Goal: Task Accomplishment & Management: Complete application form

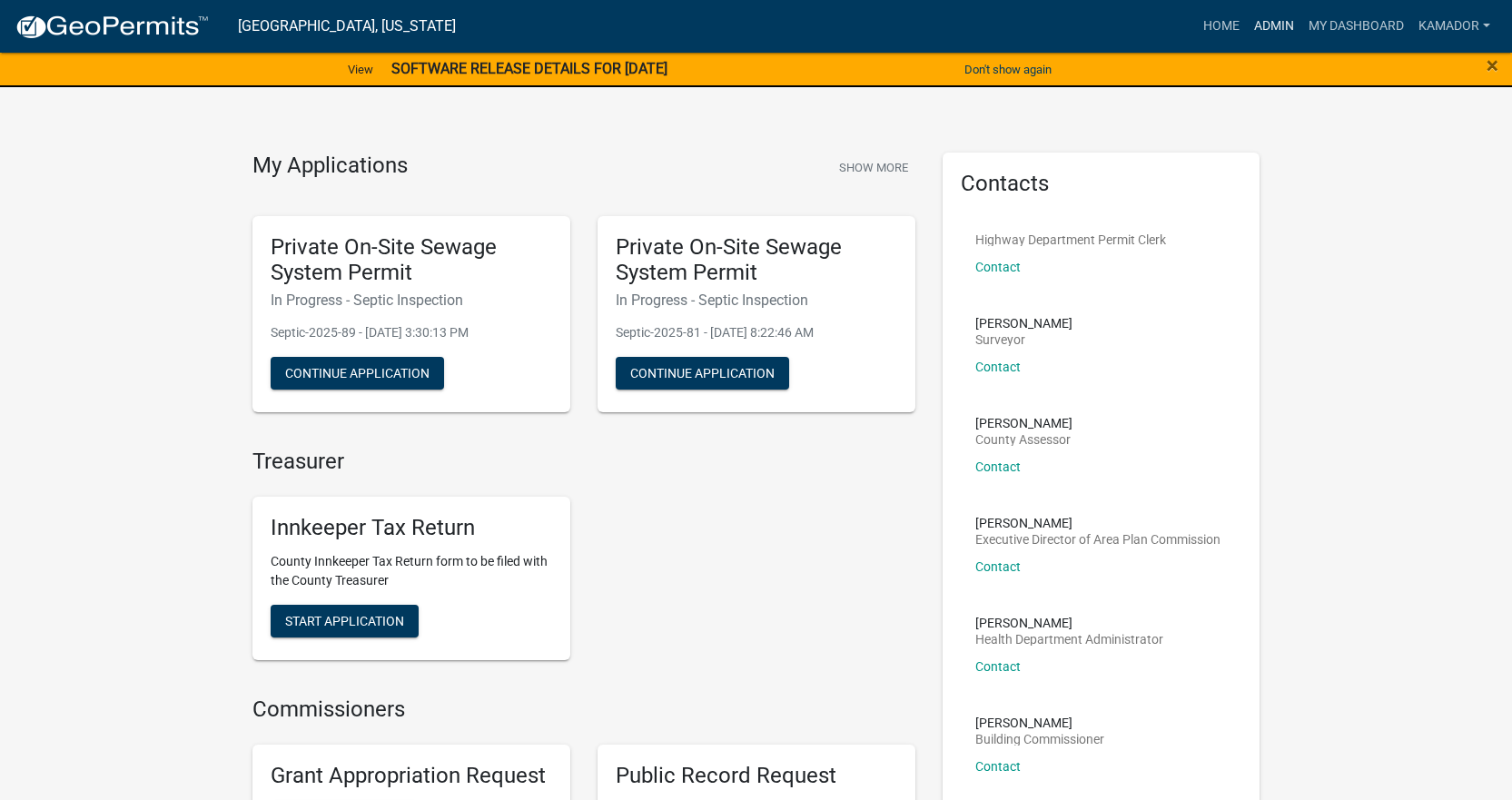
click at [1283, 33] on link "Admin" at bounding box center [1274, 26] width 55 height 35
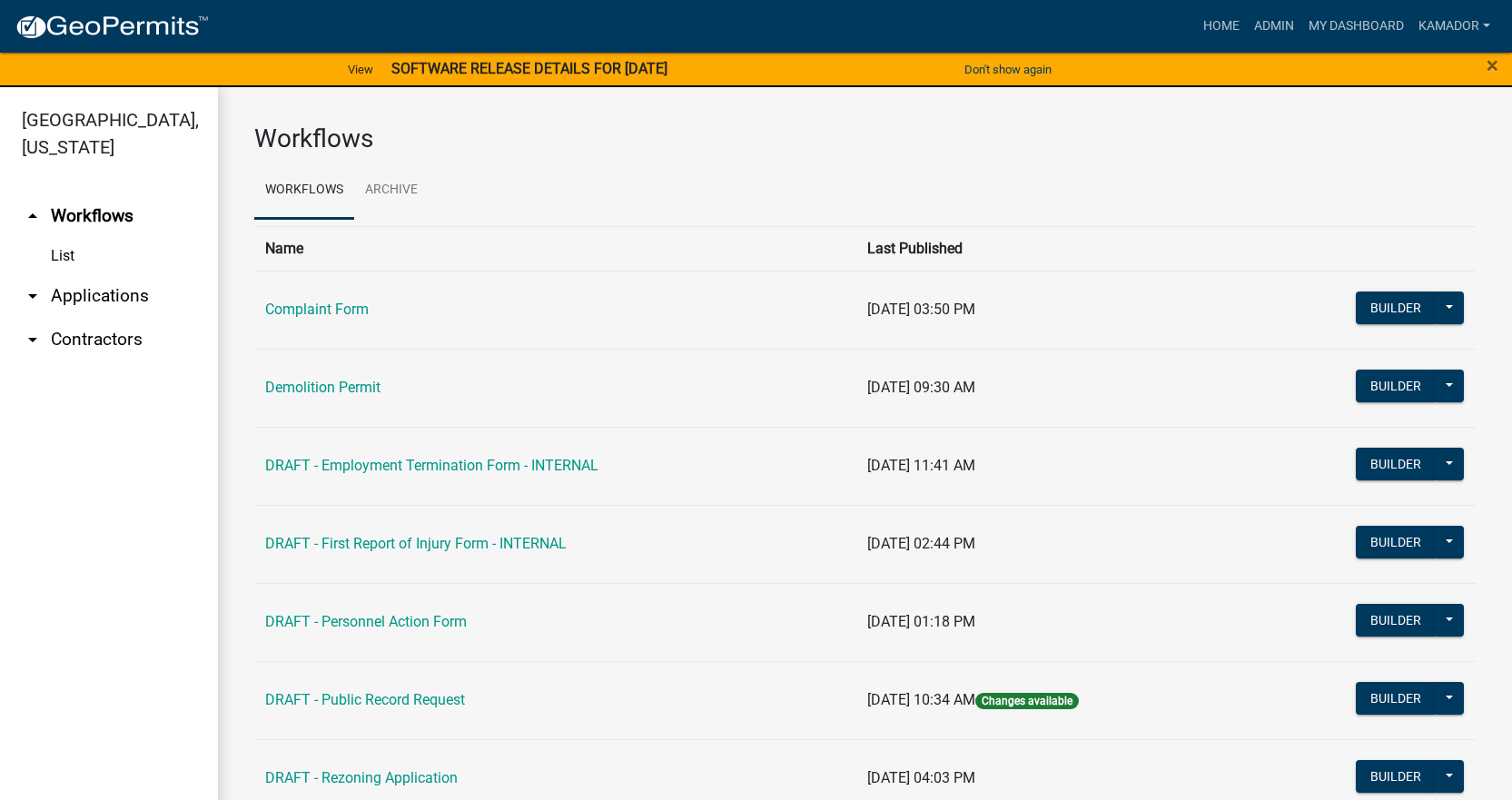
click at [74, 295] on link "arrow_drop_down Applications" at bounding box center [109, 295] width 218 height 43
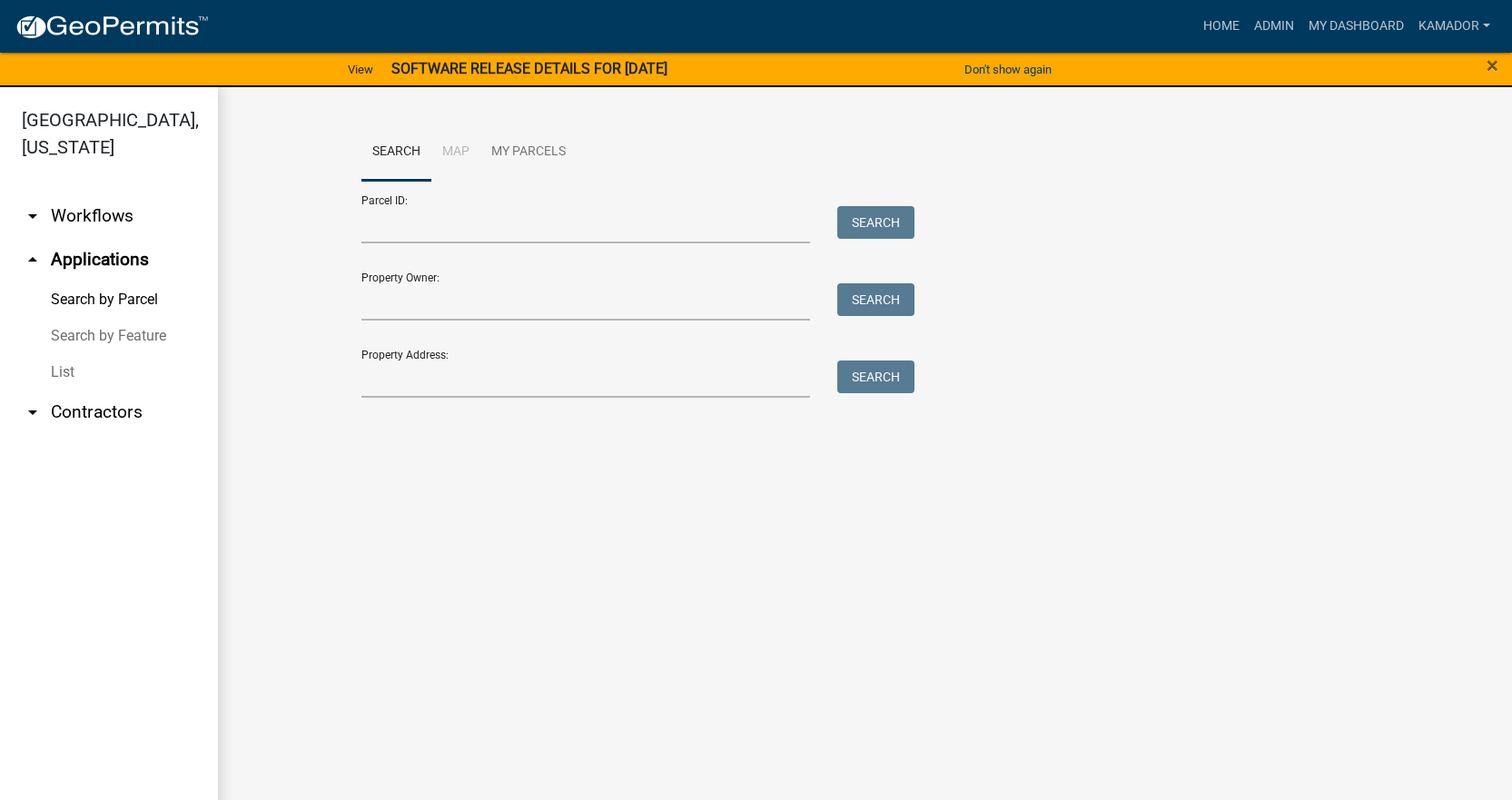
click at [58, 380] on link "List" at bounding box center [109, 372] width 218 height 37
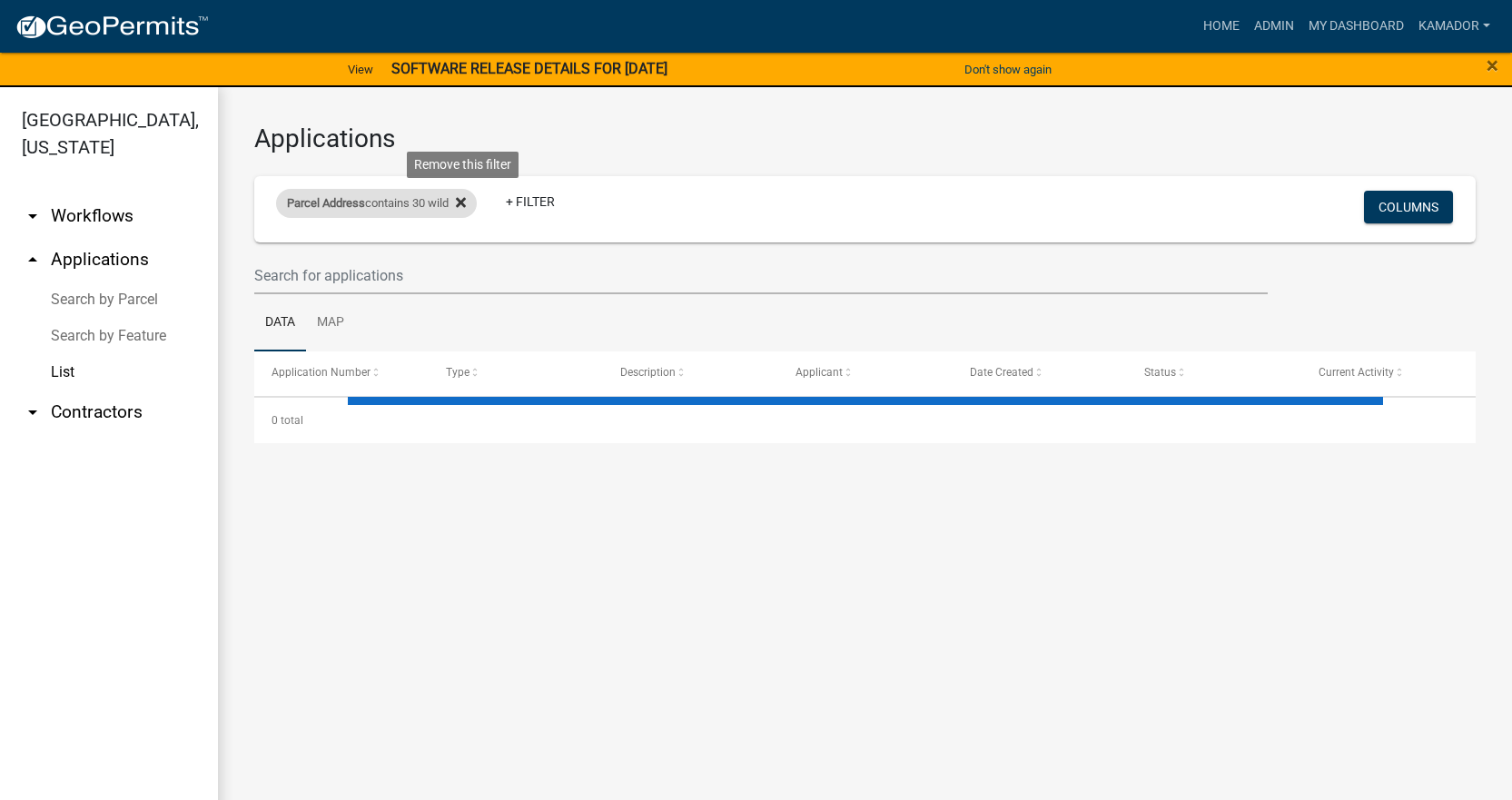
click at [466, 201] on icon at bounding box center [460, 203] width 10 height 10
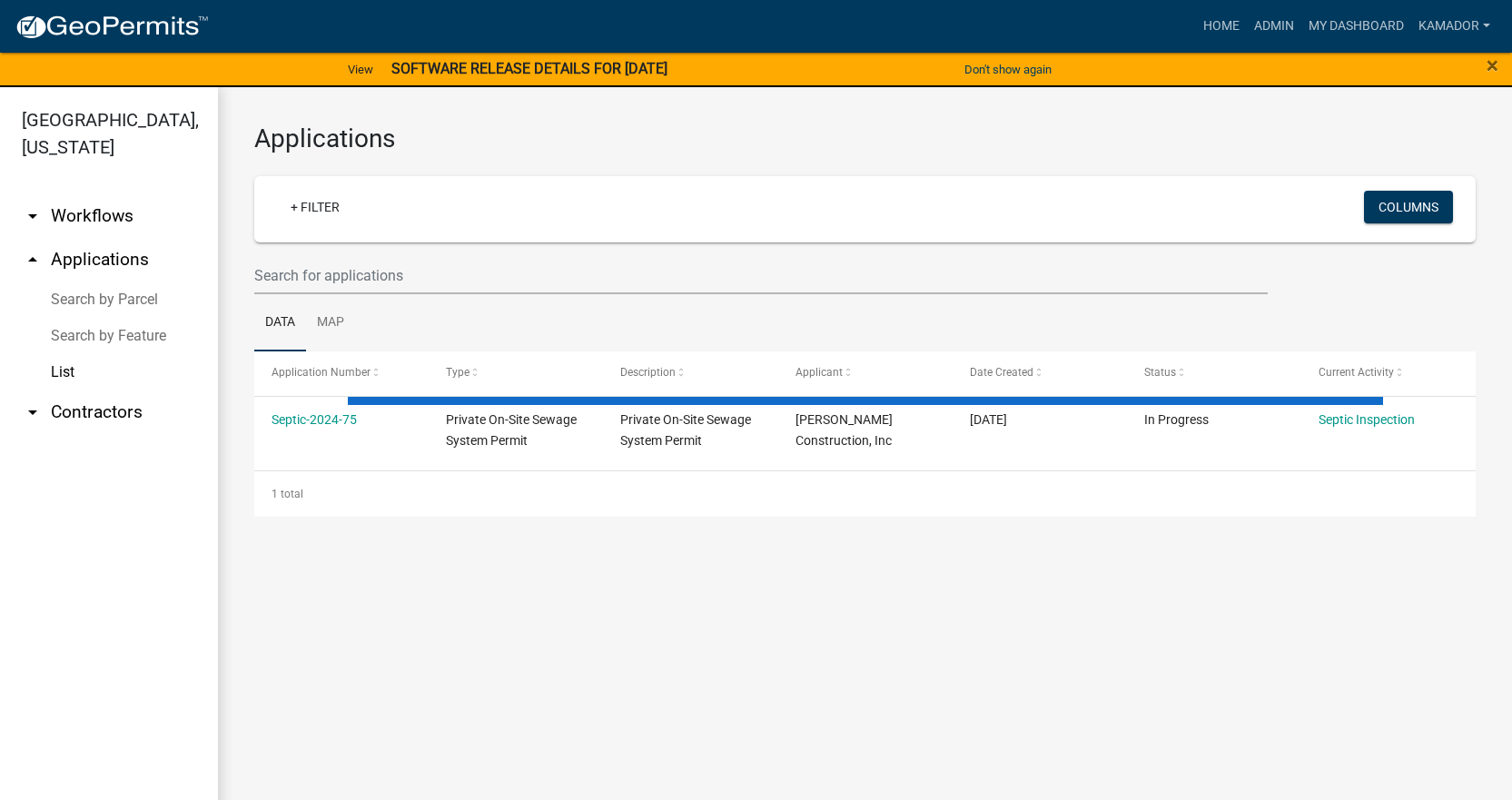
select select "3: 100"
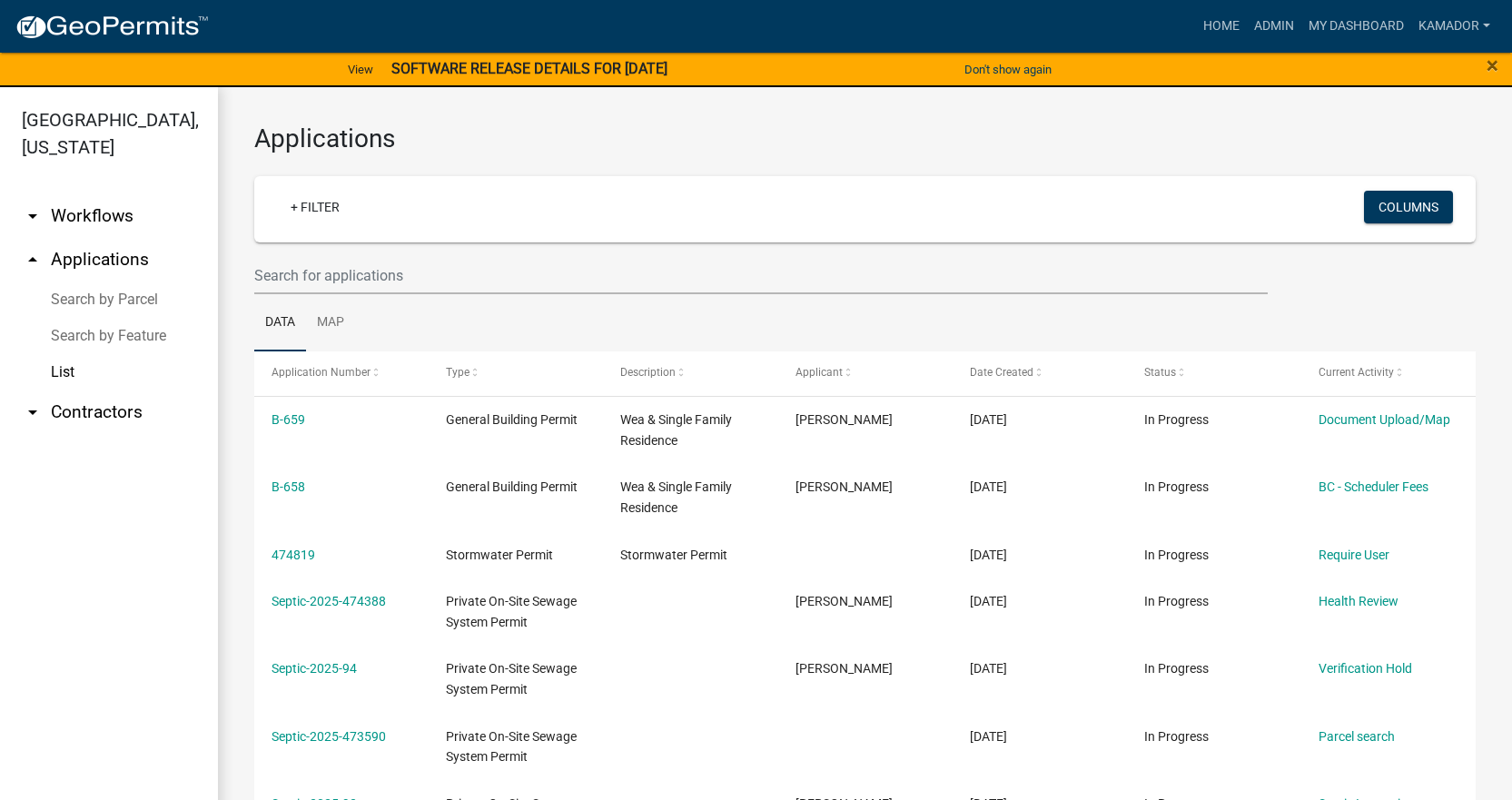
click at [130, 36] on img at bounding box center [112, 27] width 194 height 27
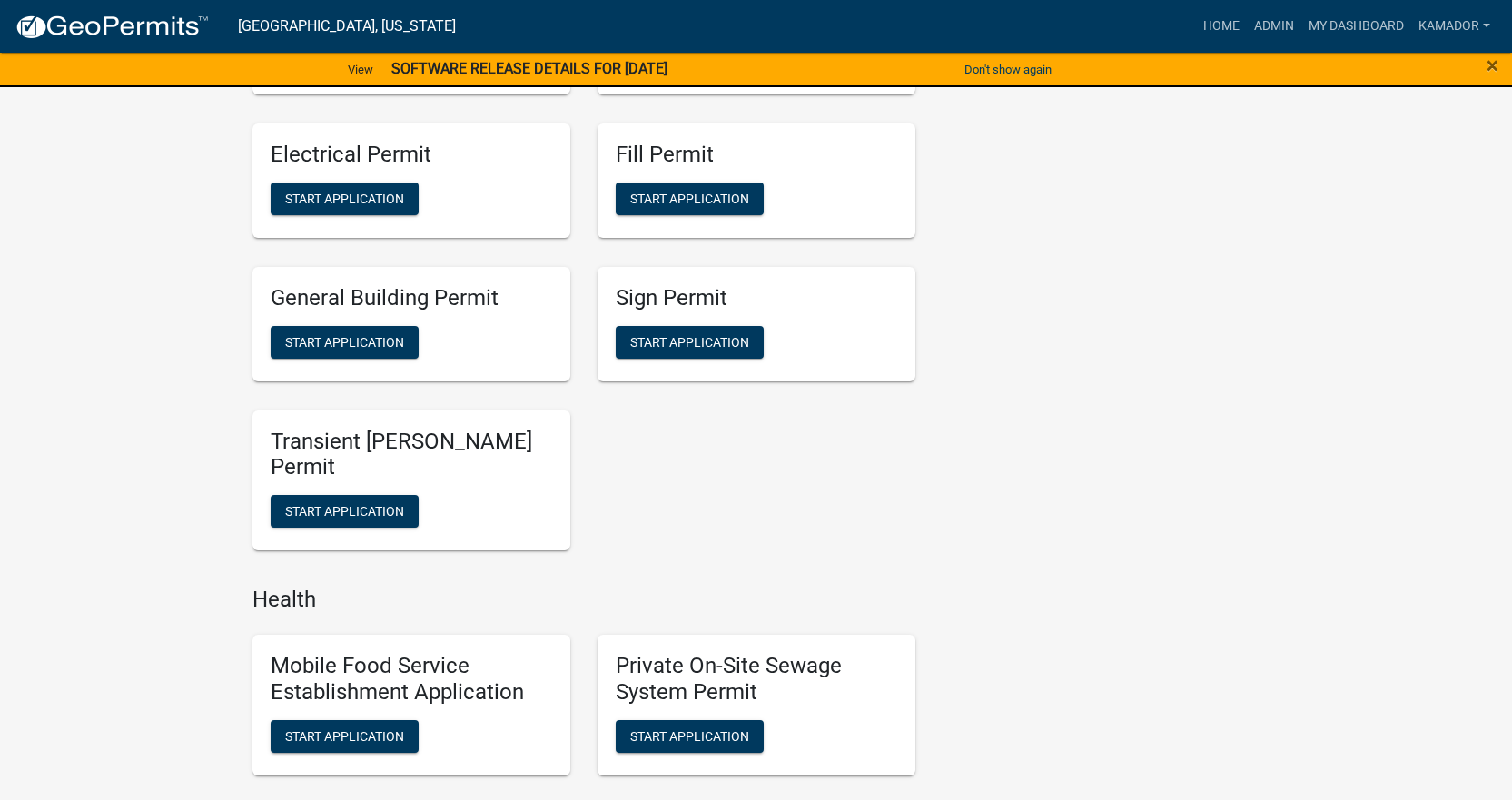
scroll to position [1271, 0]
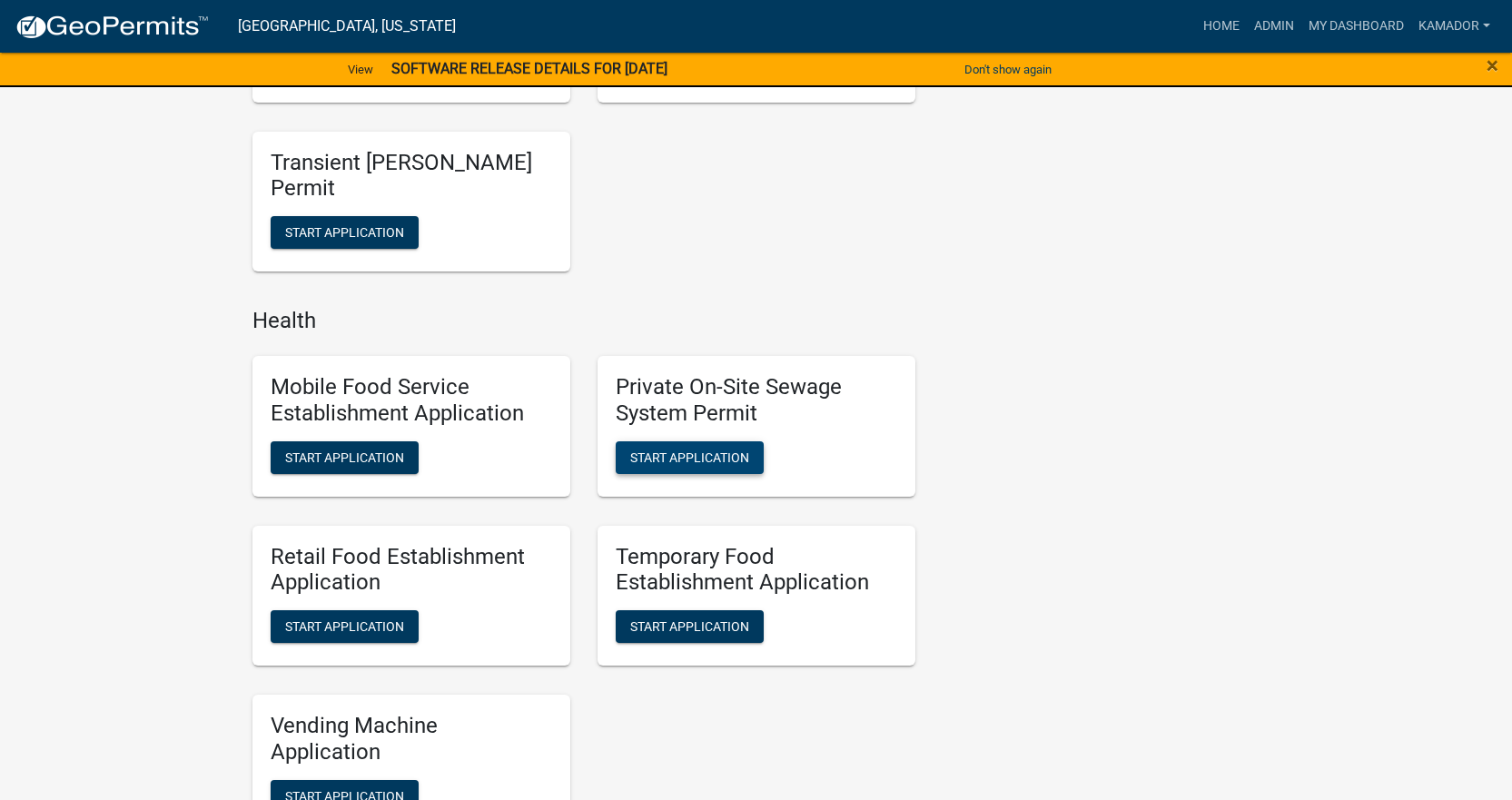
click at [694, 466] on button "Start Application" at bounding box center [689, 458] width 148 height 33
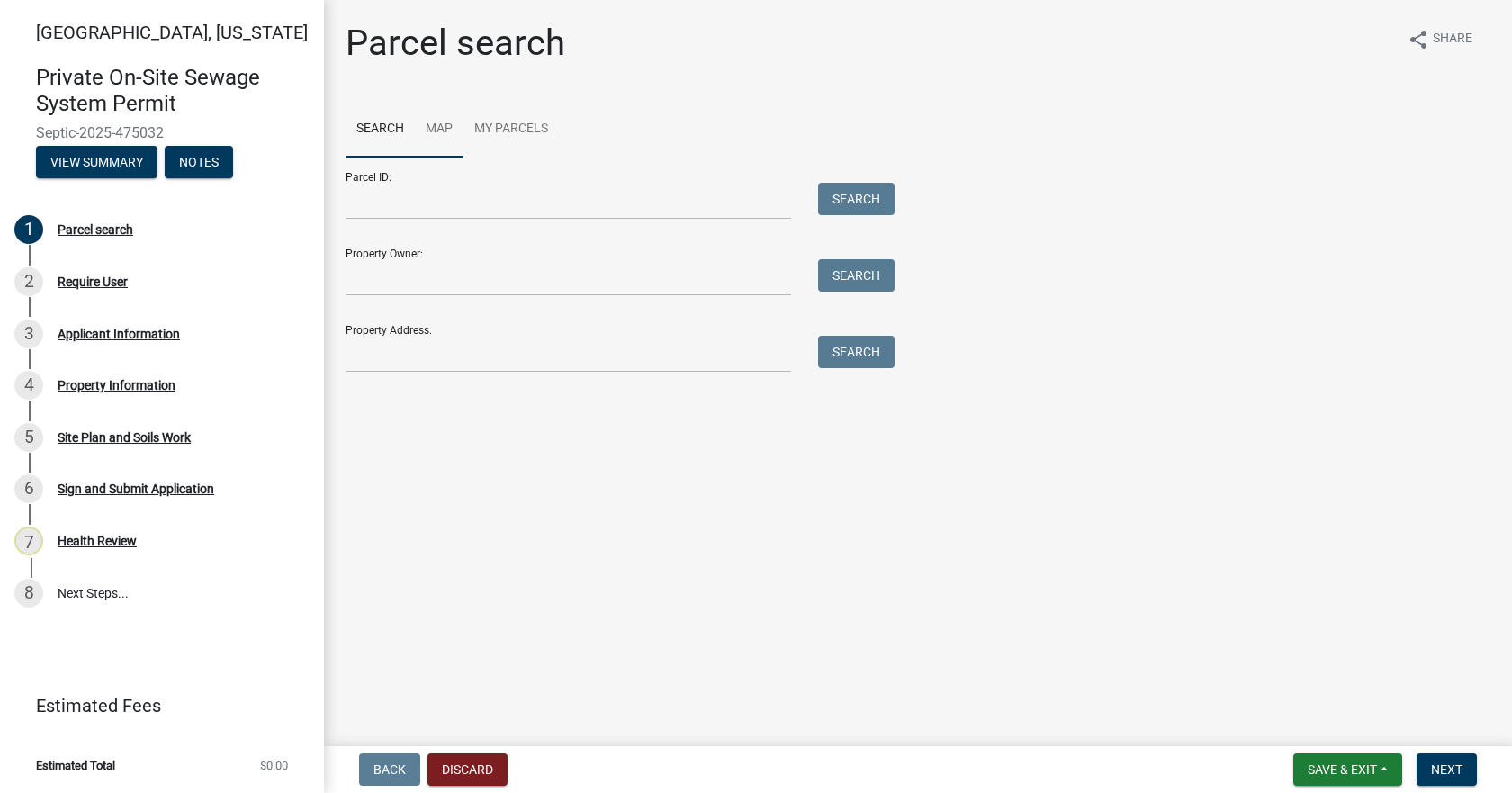
click at [435, 128] on link "Map" at bounding box center [438, 130] width 49 height 57
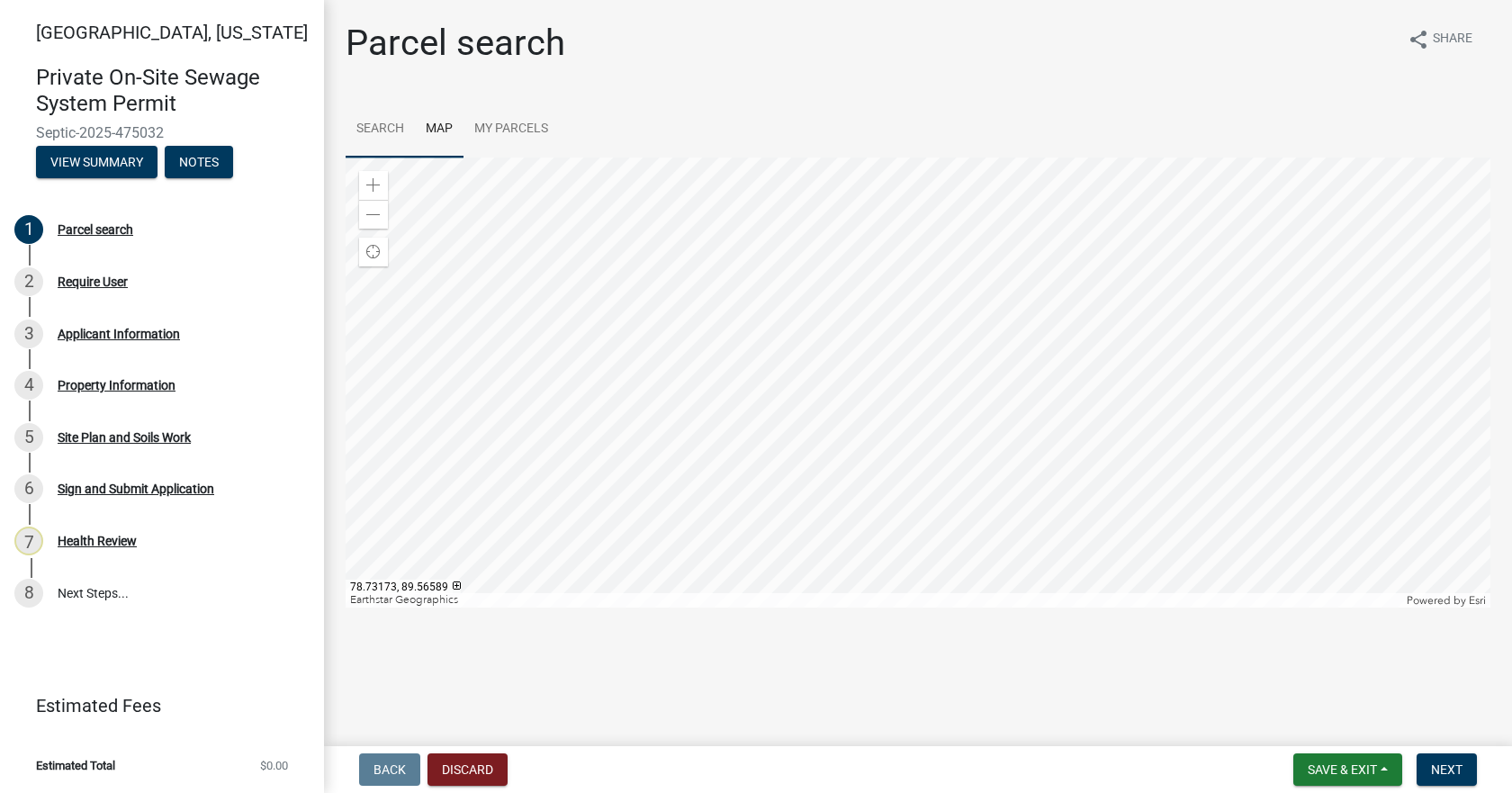
click at [396, 130] on link "Search" at bounding box center [380, 130] width 70 height 57
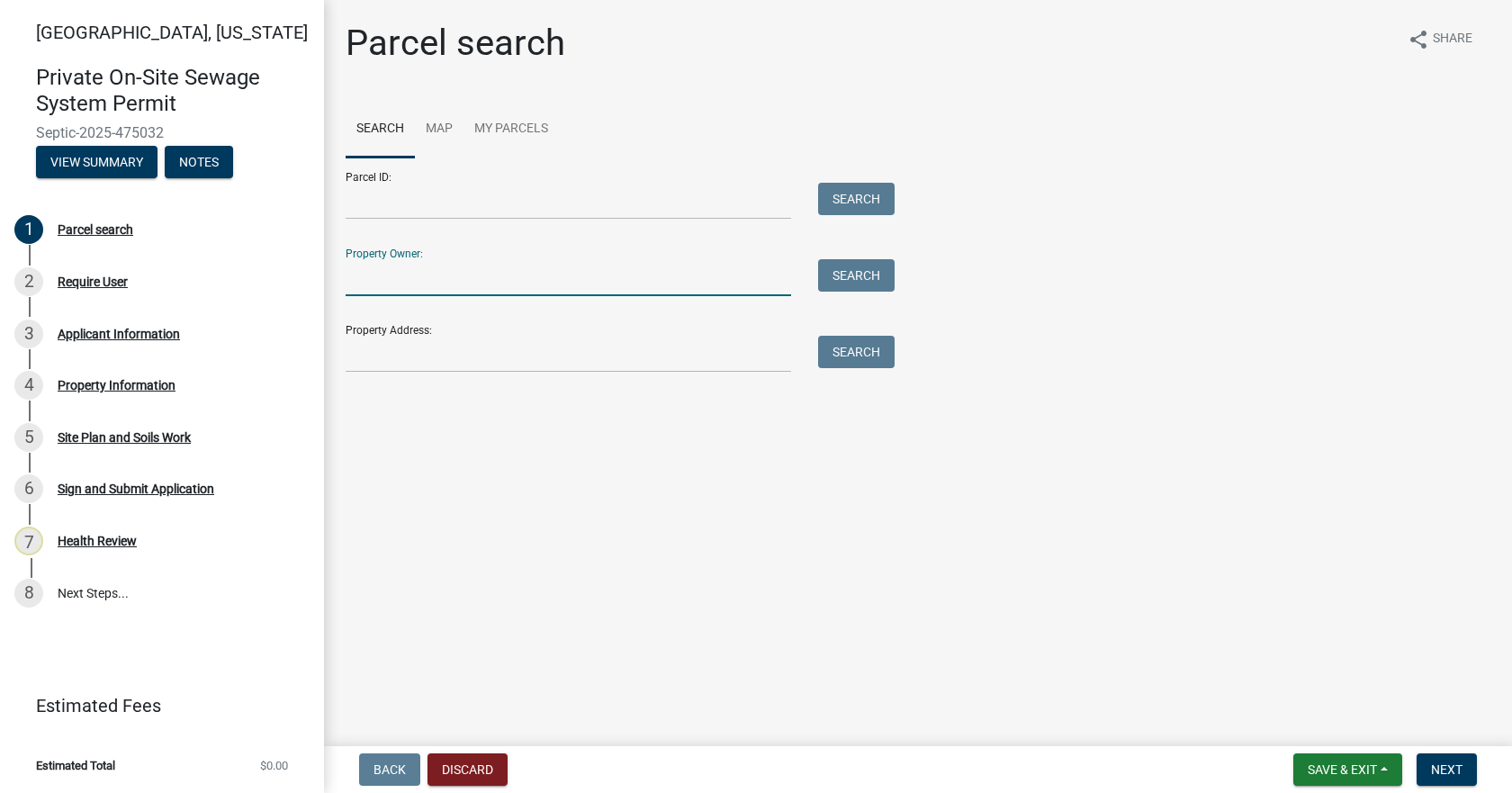
click at [398, 274] on input "Property Owner:" at bounding box center [569, 277] width 446 height 37
type input "[PERSON_NAME]"
click at [851, 272] on button "Search" at bounding box center [857, 275] width 76 height 32
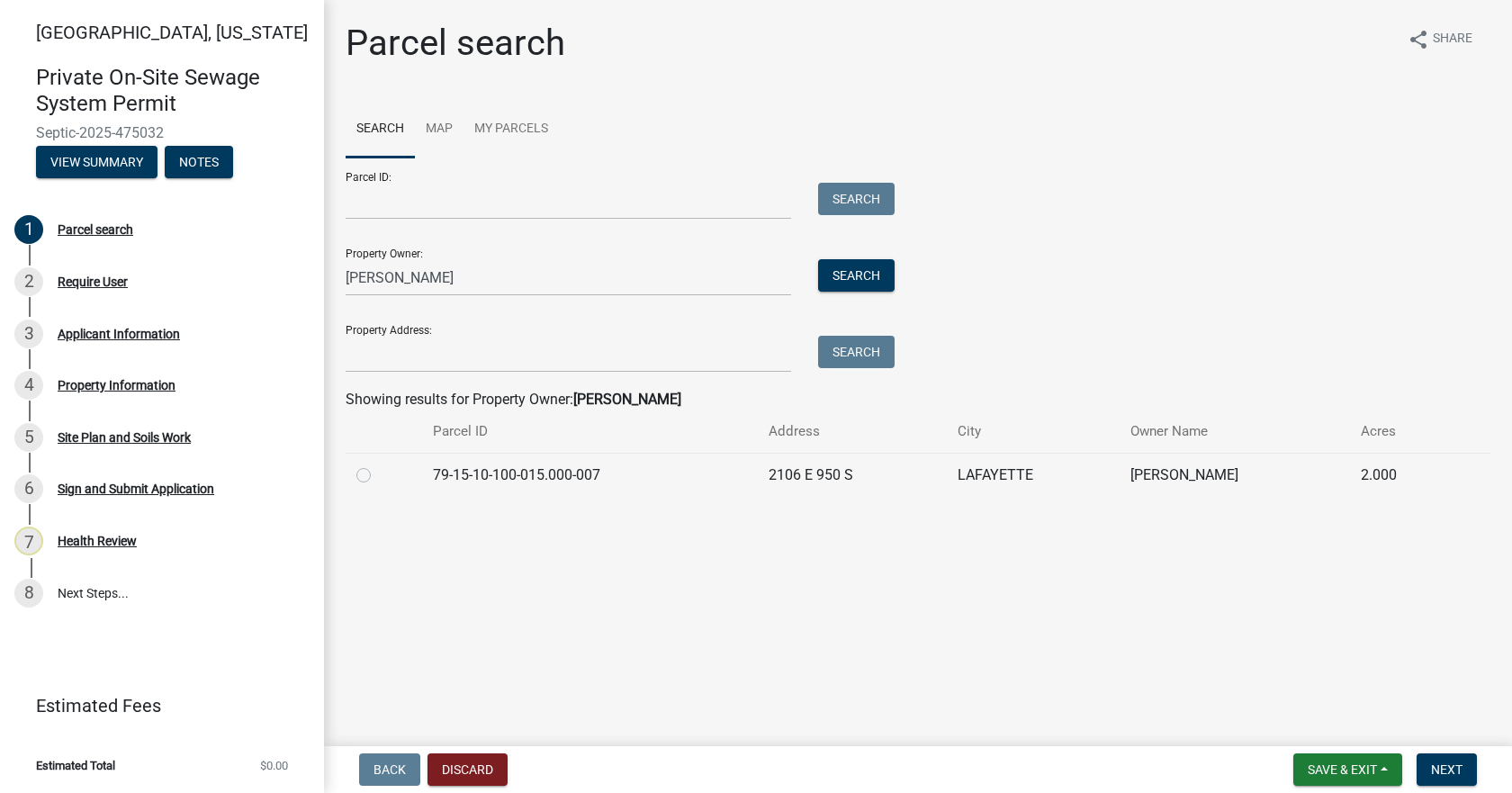
click at [378, 464] on label at bounding box center [378, 464] width 0 height 0
click at [378, 477] on input "radio" at bounding box center [384, 470] width 11 height 11
radio input "true"
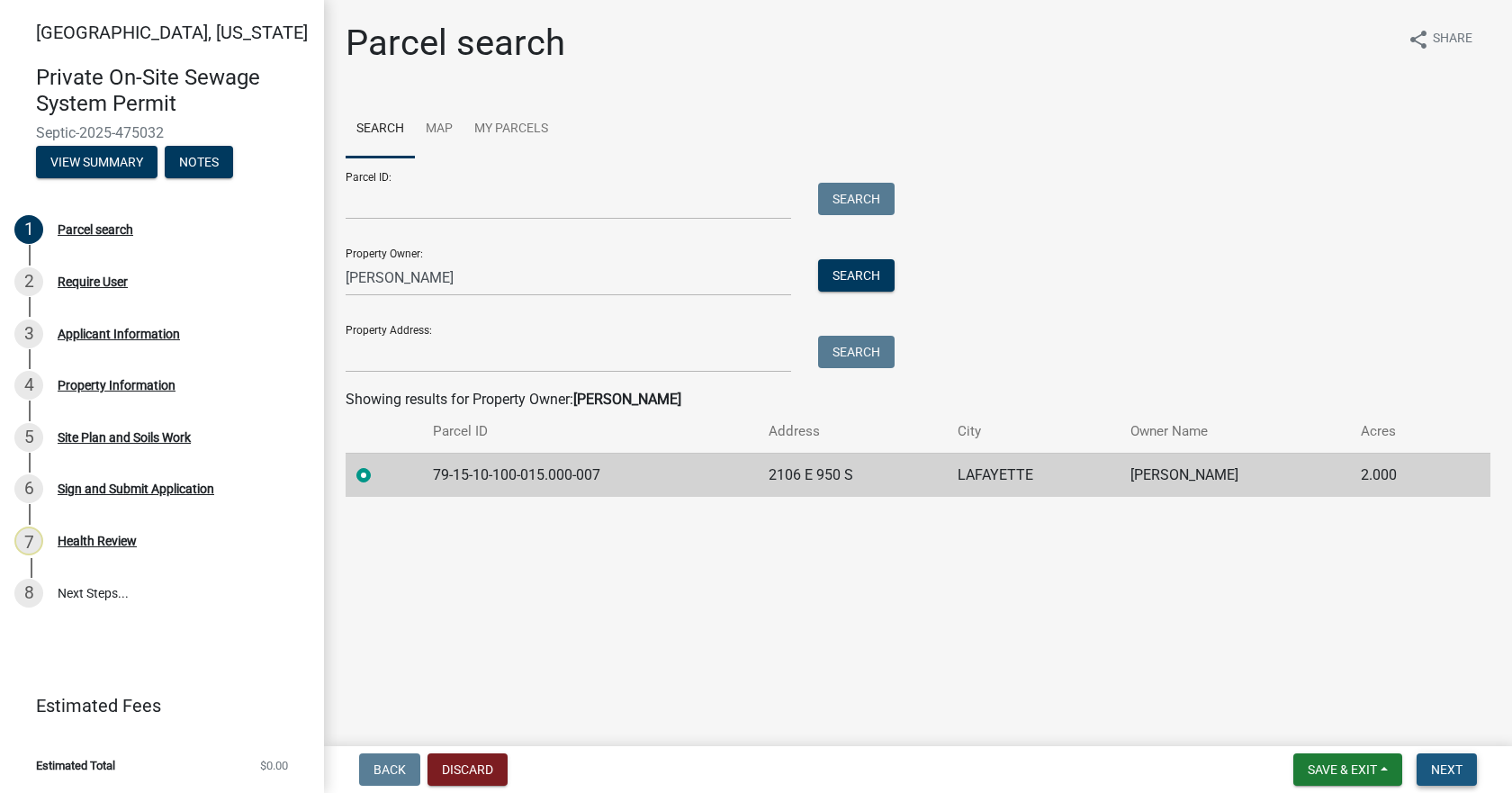
click at [1451, 771] on span "Next" at bounding box center [1446, 769] width 31 height 14
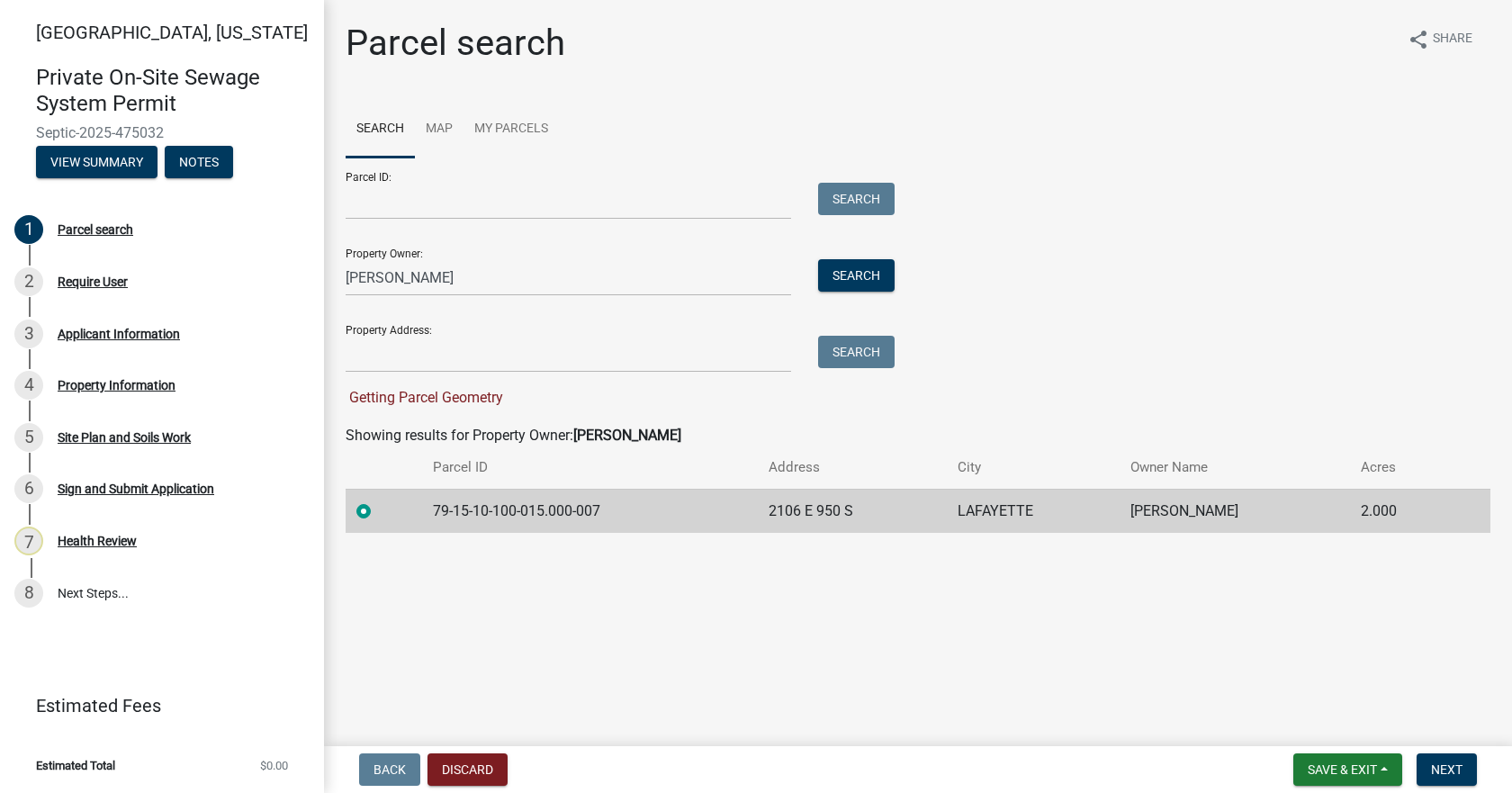
click at [378, 500] on label at bounding box center [378, 500] width 0 height 0
click at [378, 511] on input "radio" at bounding box center [384, 506] width 11 height 11
drag, startPoint x: 611, startPoint y: 510, endPoint x: 411, endPoint y: 516, distance: 200.1
click at [411, 516] on tr "79-15-10-100-015.000-007 2106 E 950 S [PERSON_NAME] 2.000" at bounding box center [917, 511] width 1144 height 44
copy td "79-15-10-100-015.000-007"
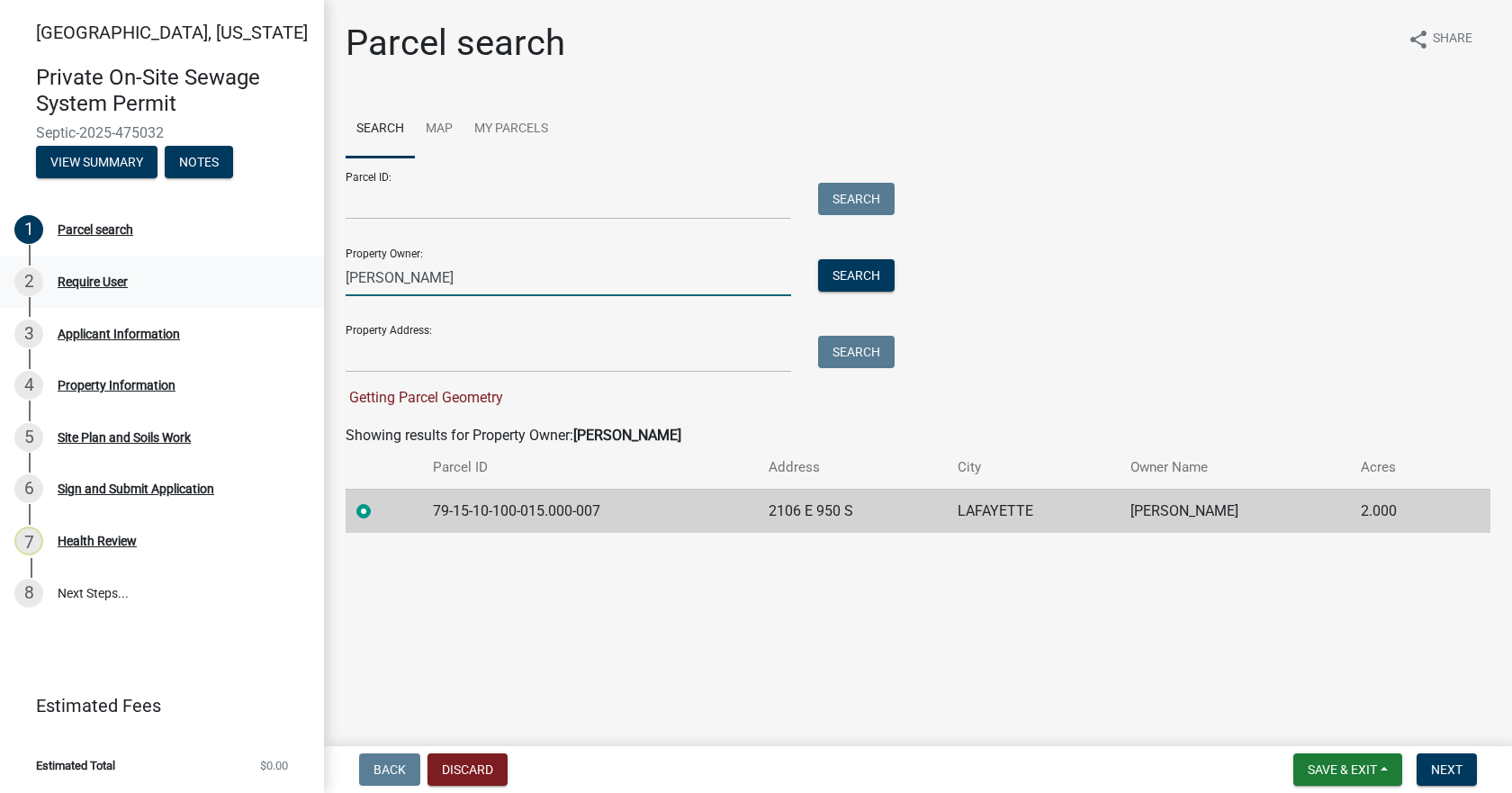
drag, startPoint x: 433, startPoint y: 284, endPoint x: 316, endPoint y: 281, distance: 117.0
click at [316, 281] on div "[GEOGRAPHIC_DATA], [US_STATE] Private On-Site Sewage System Permit Septic-2025-…" at bounding box center [756, 396] width 1512 height 793
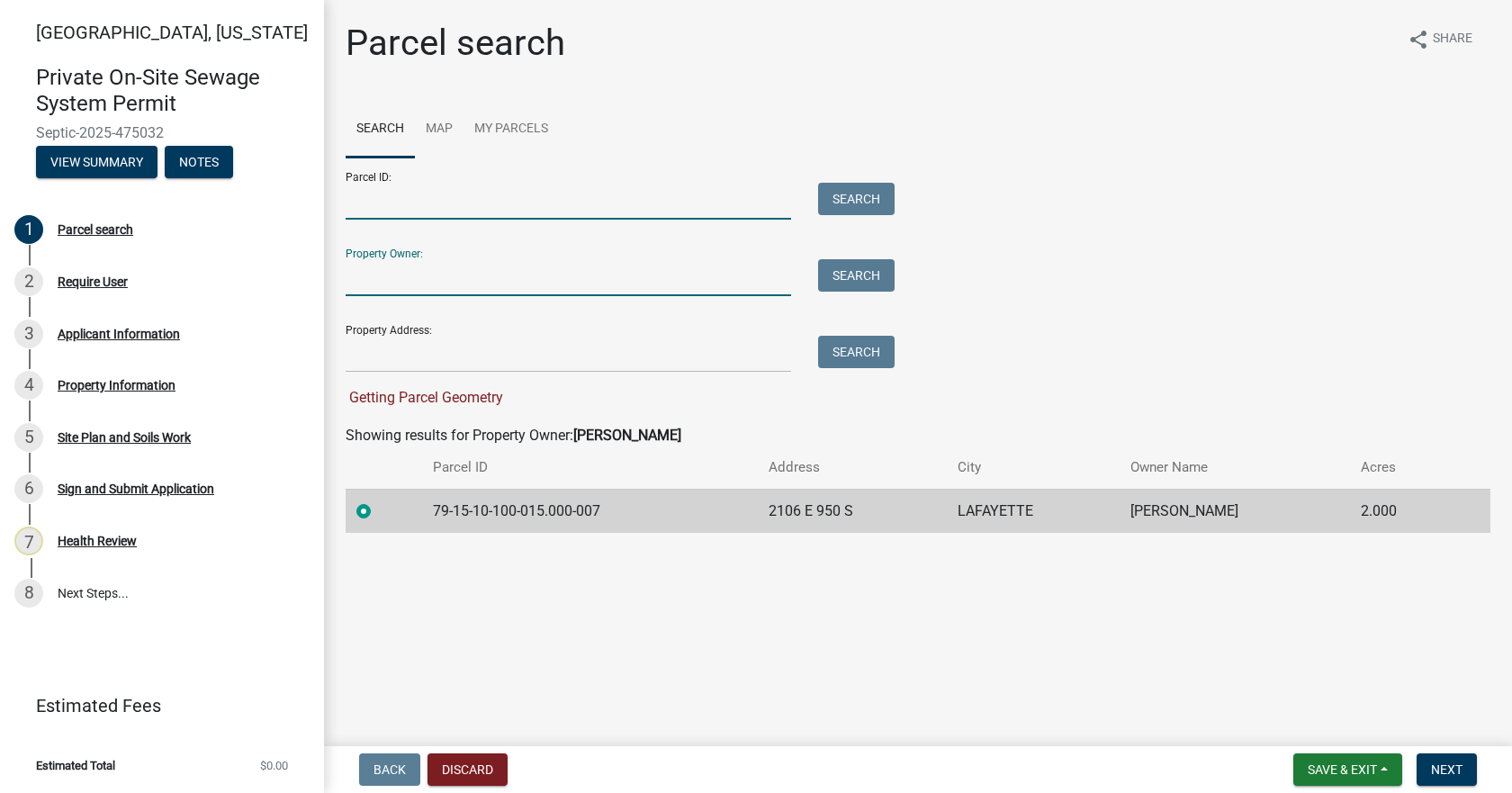
click at [447, 209] on input "Parcel ID:" at bounding box center [569, 201] width 446 height 37
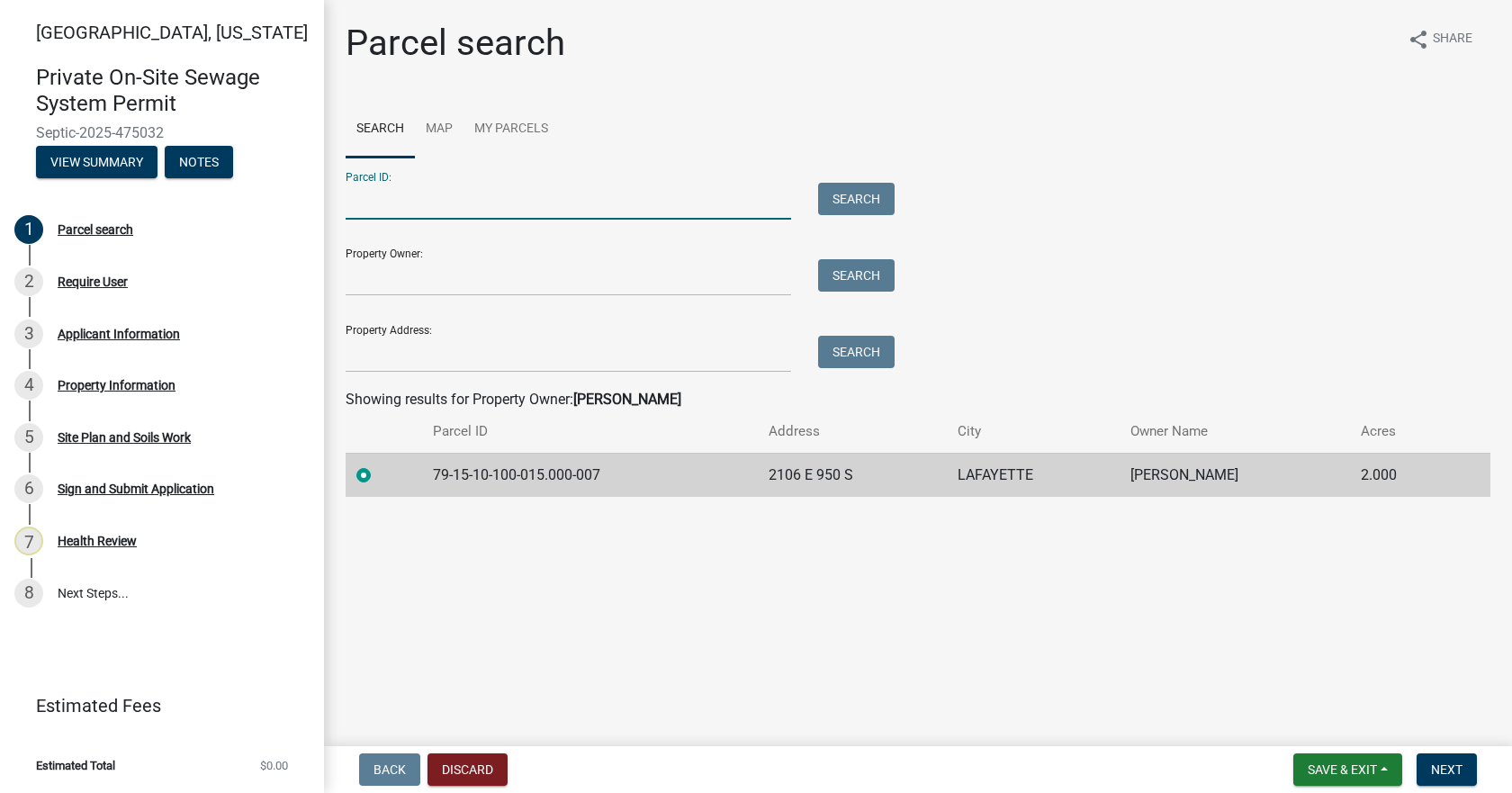
paste input "79-15-10-100-015.000-007"
type input "79-15-10-100-015.000-007"
click at [863, 197] on button "Search" at bounding box center [857, 199] width 76 height 32
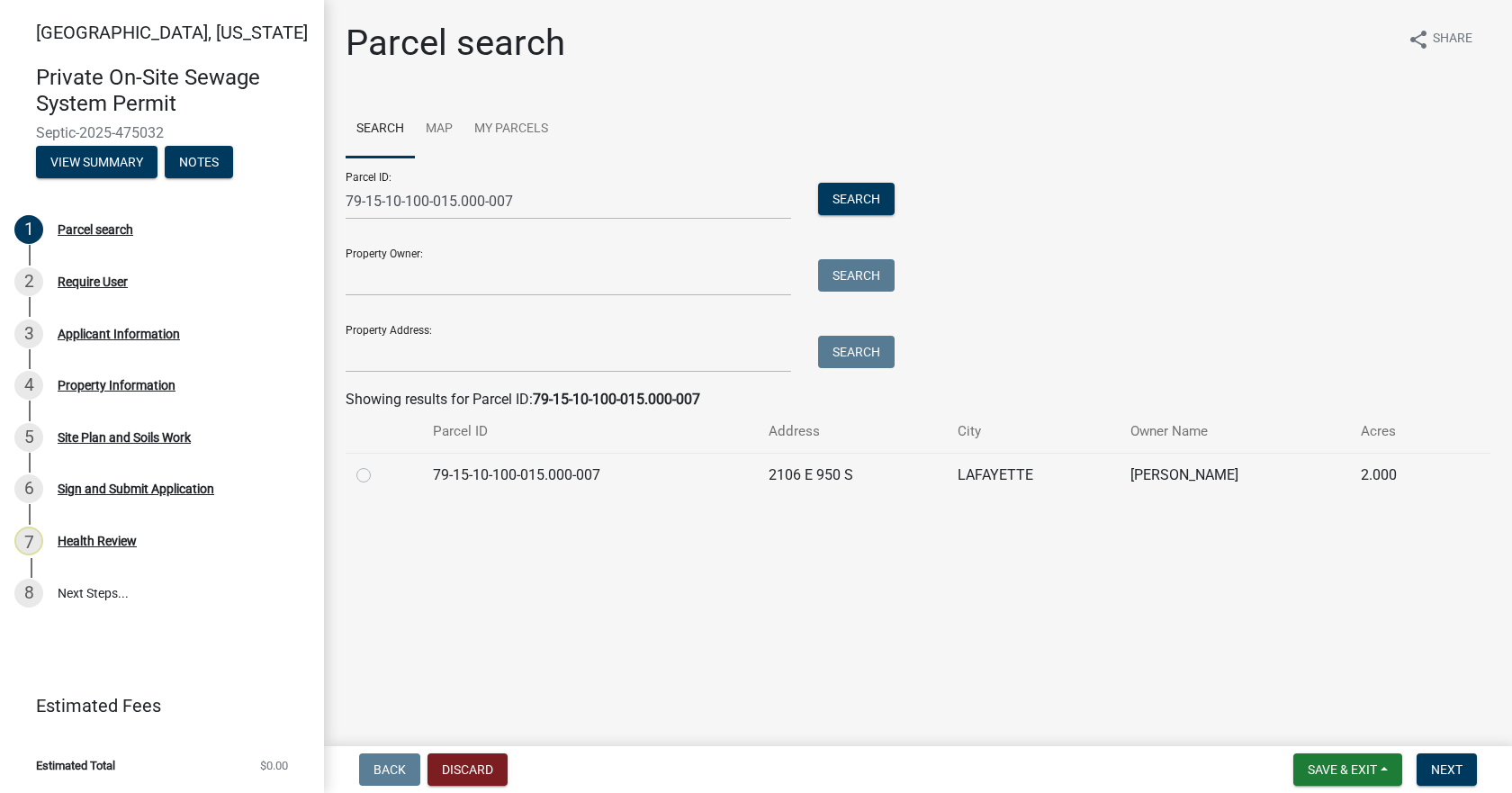
click at [373, 477] on div at bounding box center [384, 475] width 55 height 22
click at [339, 478] on div "Parcel search share Share Search Map My Parcels Parcel ID: 79-15-10-100-015.000…" at bounding box center [918, 268] width 1172 height 492
click at [378, 464] on label at bounding box center [378, 464] width 0 height 0
click at [378, 477] on input "radio" at bounding box center [384, 470] width 11 height 11
radio input "true"
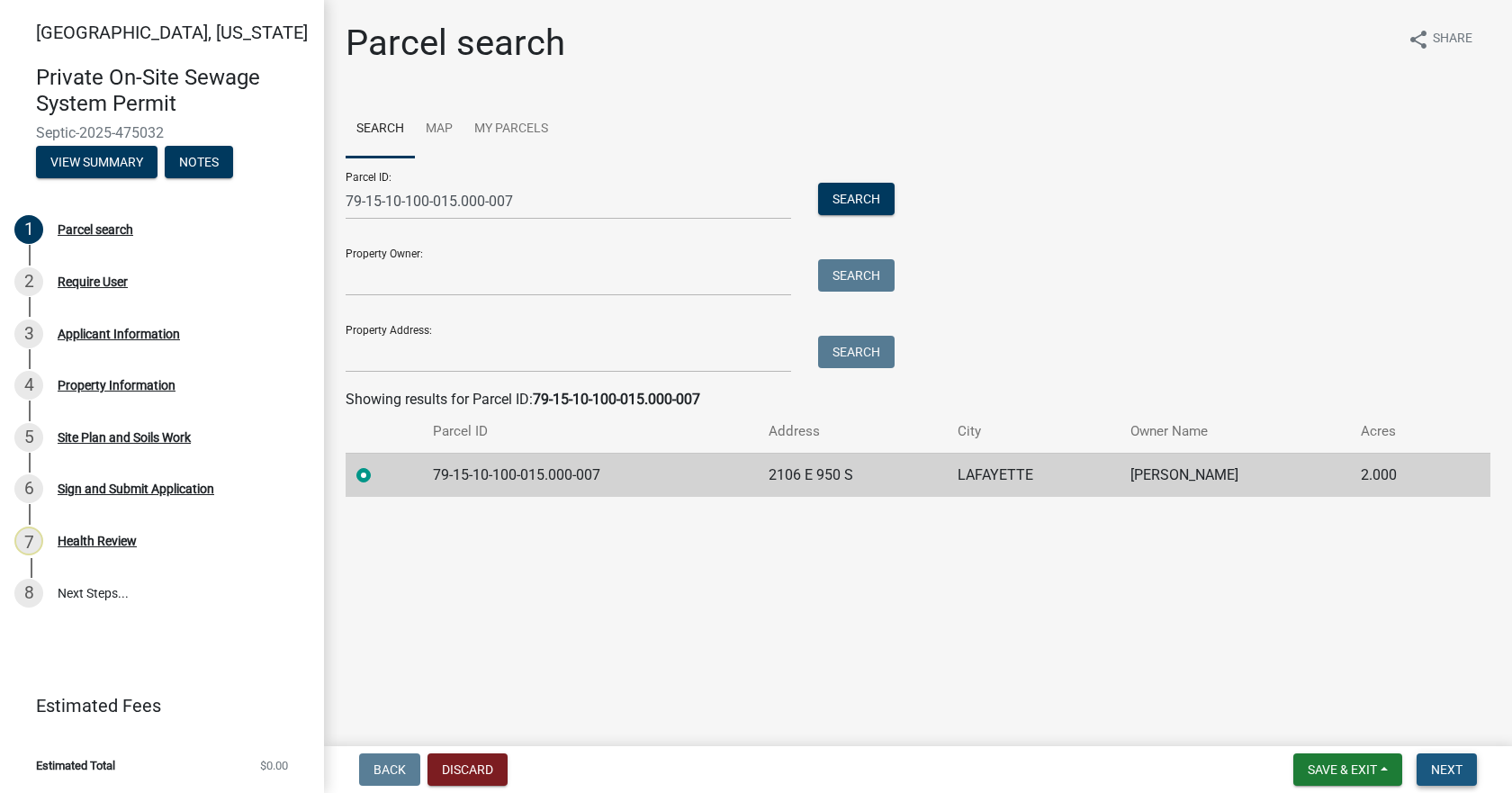
click at [1457, 774] on span "Next" at bounding box center [1446, 769] width 31 height 14
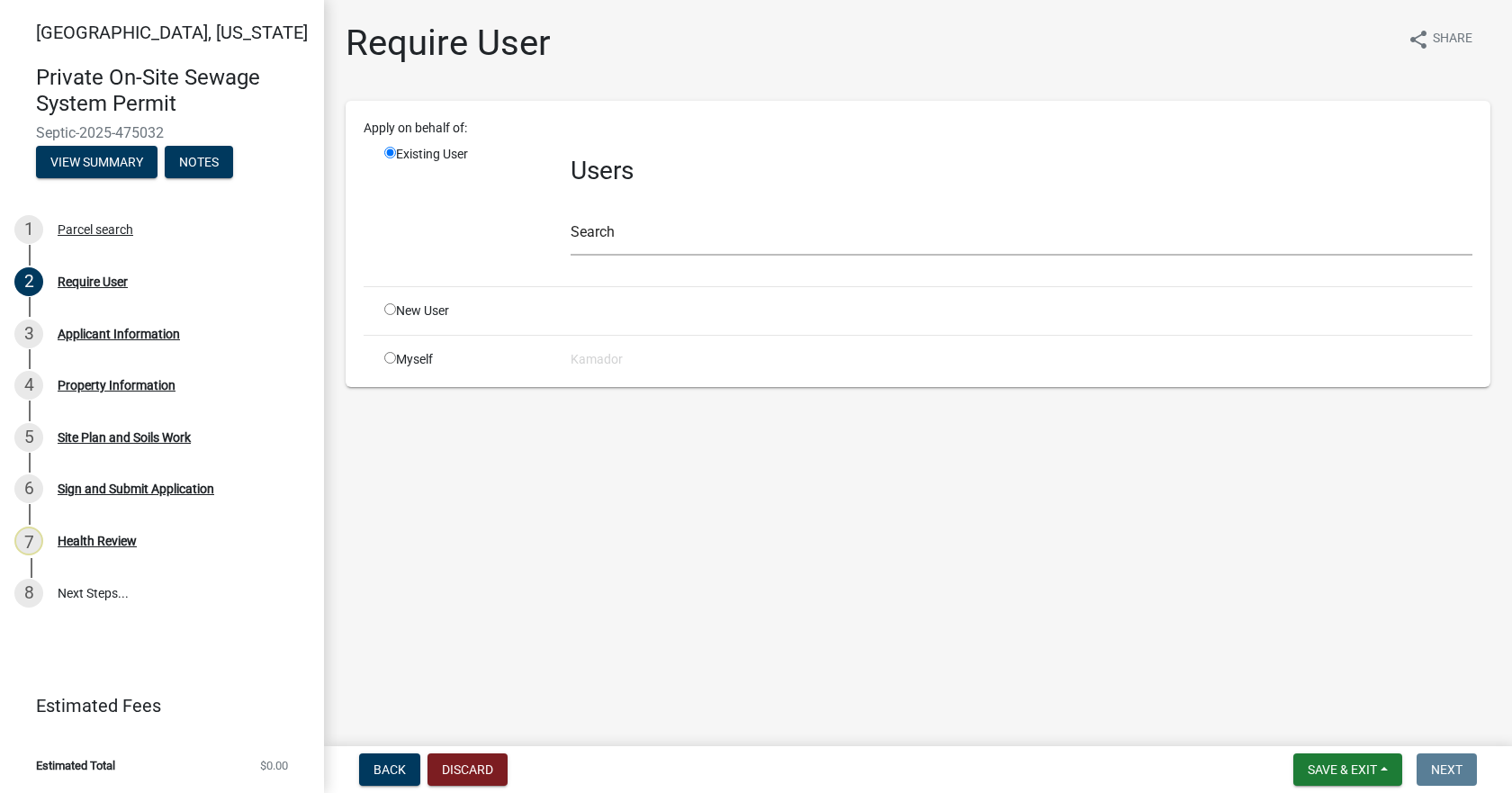
click at [387, 359] on input "radio" at bounding box center [390, 357] width 11 height 11
radio input "true"
radio input "false"
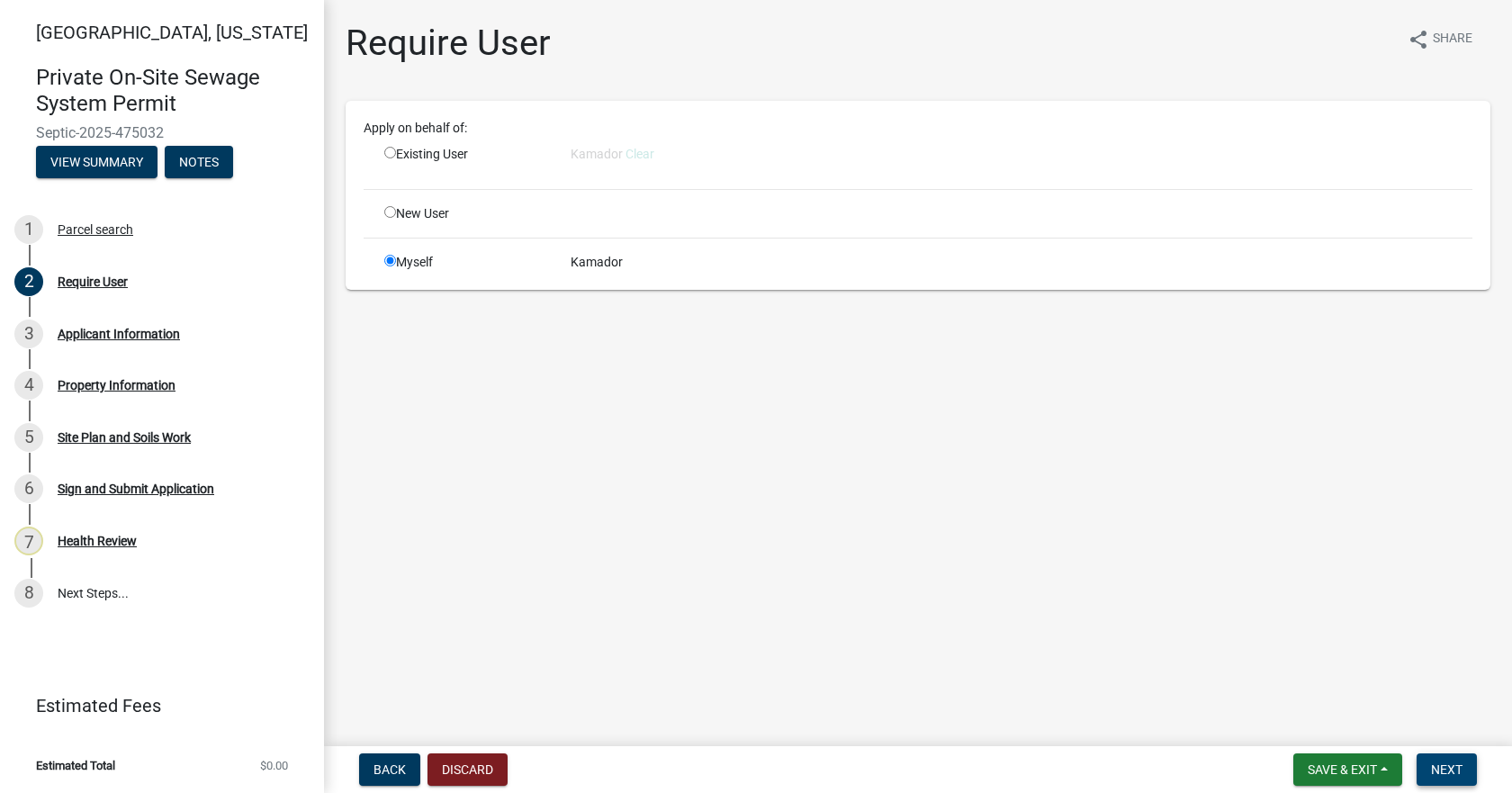
click at [1454, 774] on span "Next" at bounding box center [1446, 769] width 31 height 14
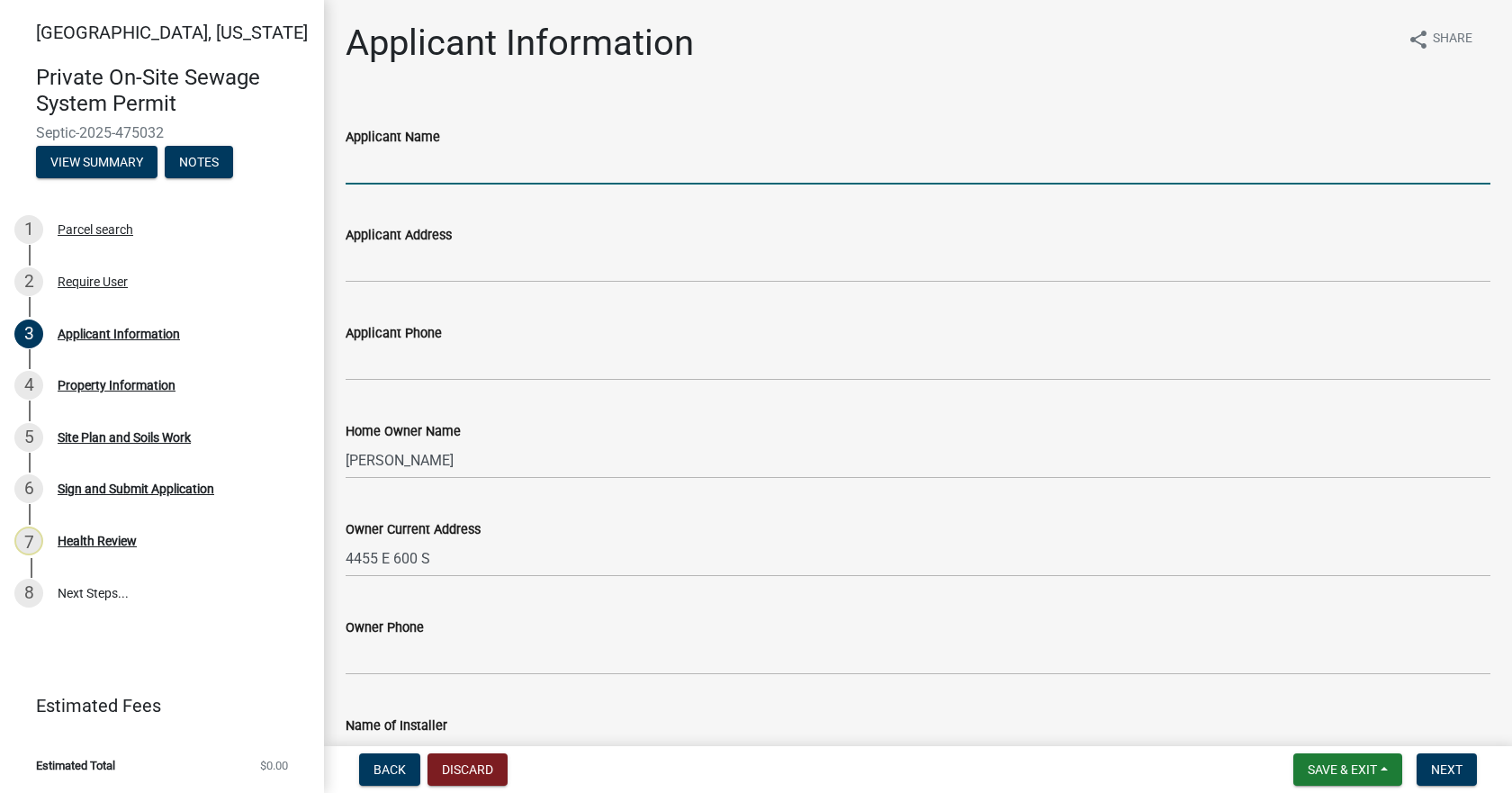
click at [478, 167] on input "Applicant Name" at bounding box center [917, 166] width 1144 height 37
type input "[PERSON_NAME]"
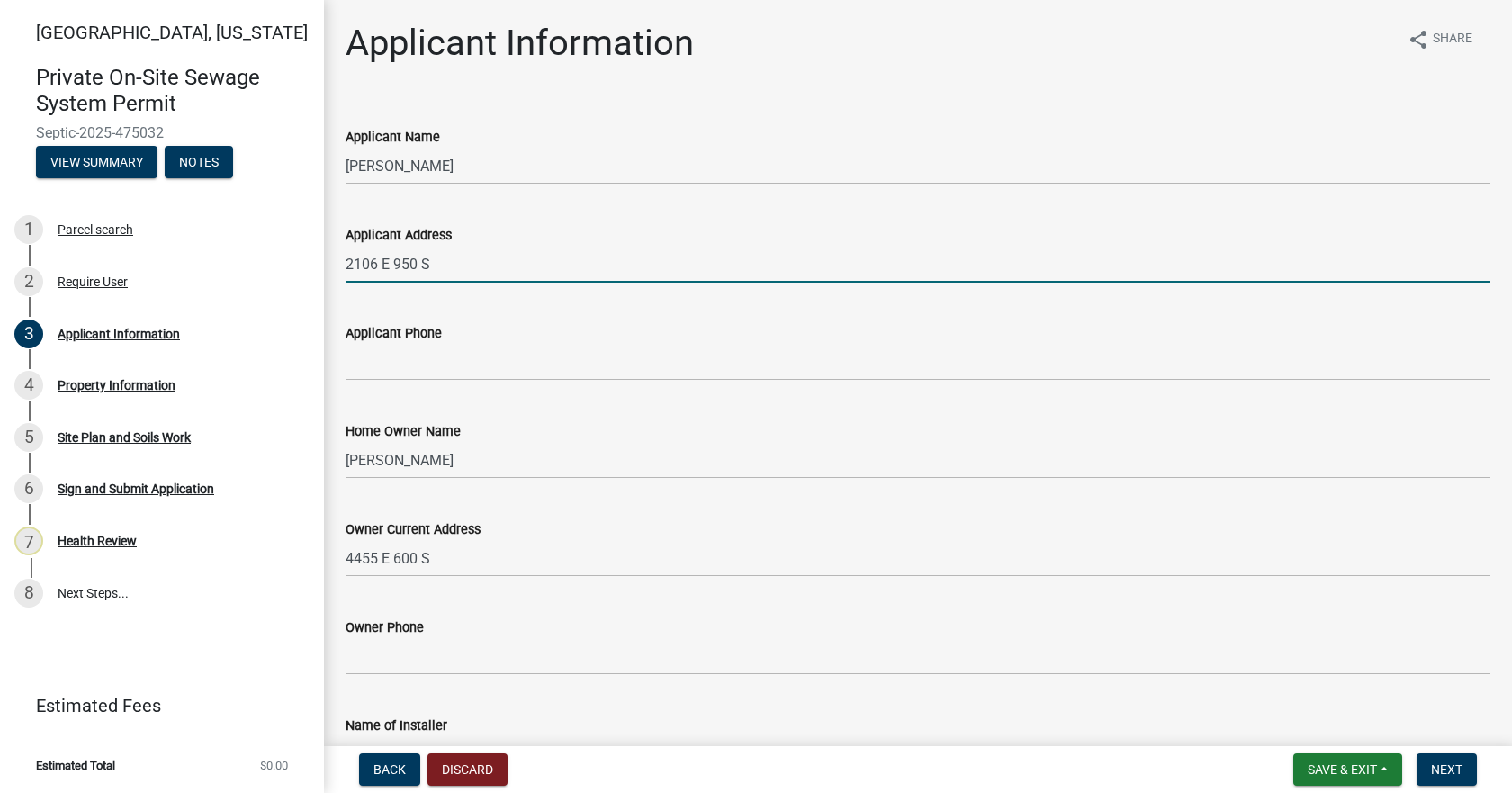
type input "2106 E 950 S"
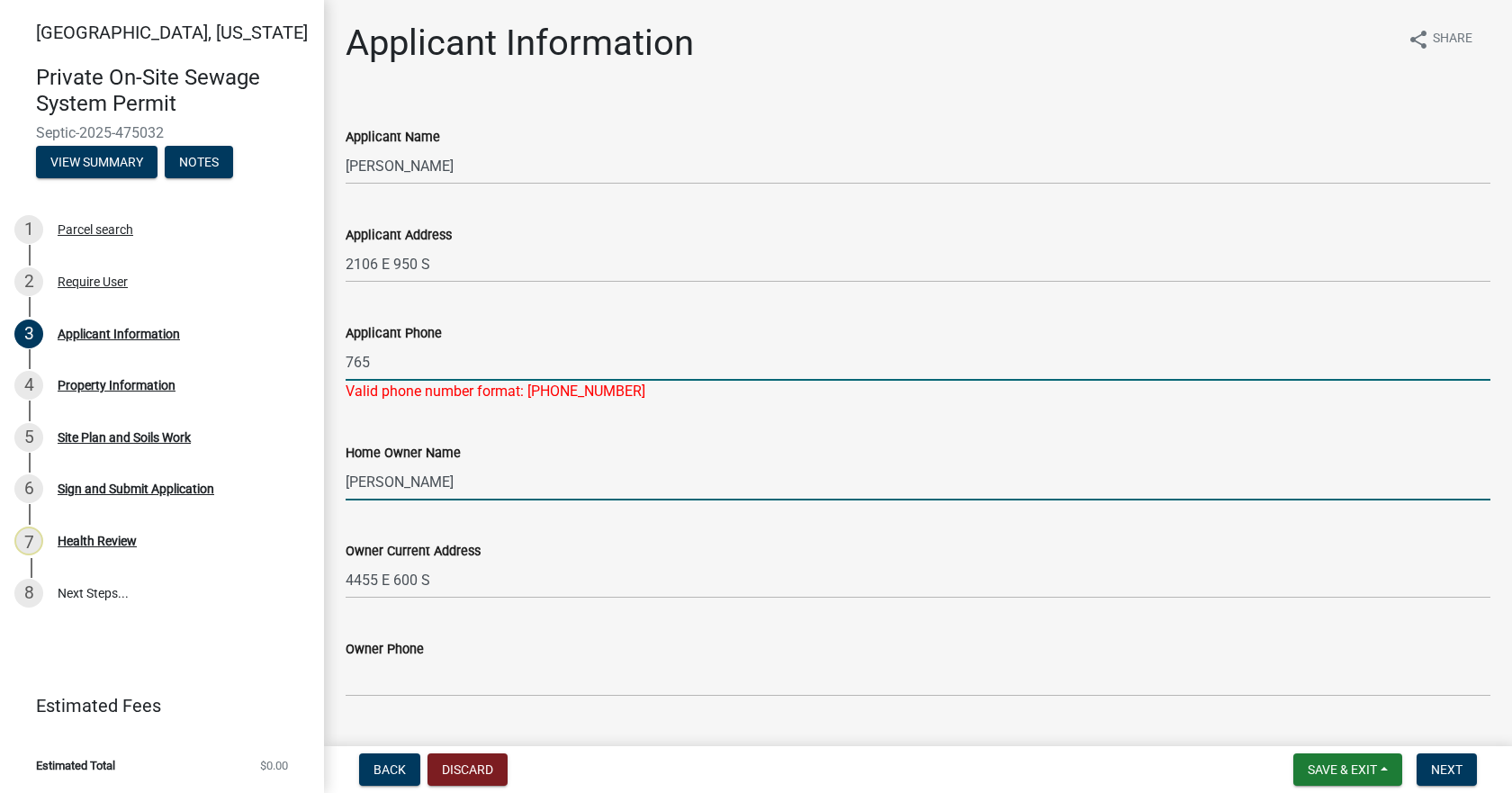
click at [432, 357] on input "765" at bounding box center [917, 362] width 1144 height 37
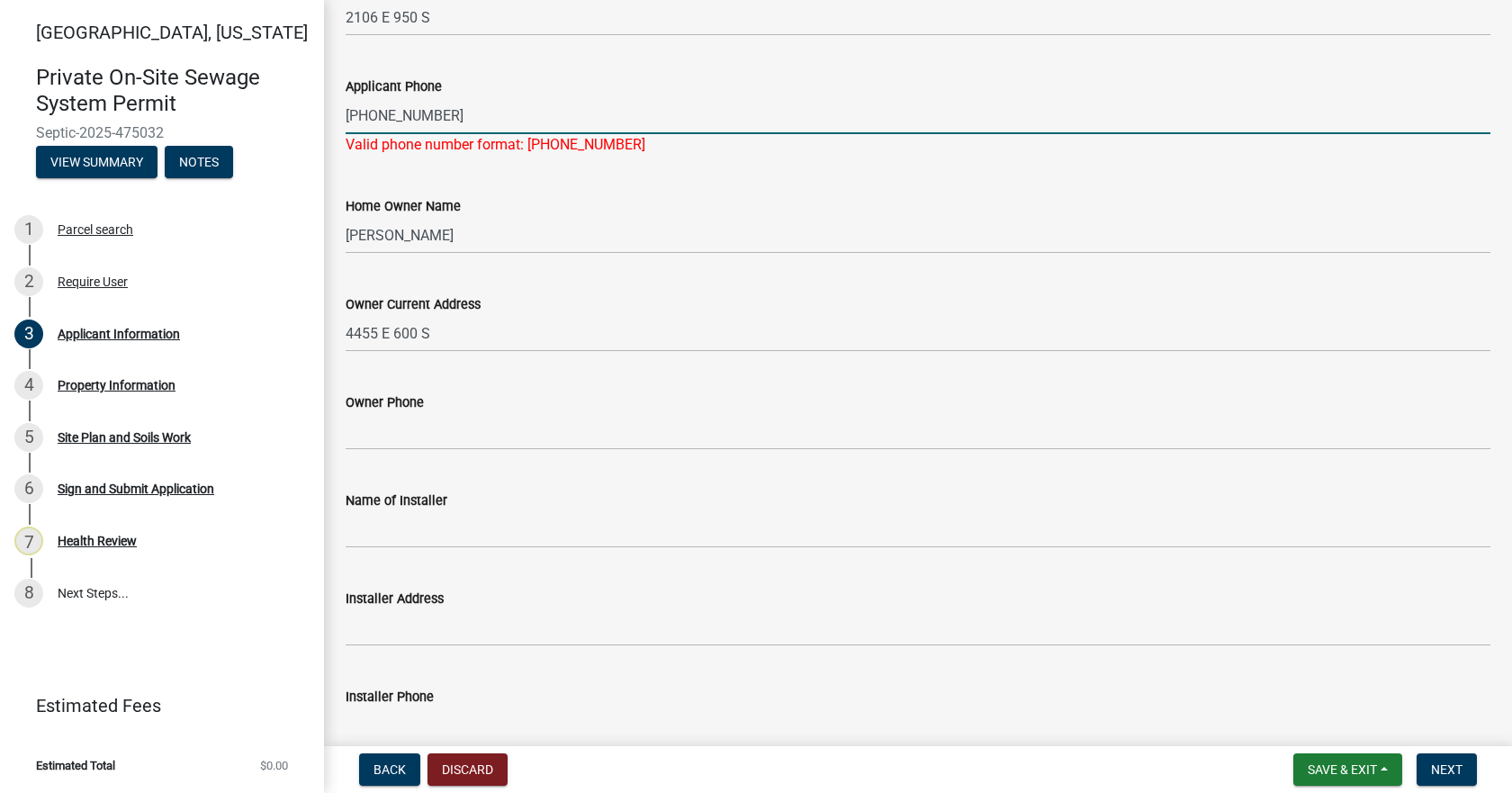
scroll to position [270, 0]
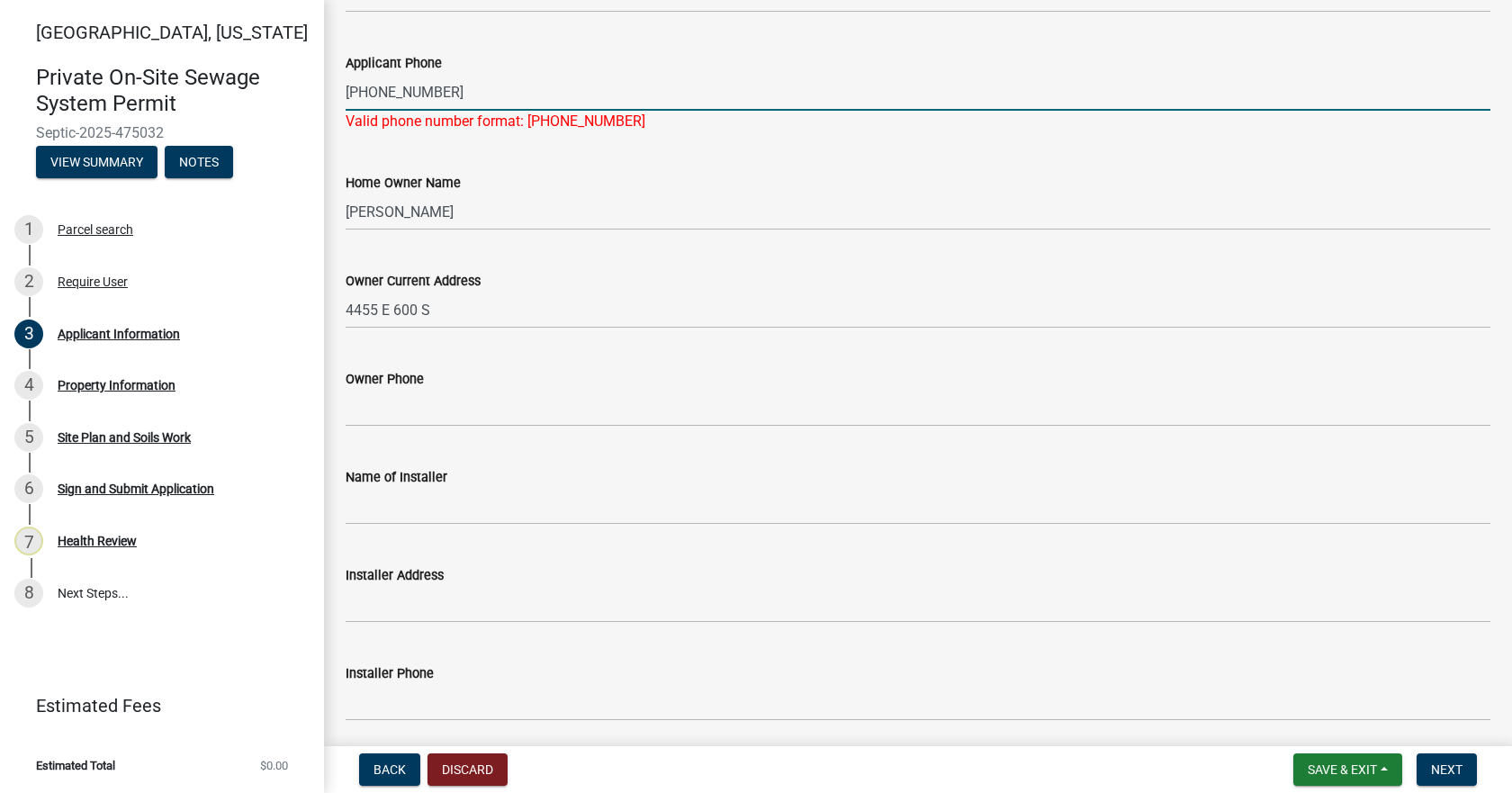
type input "[PHONE_NUMBER]"
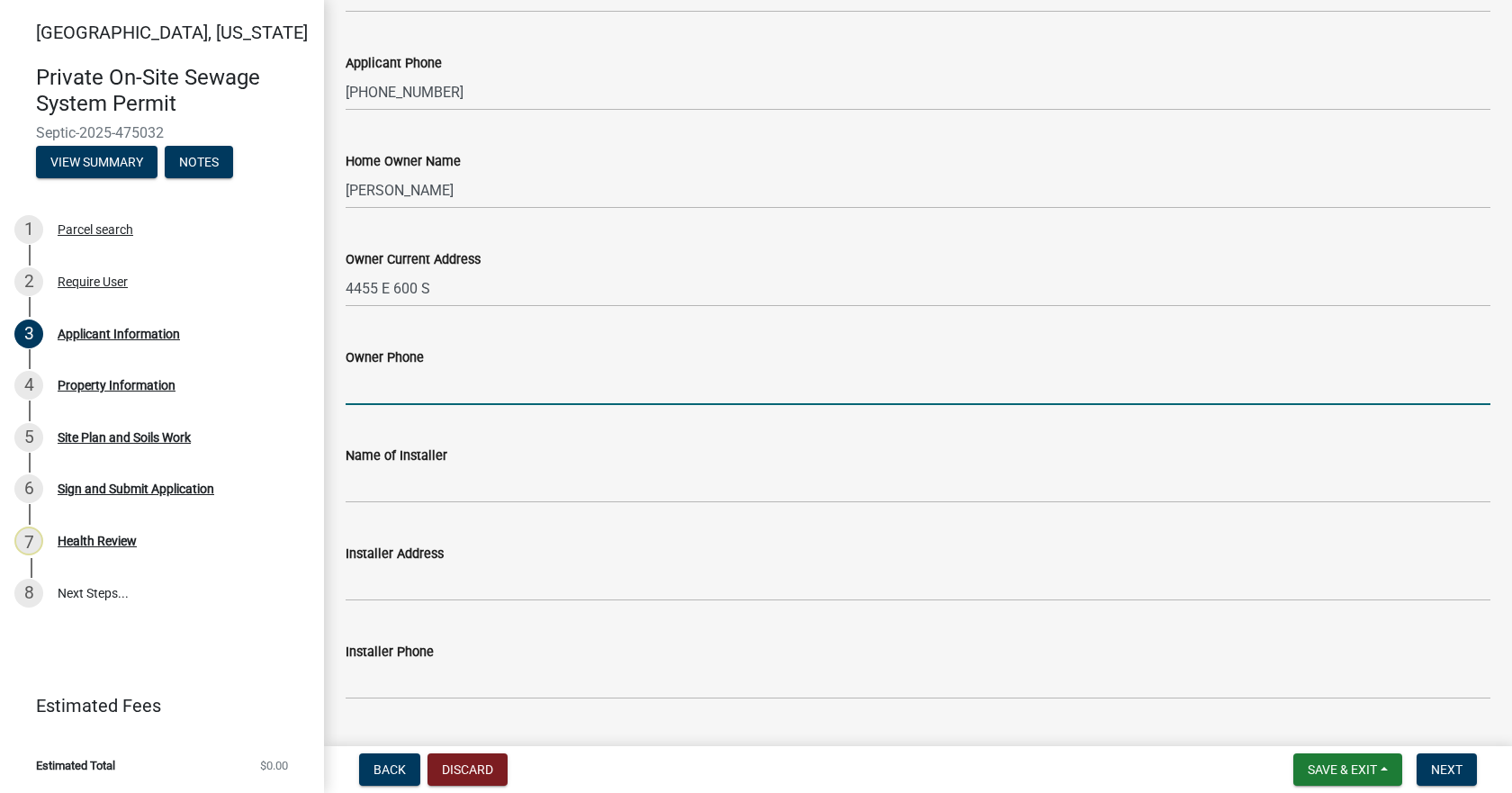
click at [422, 410] on wm-data-entity-input "Owner Phone" at bounding box center [917, 370] width 1144 height 98
type input "[PHONE_NUMBER]"
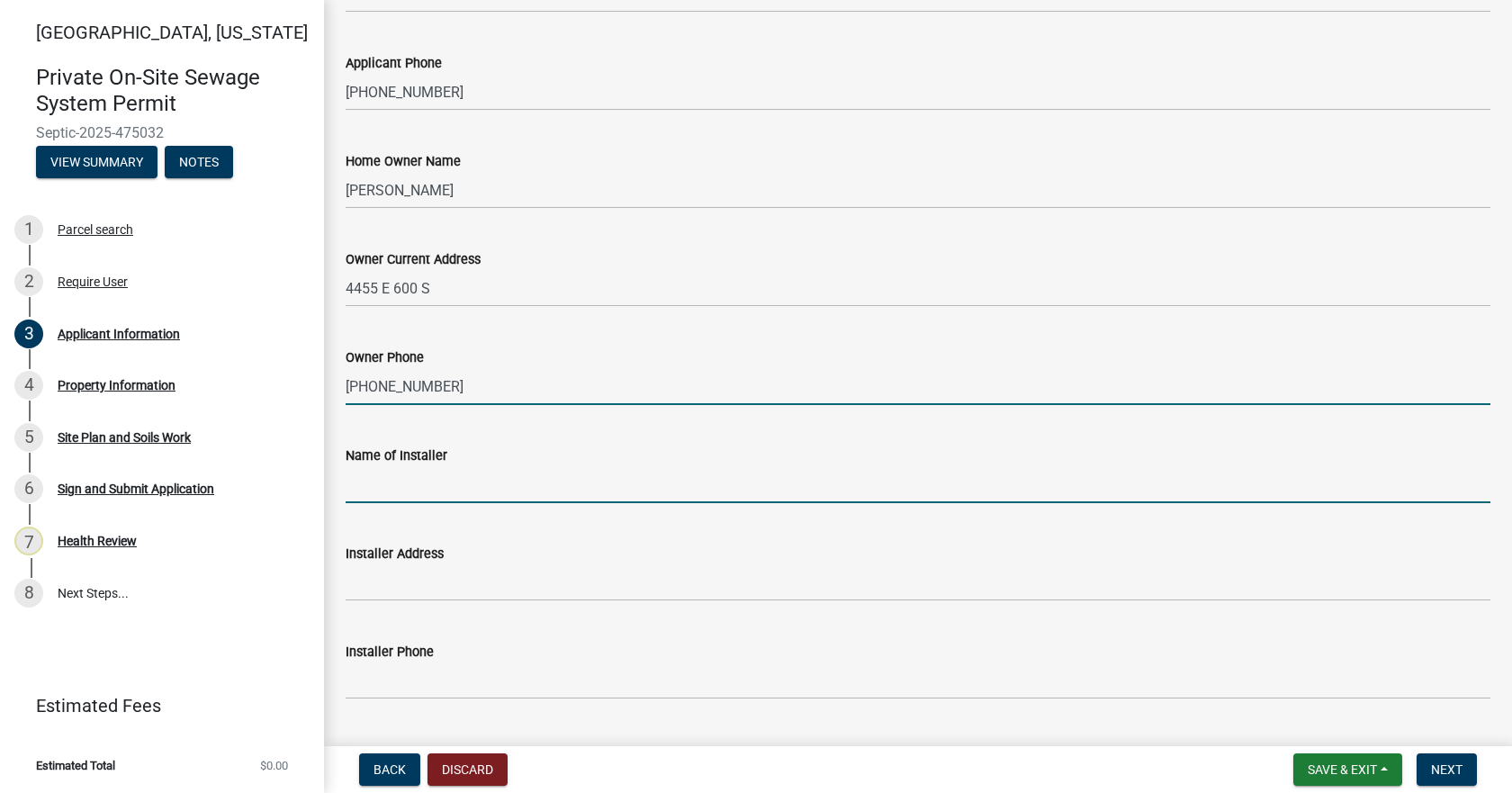
click at [454, 495] on input "Name of Installer" at bounding box center [917, 484] width 1144 height 37
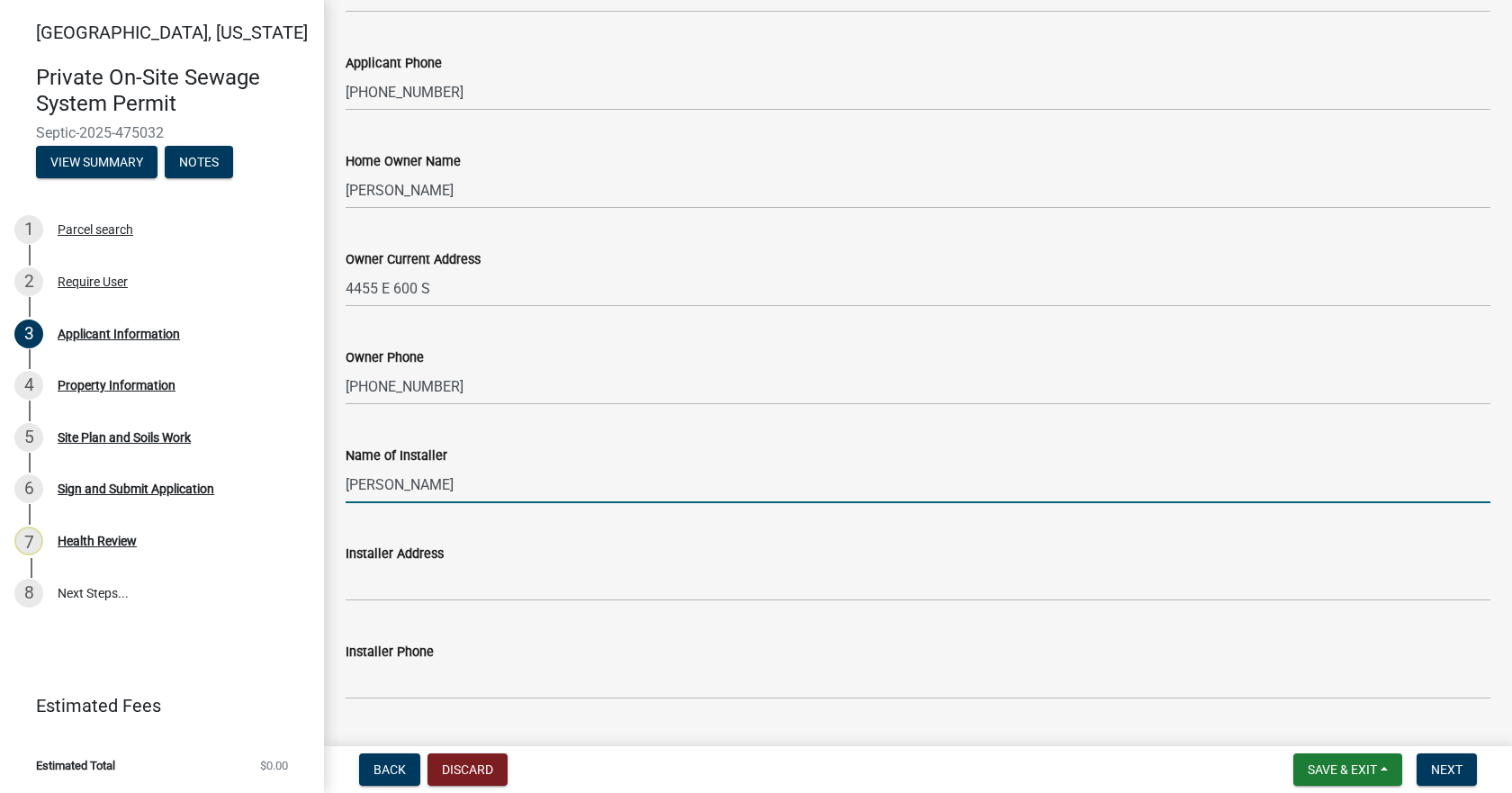
click at [421, 488] on input "[PERSON_NAME]" at bounding box center [917, 484] width 1144 height 37
type input "[PERSON_NAME] Earthwork LLC"
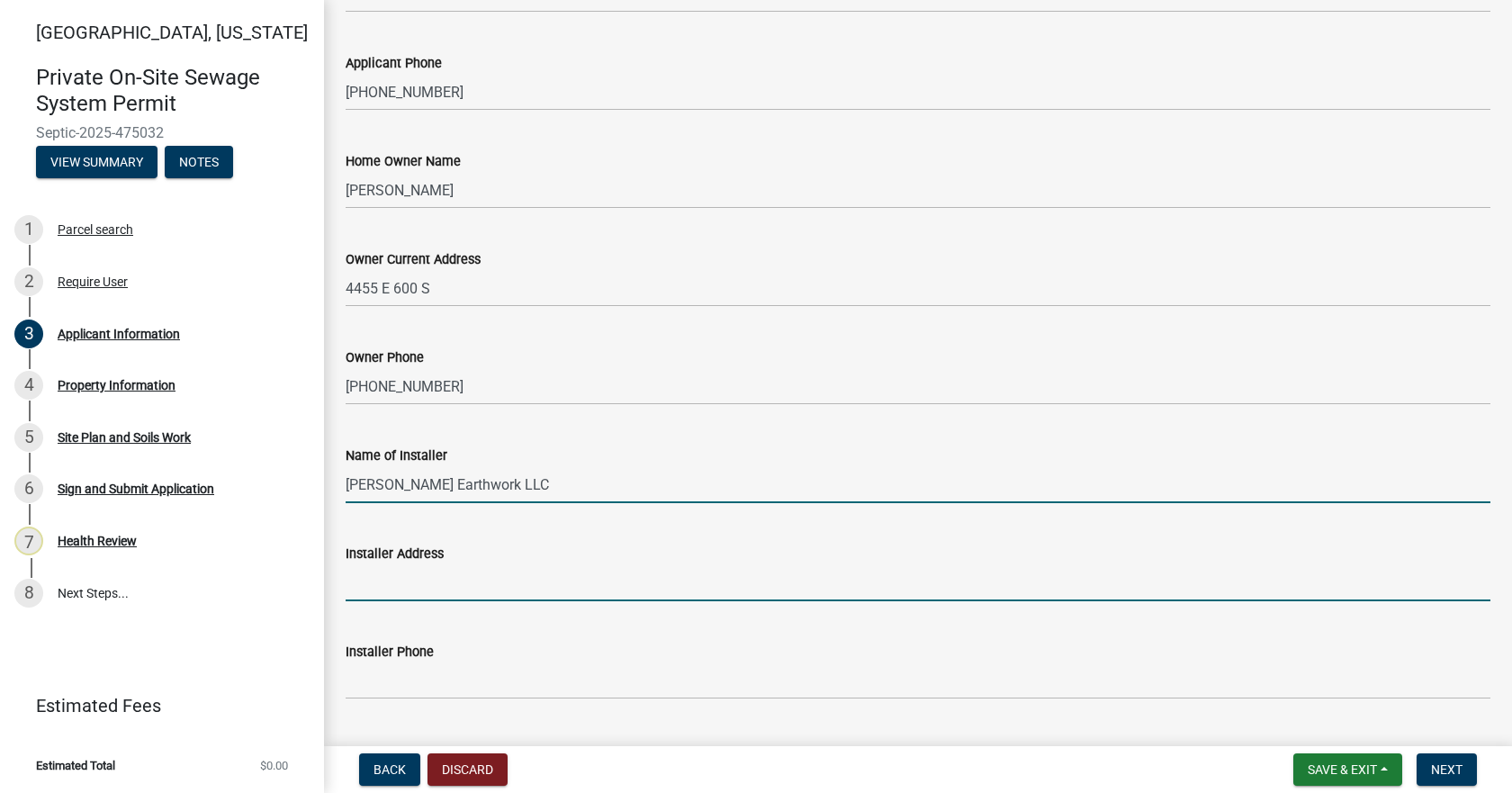
click at [425, 590] on input "Installer Address" at bounding box center [917, 582] width 1144 height 37
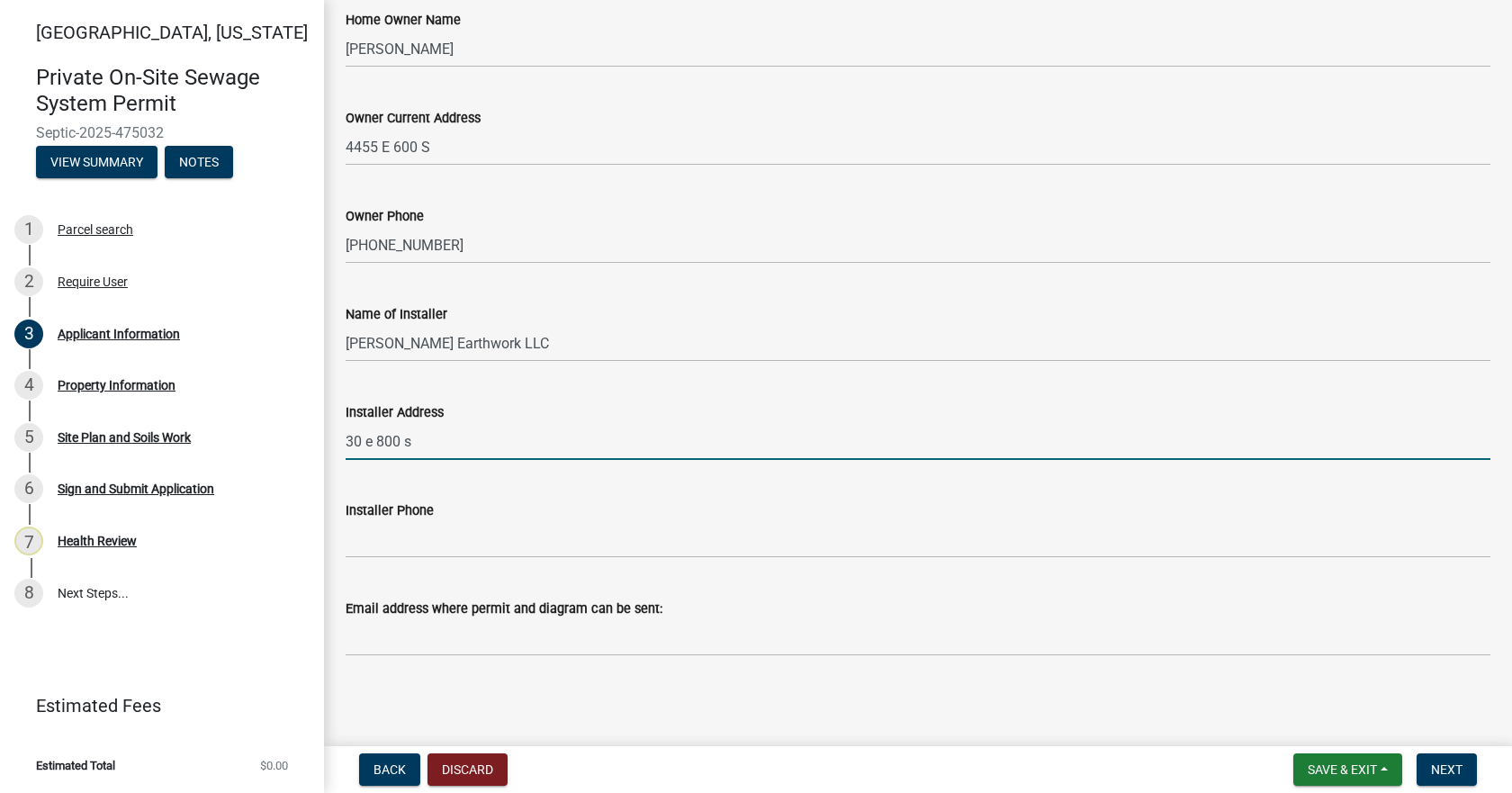
scroll to position [414, 0]
type input "30 e 800 s"
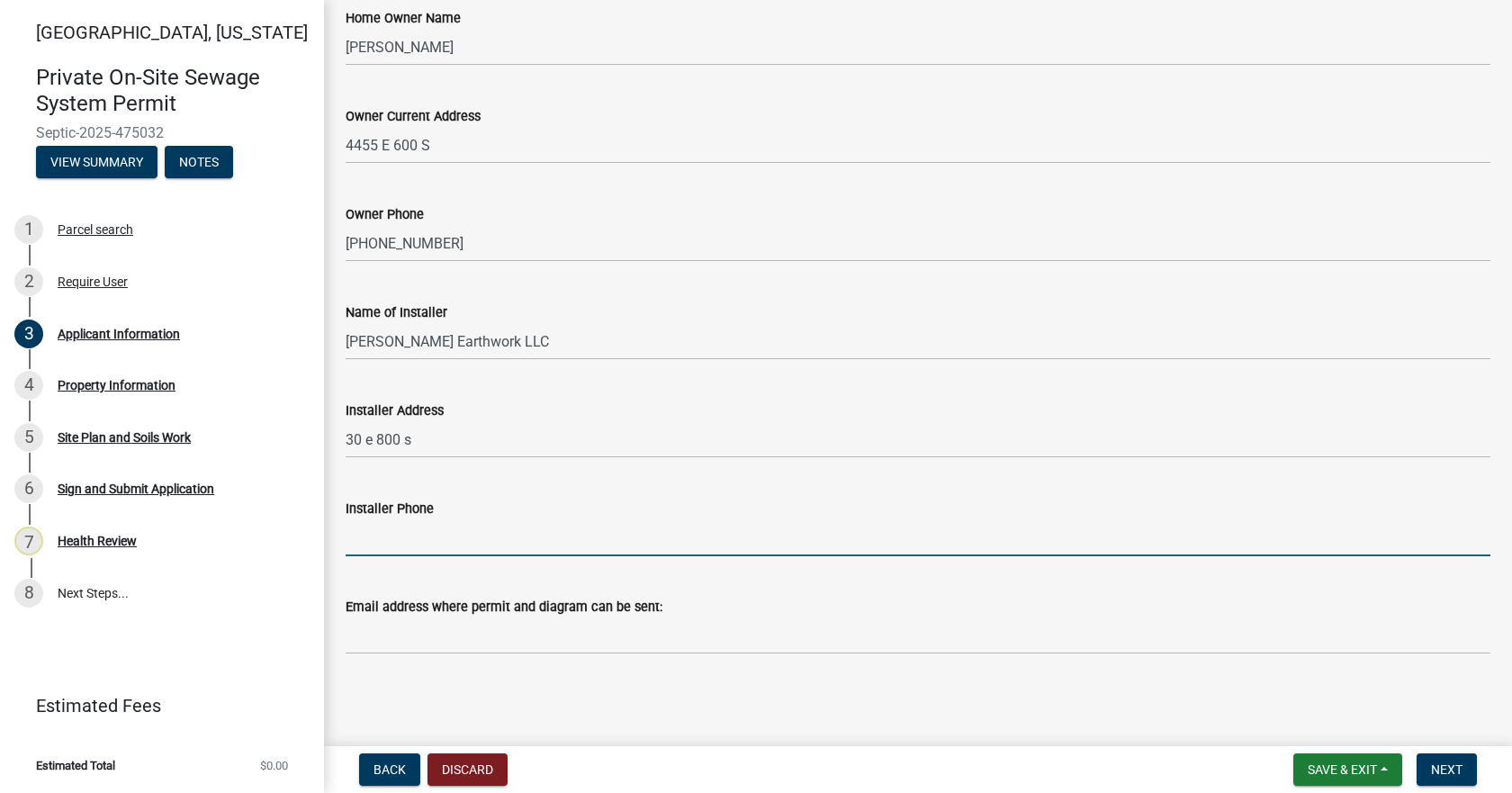
click at [412, 539] on input "Installer Phone" at bounding box center [917, 538] width 1144 height 37
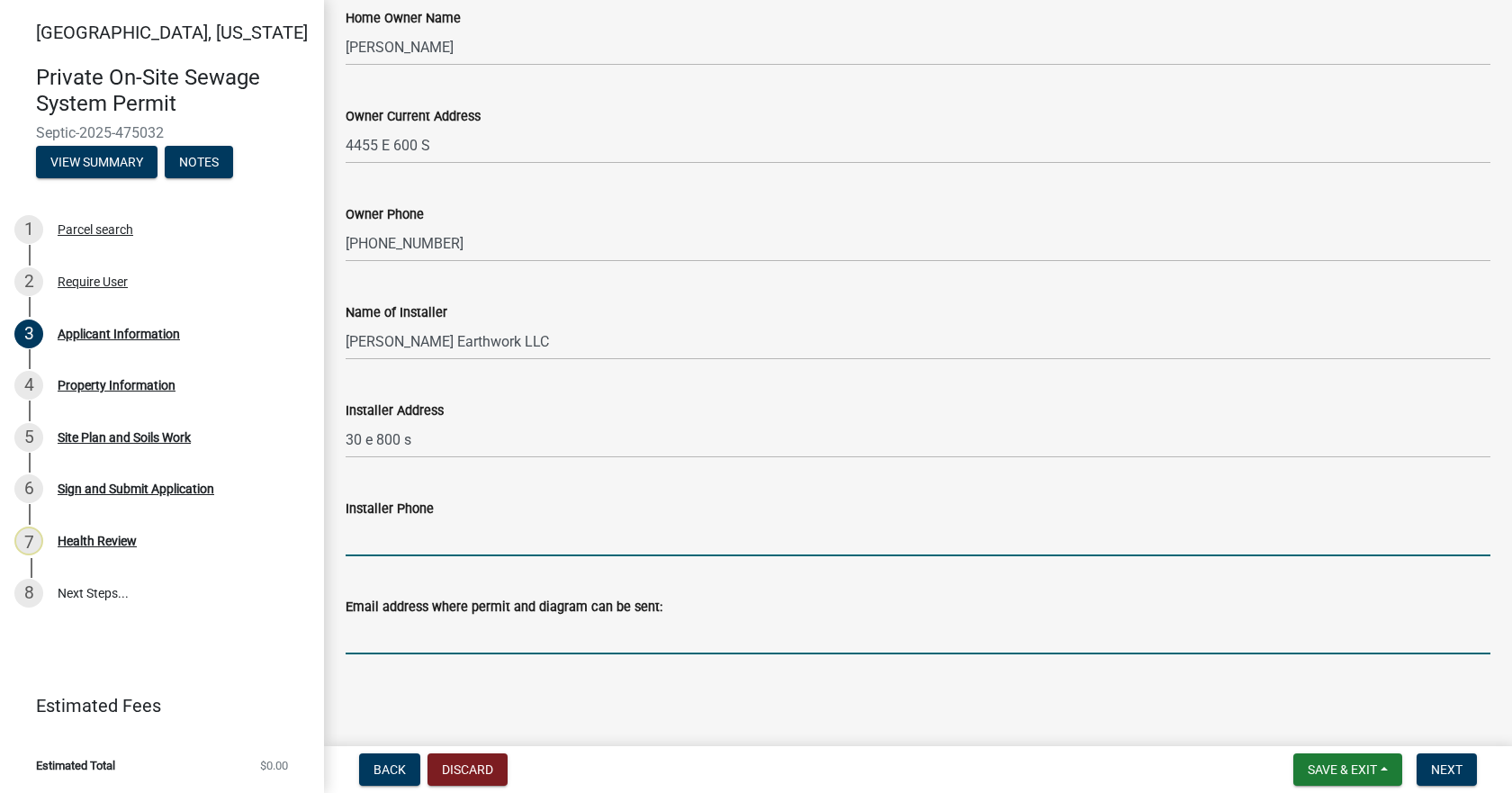
click at [393, 640] on input "Email address where permit and diagram can be sent:" at bounding box center [917, 636] width 1144 height 37
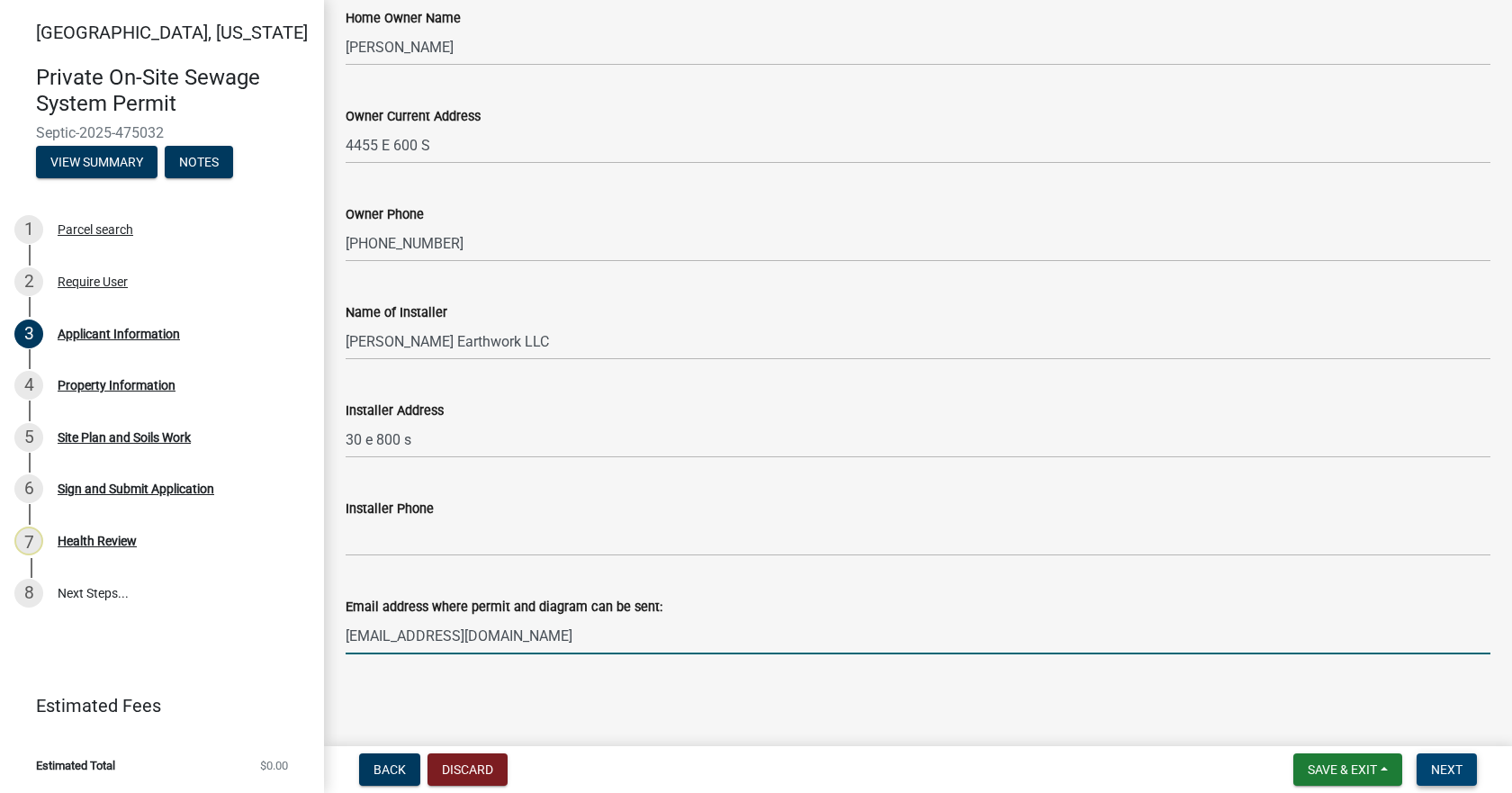
type input "[EMAIL_ADDRESS][DOMAIN_NAME]"
click at [1436, 761] on button "Next" at bounding box center [1446, 770] width 60 height 32
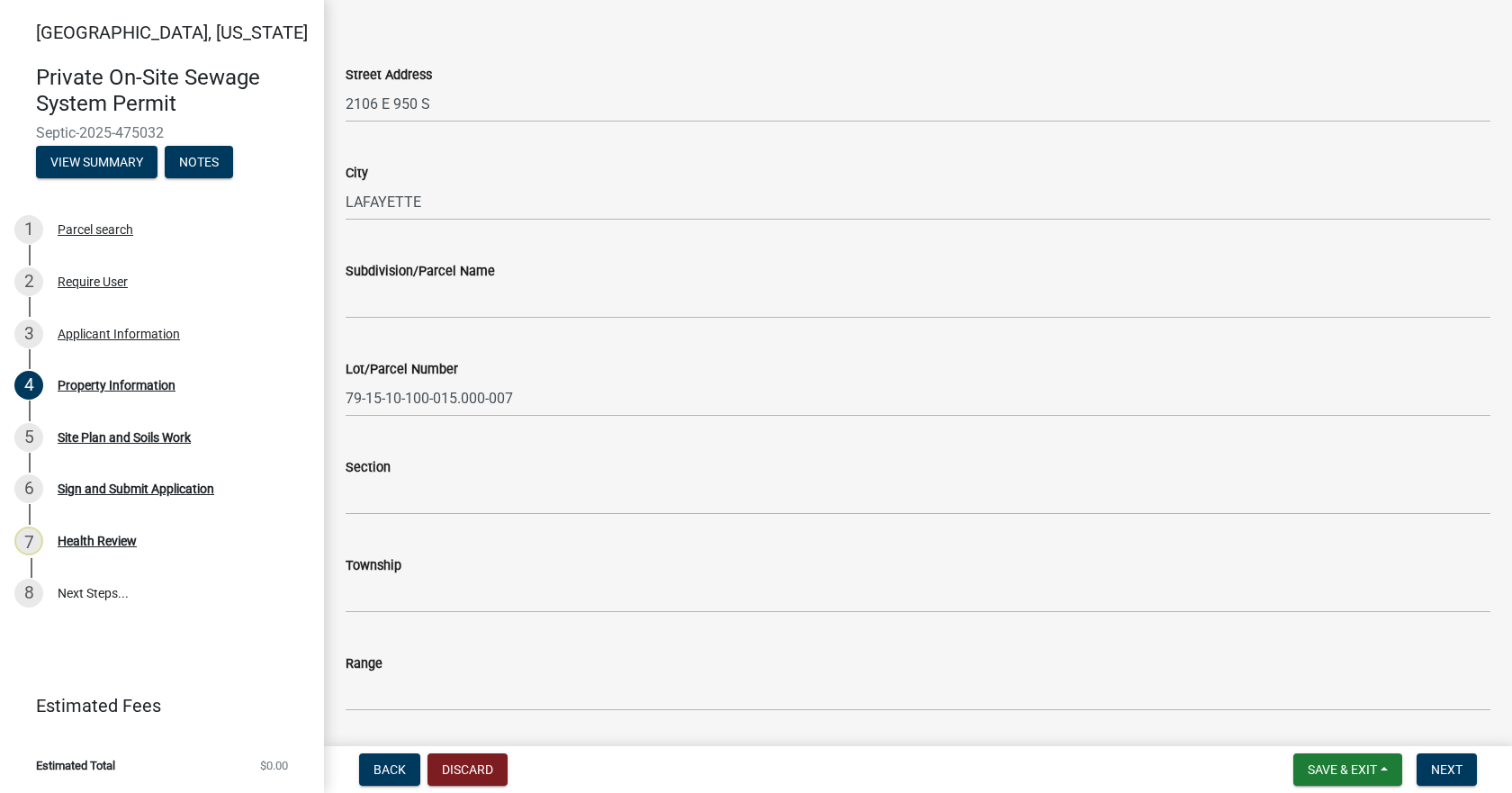
scroll to position [180, 0]
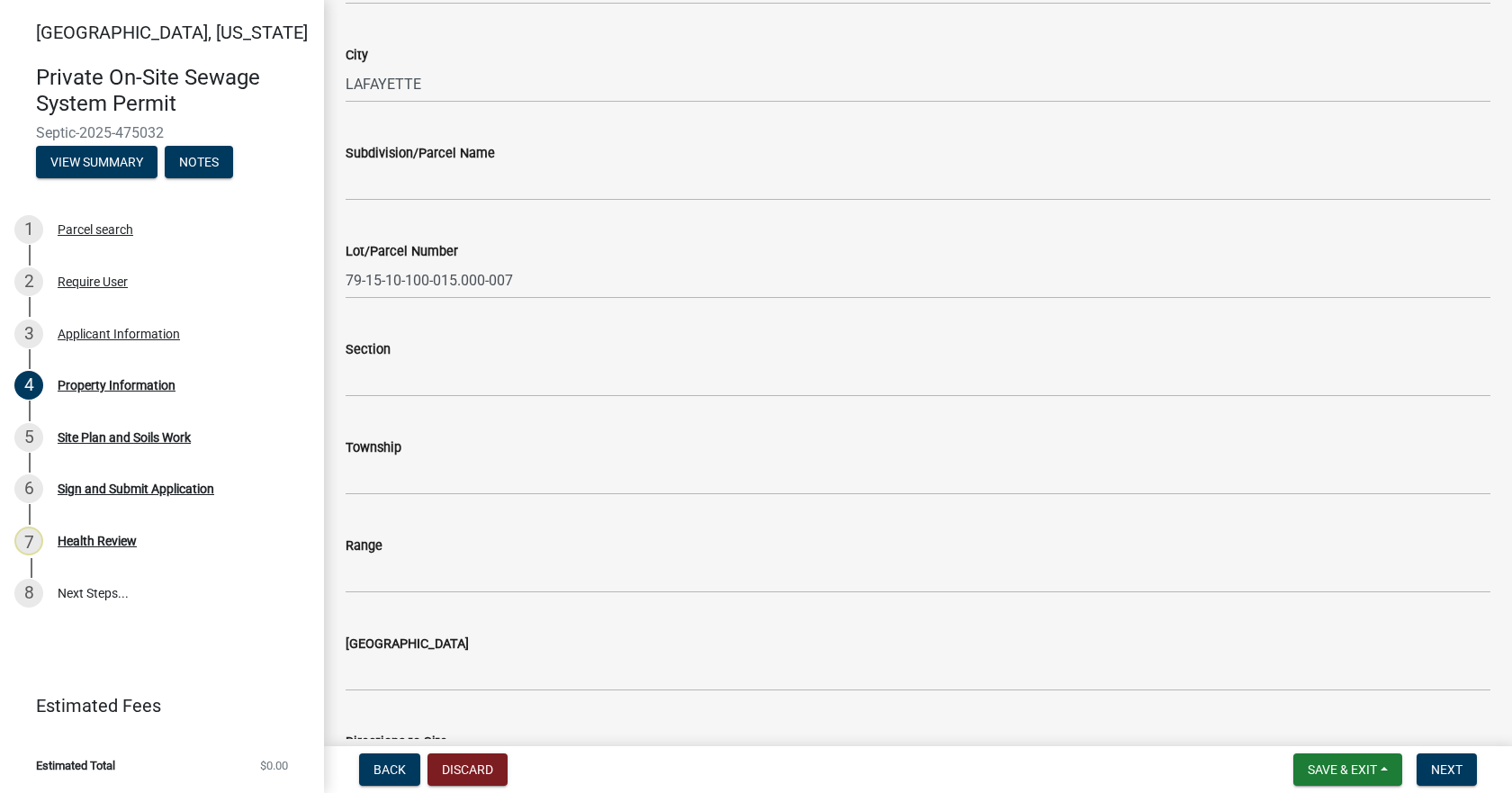
click at [464, 359] on div "Section" at bounding box center [917, 349] width 1144 height 22
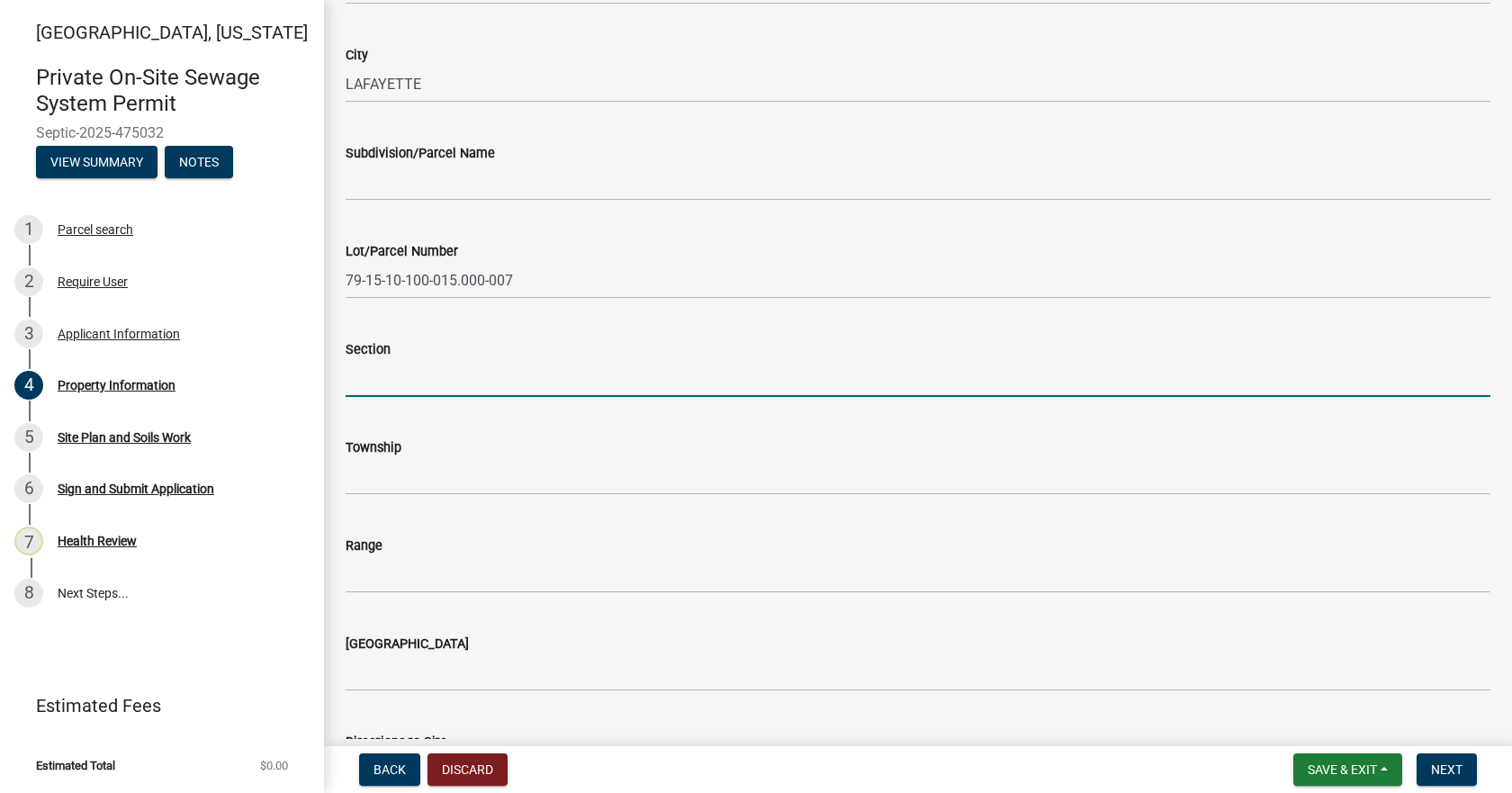
click at [458, 381] on input "Section" at bounding box center [917, 378] width 1144 height 37
type input "10"
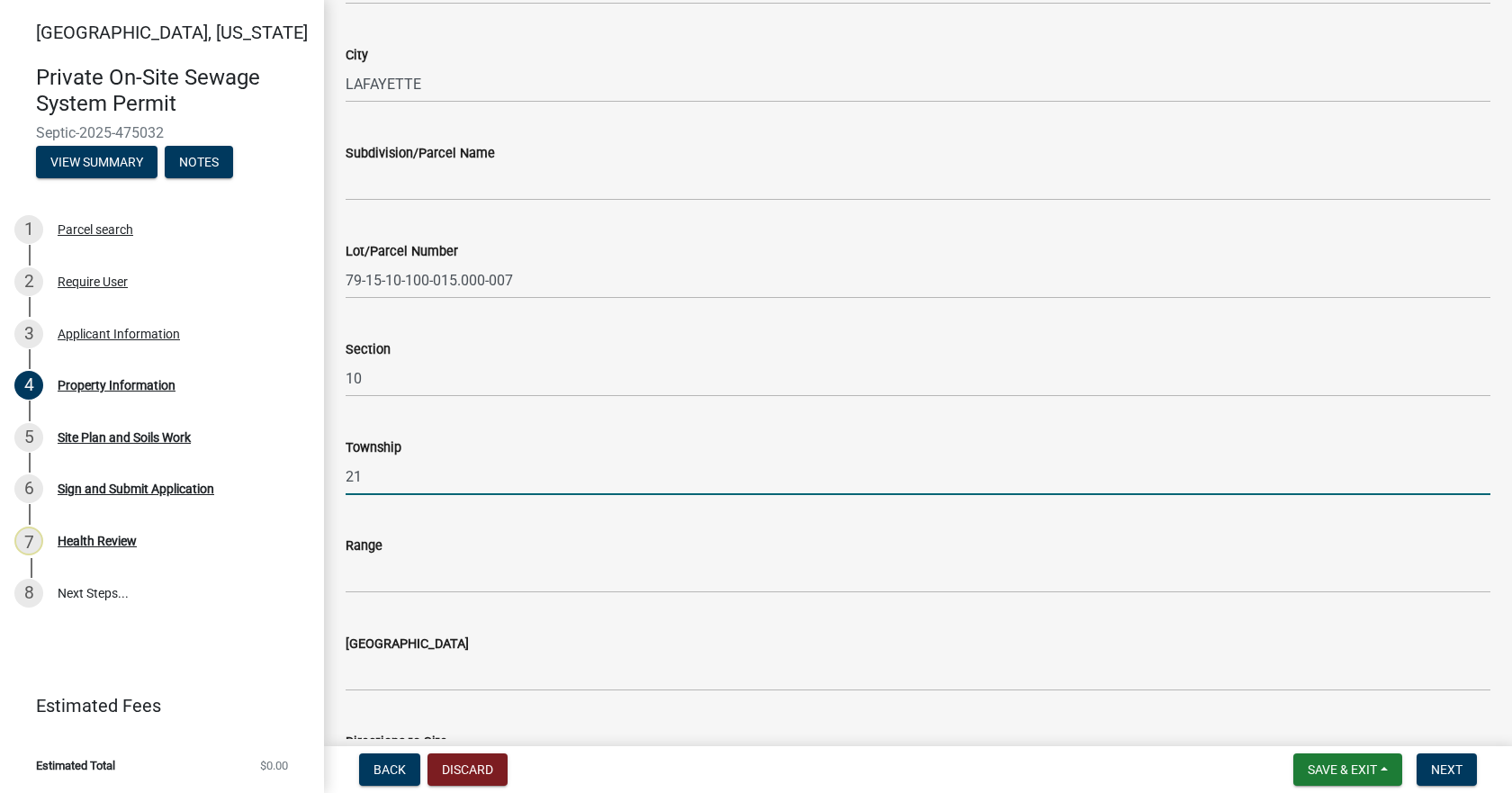
type input "21"
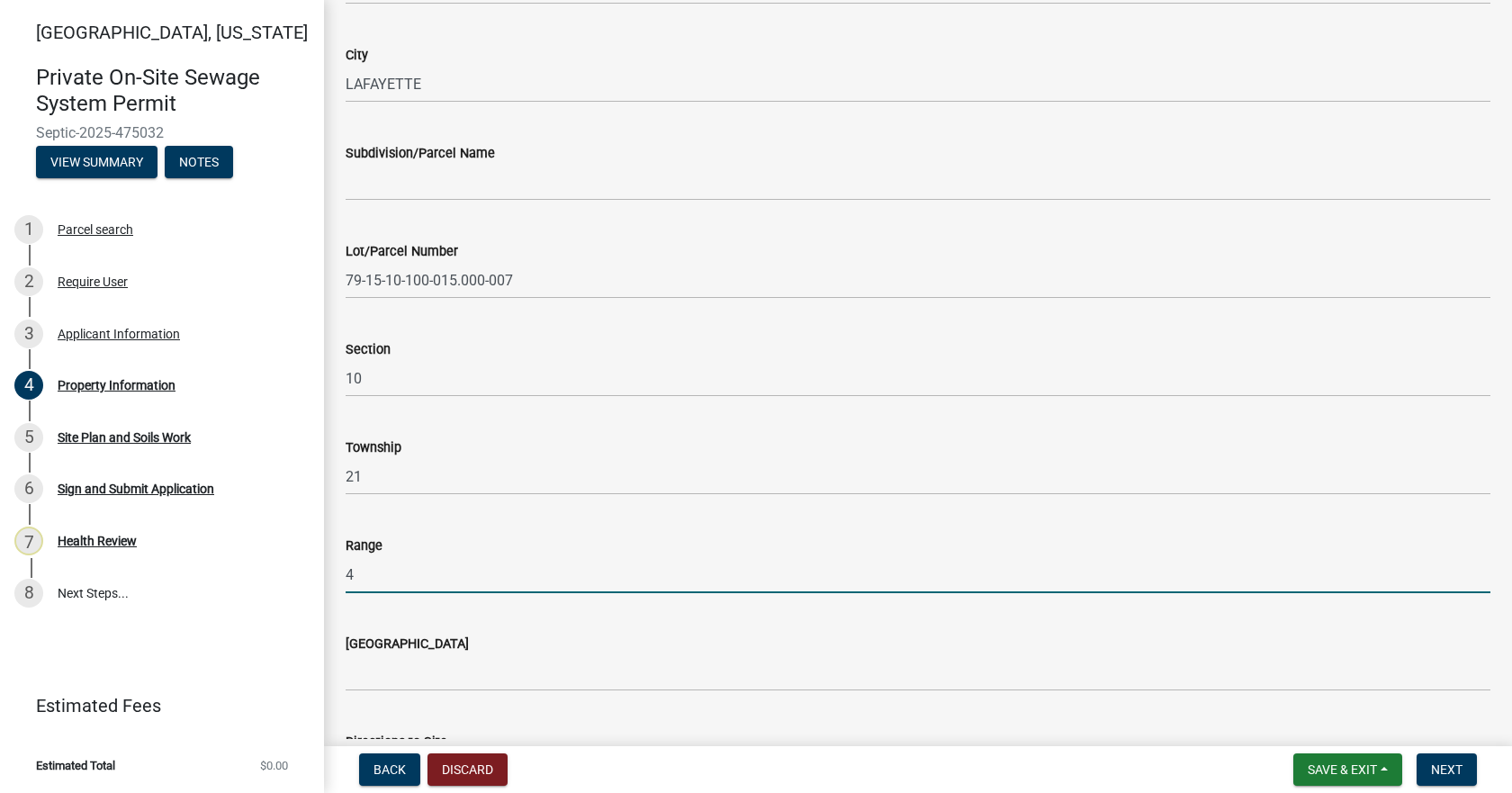
type input "4"
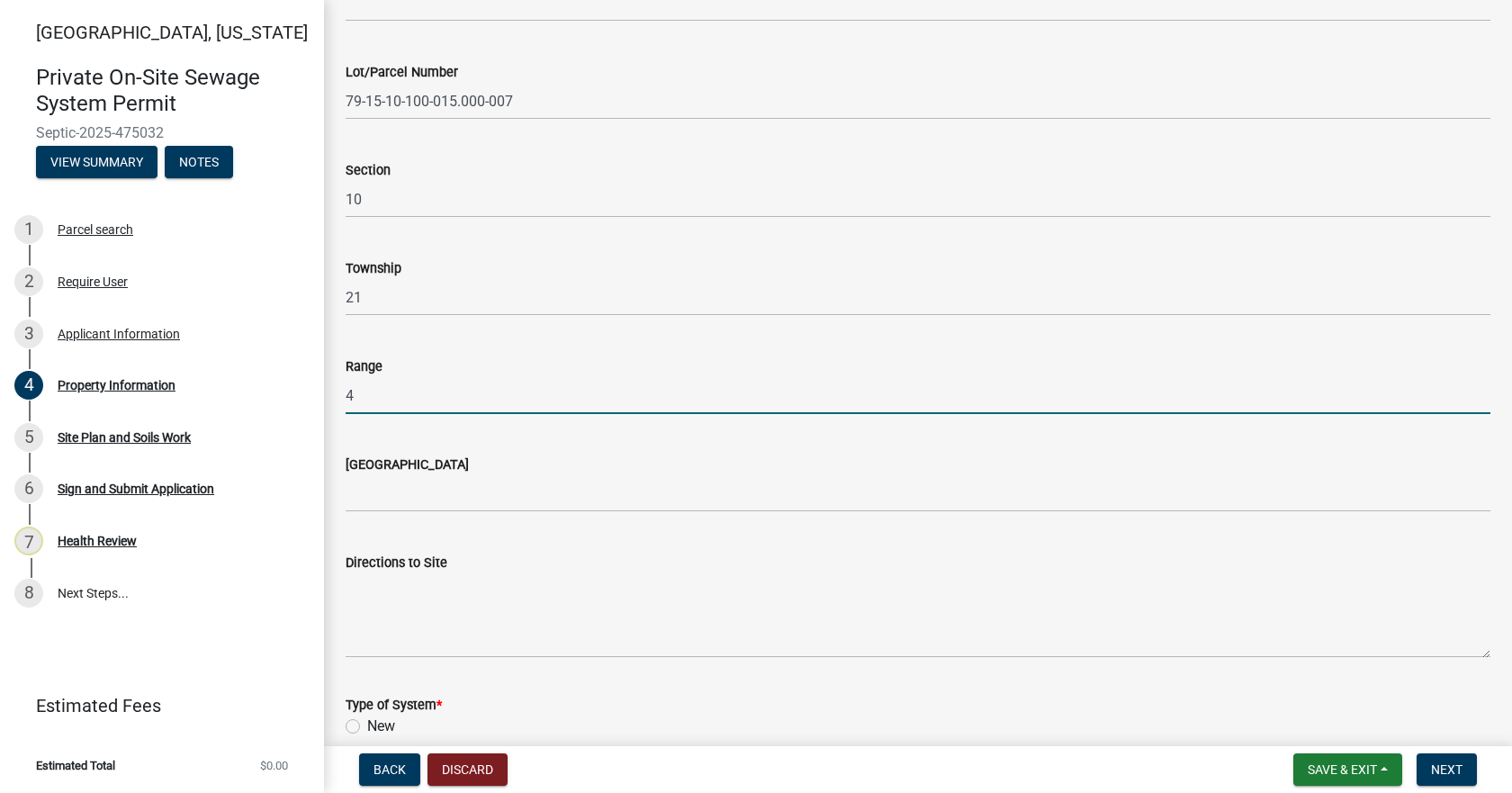
scroll to position [360, 0]
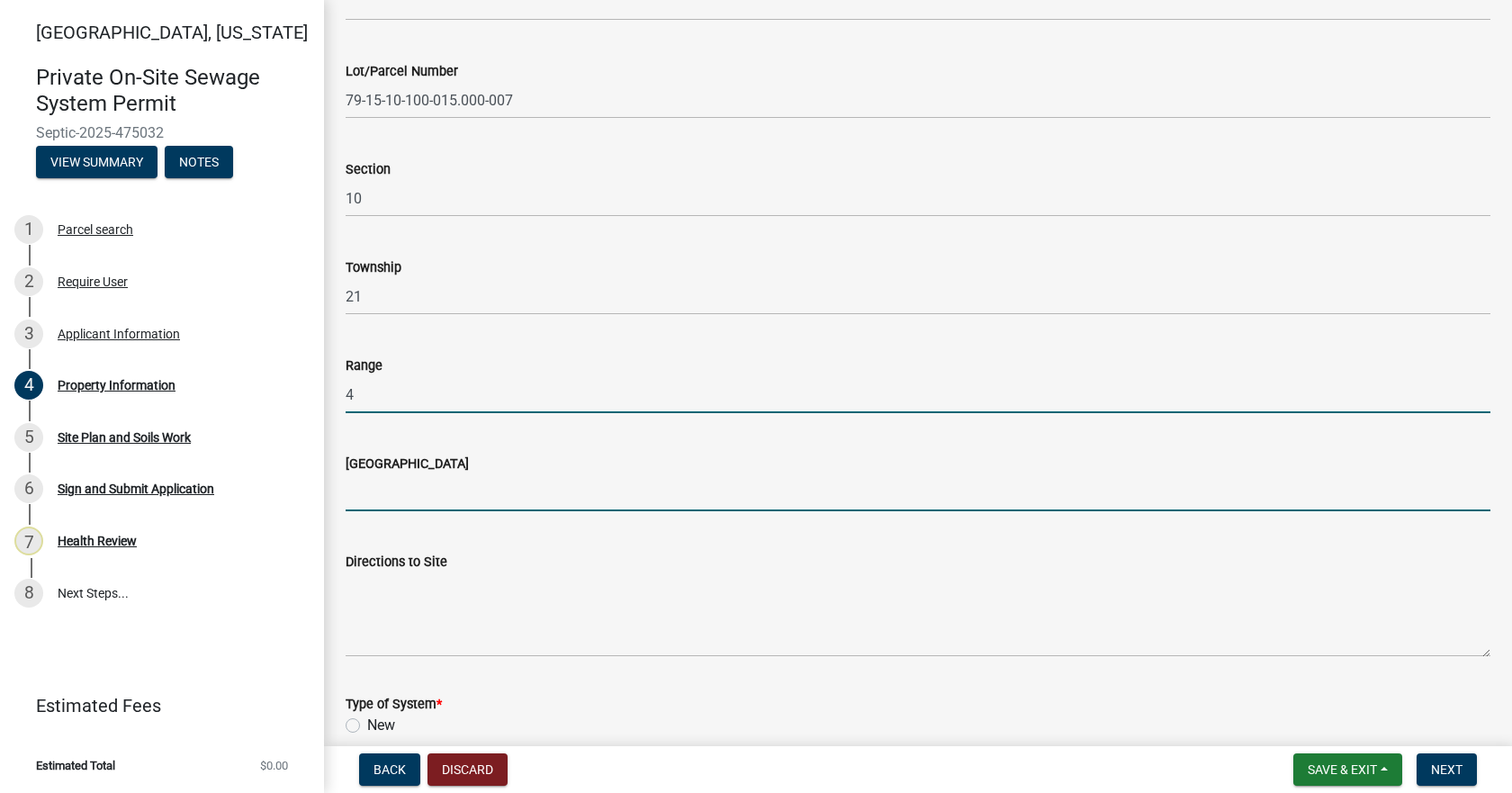
click at [451, 505] on input "[GEOGRAPHIC_DATA]" at bounding box center [917, 493] width 1144 height 37
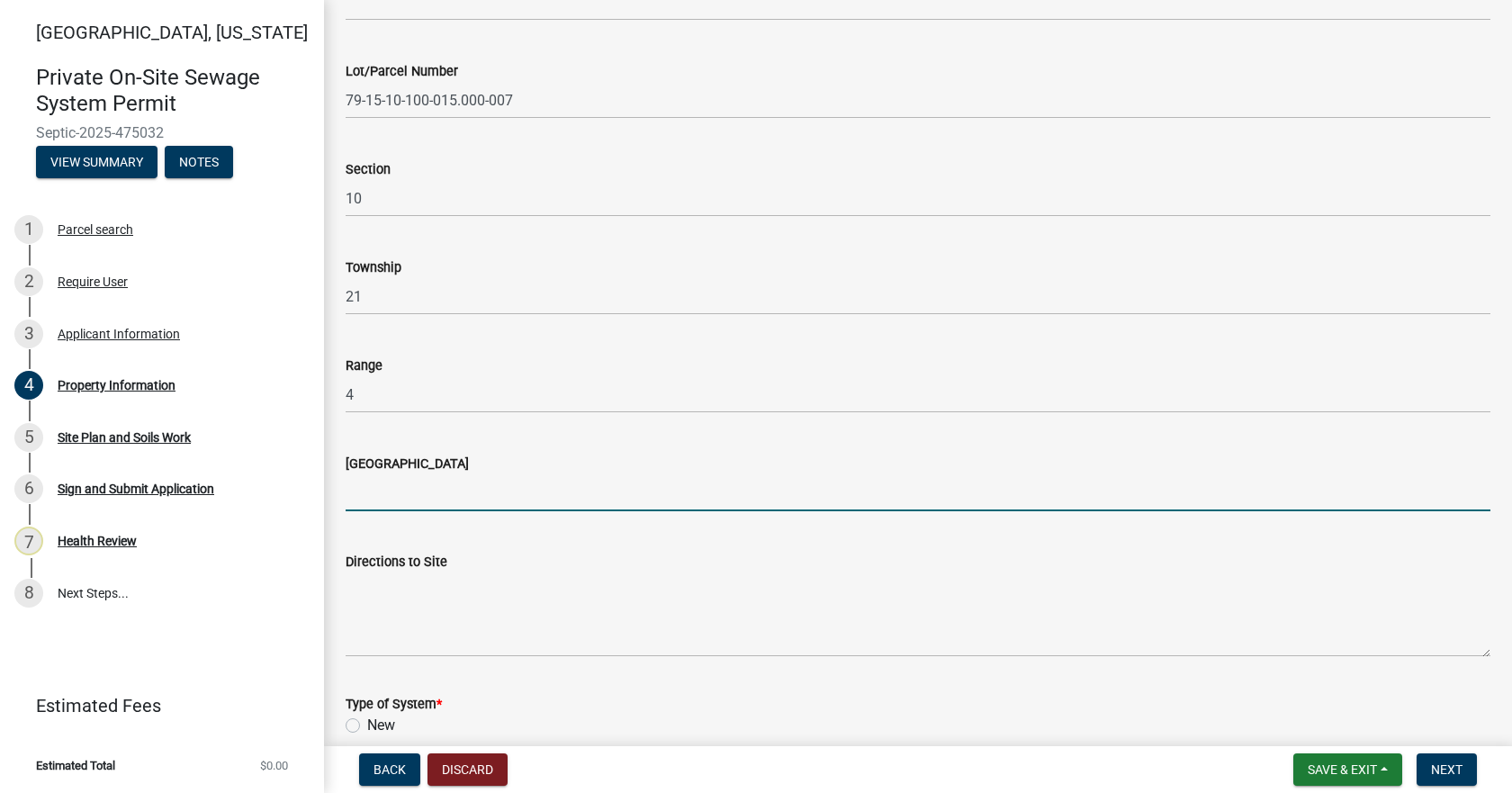
type input "Lauramie"
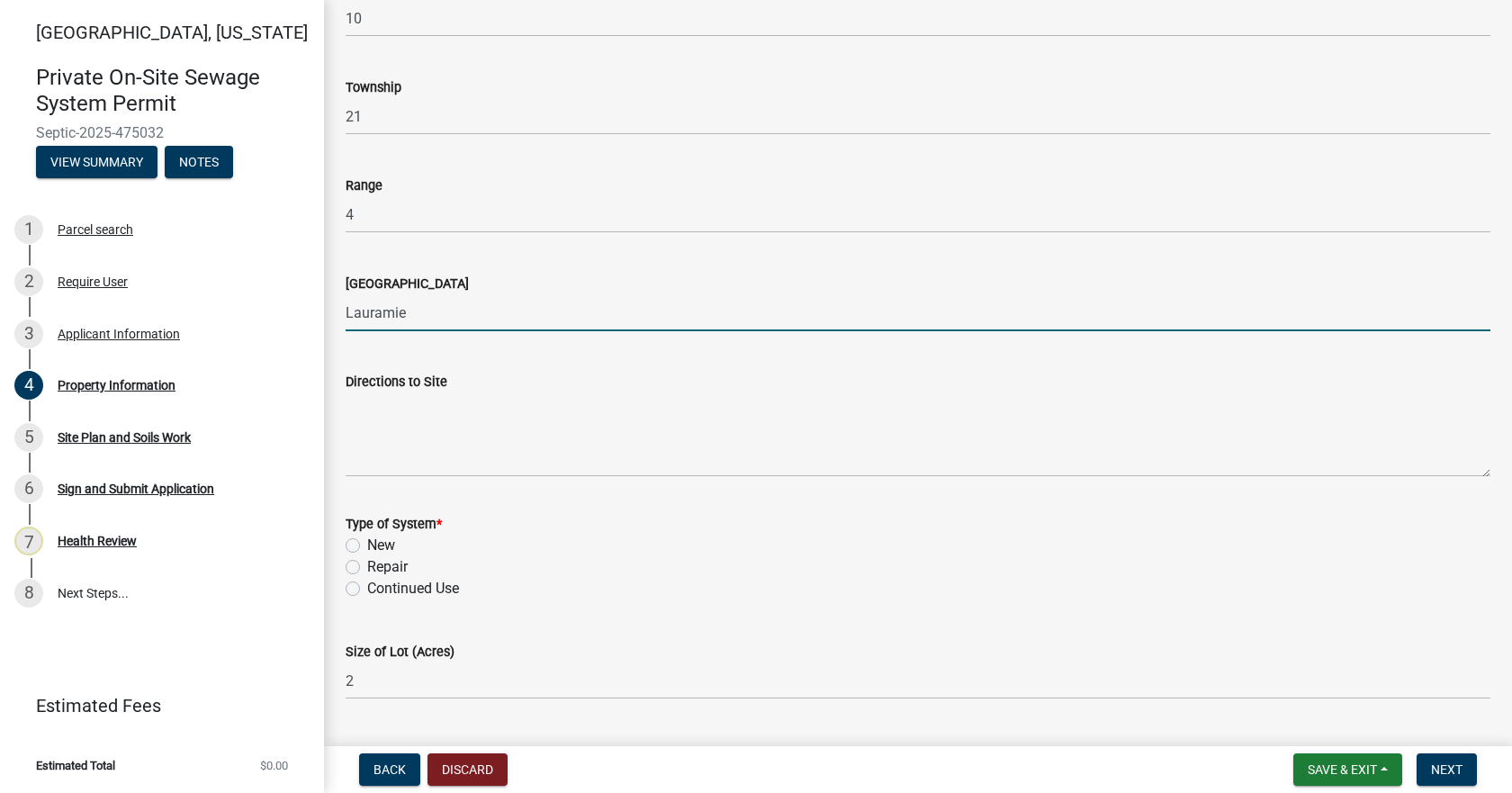
scroll to position [630, 0]
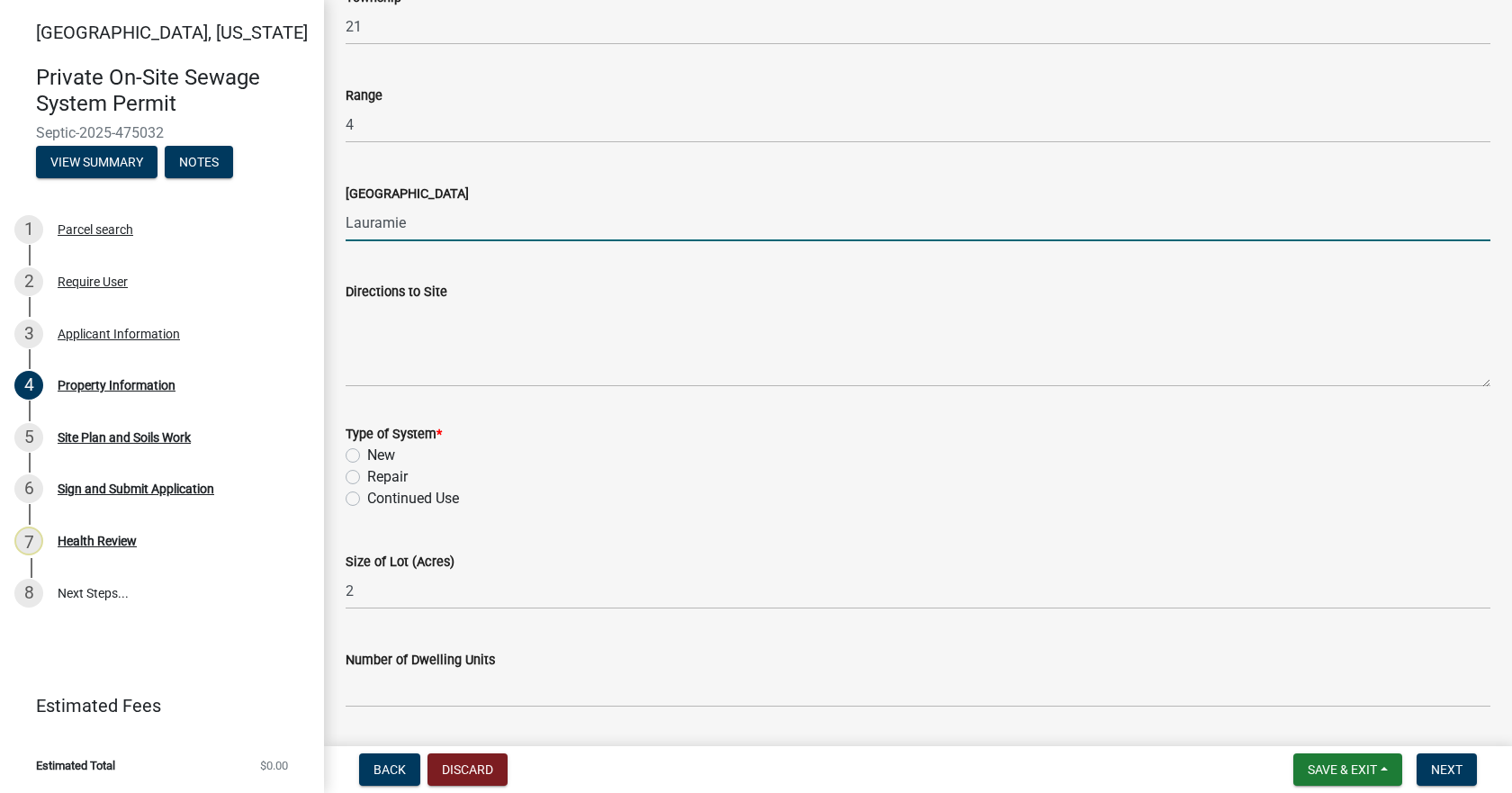
click at [367, 453] on label "New" at bounding box center [380, 456] width 28 height 22
click at [367, 453] on input "New" at bounding box center [373, 451] width 11 height 11
radio input "true"
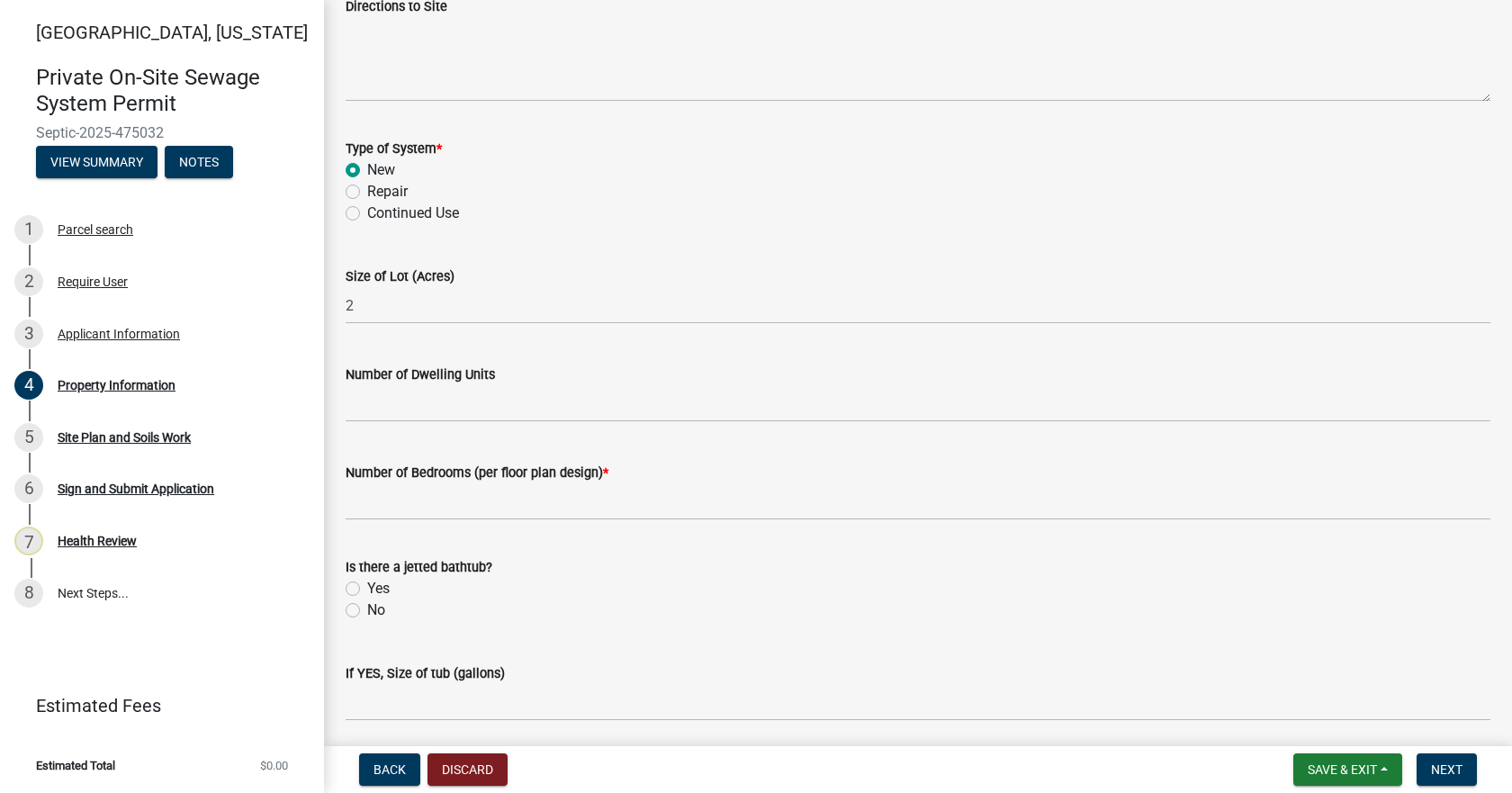
scroll to position [990, 0]
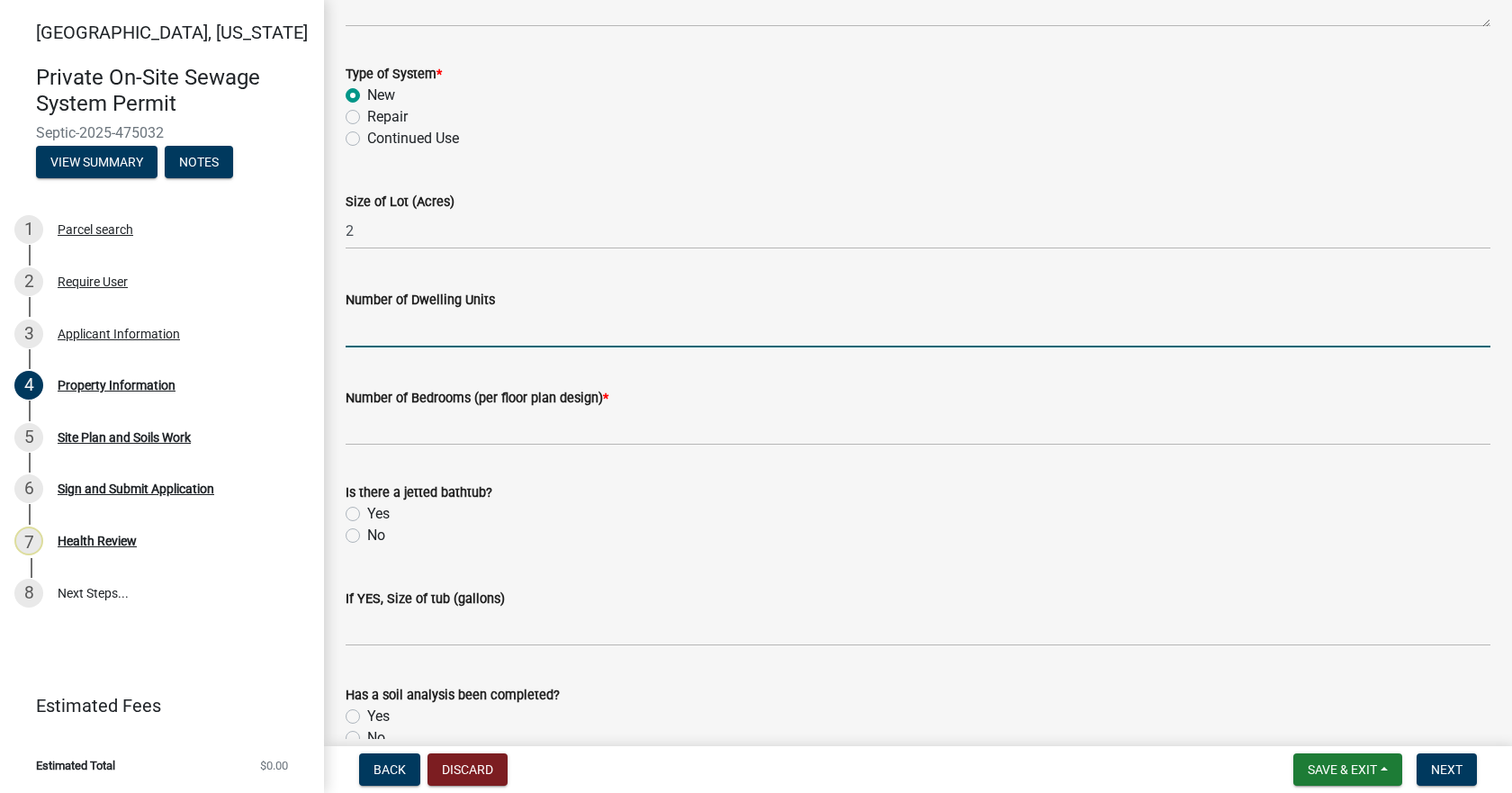
click at [409, 333] on input "Number of Dwelling Units" at bounding box center [917, 329] width 1144 height 37
type input "1"
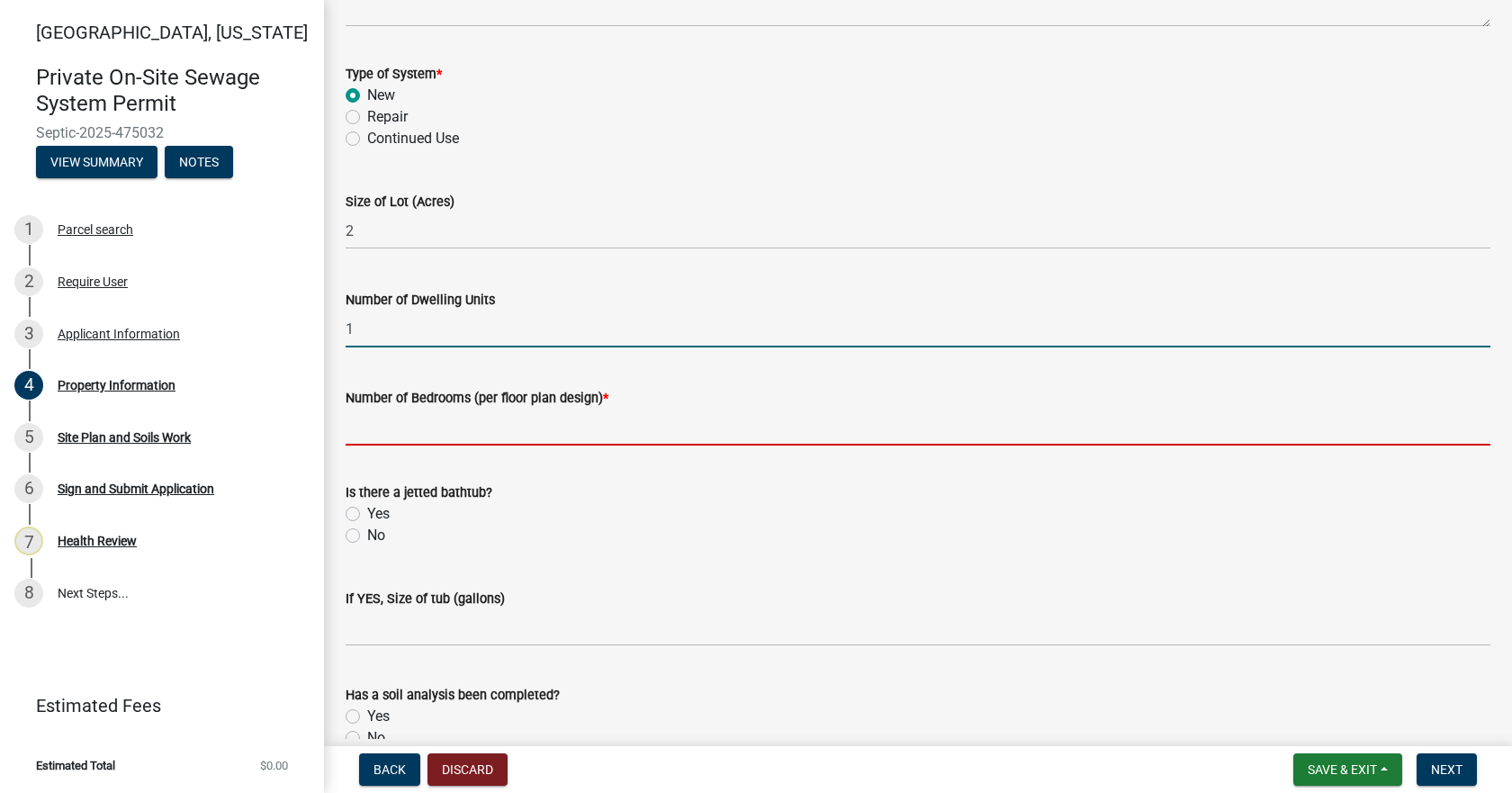
click at [410, 433] on input "Number of Bedrooms (per floor plan design) *" at bounding box center [917, 427] width 1144 height 37
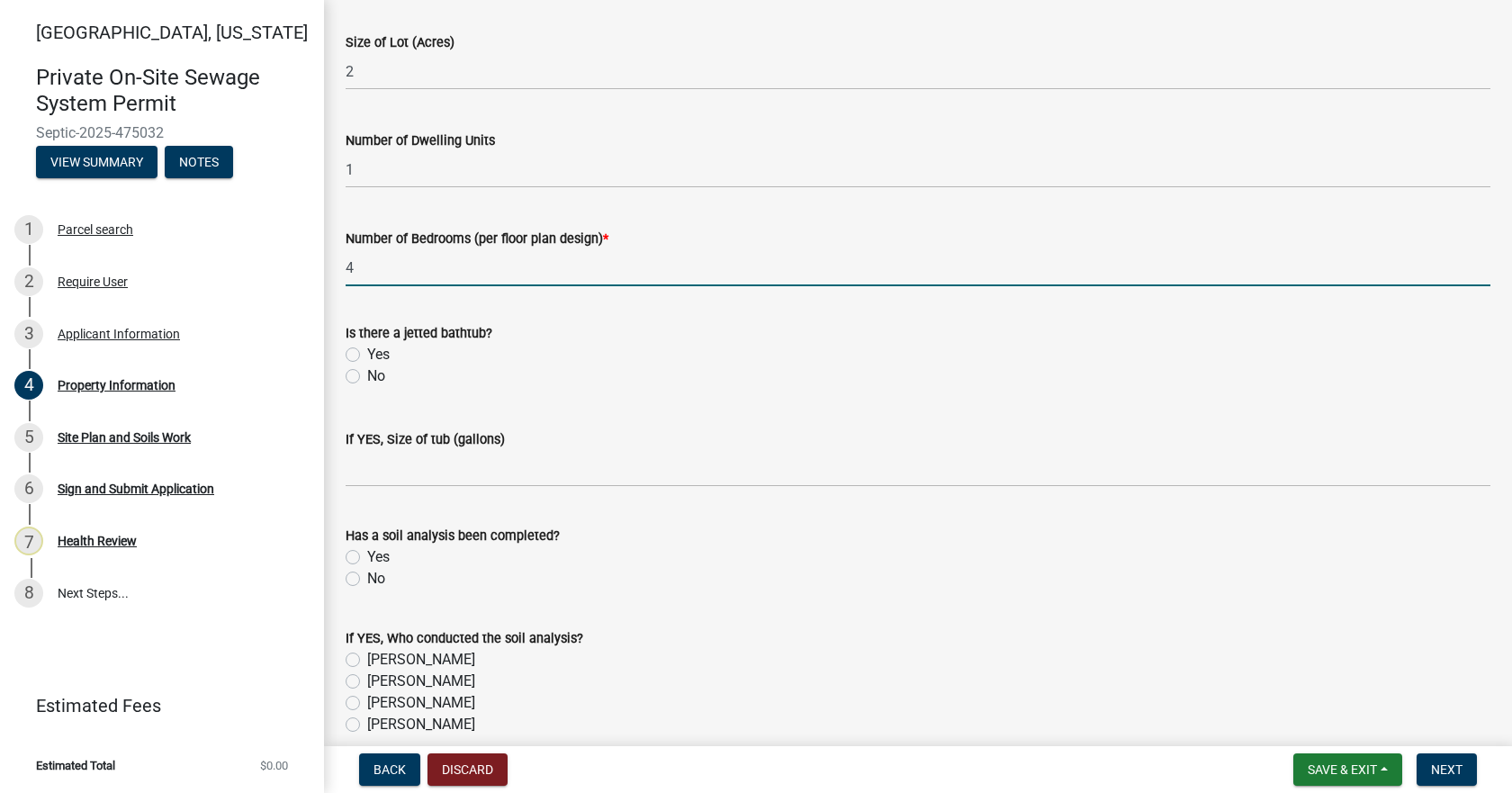
scroll to position [1170, 0]
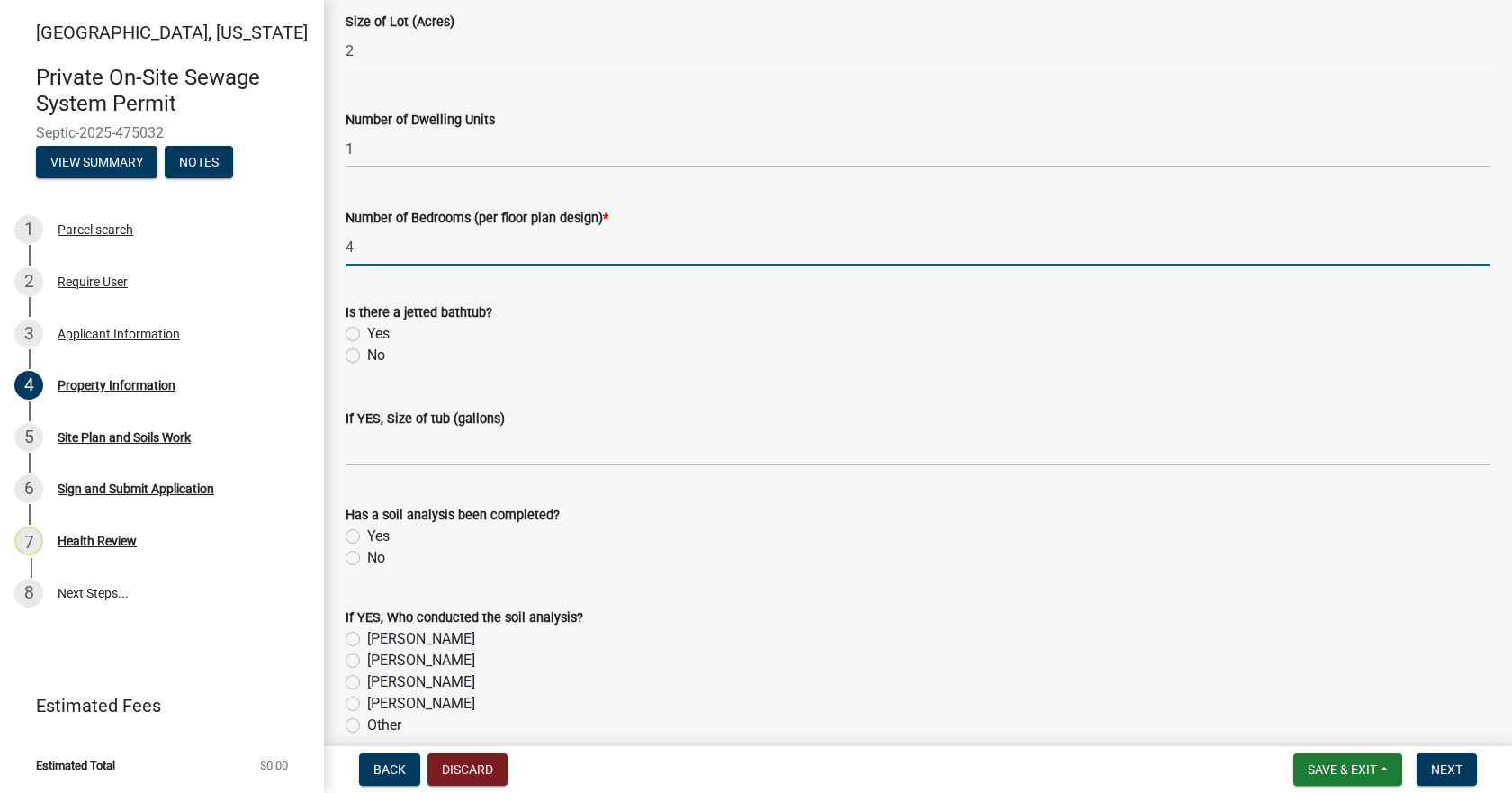
type input "4"
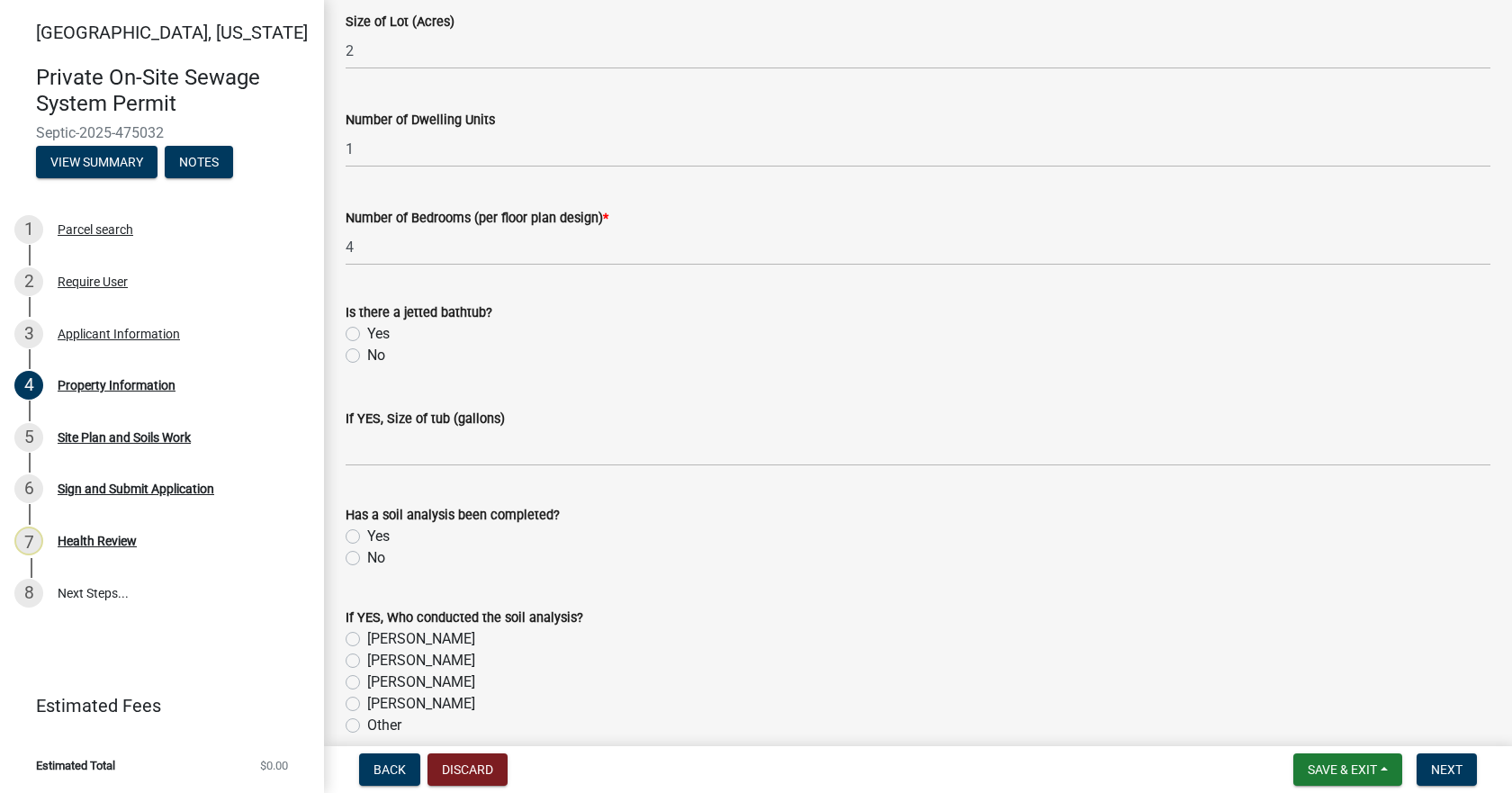
click at [367, 357] on label "No" at bounding box center [375, 356] width 18 height 22
click at [367, 356] on input "No" at bounding box center [373, 351] width 11 height 11
radio input "true"
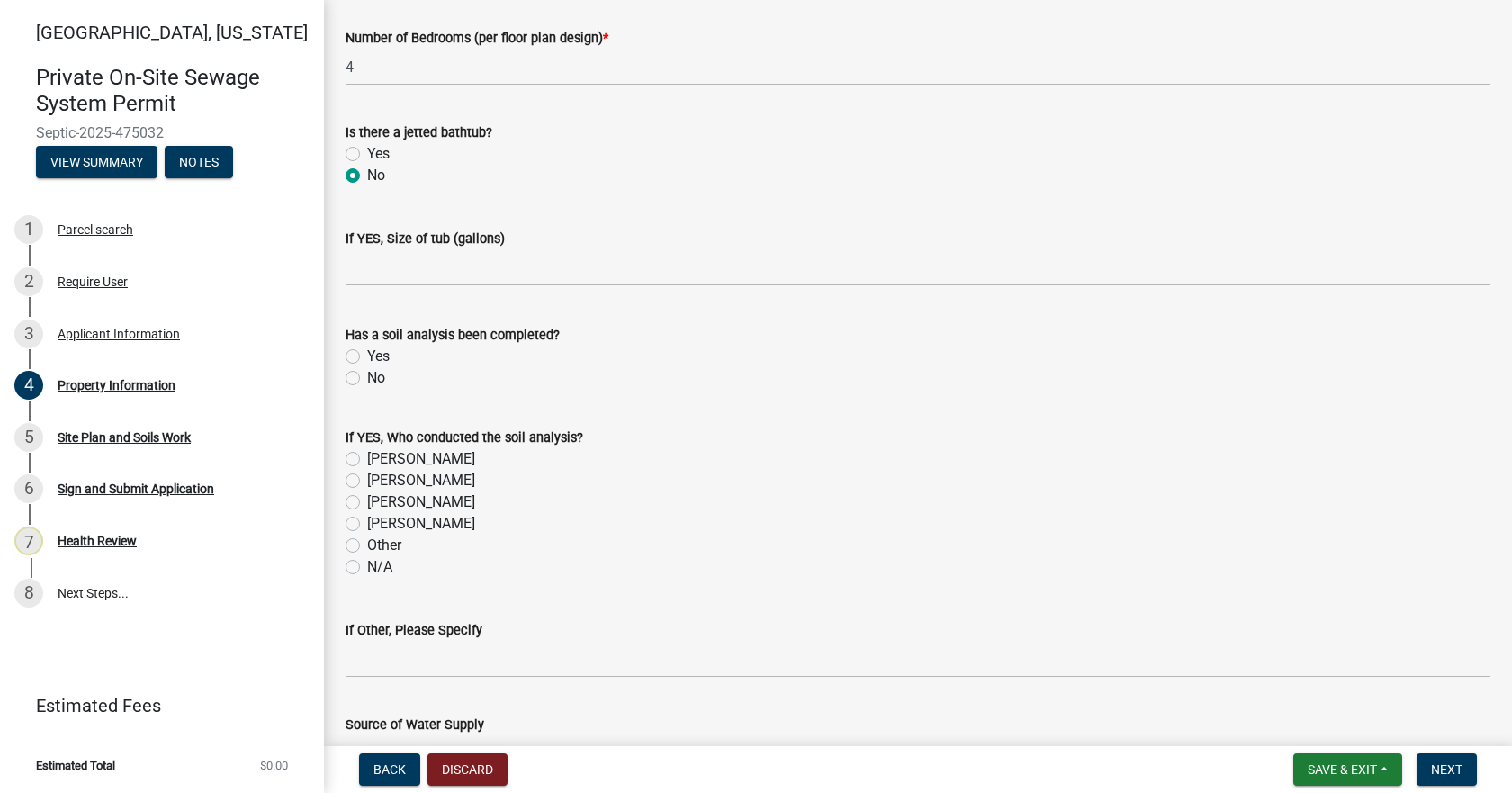
click at [367, 355] on label "Yes" at bounding box center [378, 356] width 23 height 22
click at [367, 355] on input "Yes" at bounding box center [373, 352] width 11 height 11
radio input "true"
click at [367, 506] on label "[PERSON_NAME]" at bounding box center [420, 502] width 108 height 22
click at [367, 503] on input "[PERSON_NAME]" at bounding box center [373, 498] width 11 height 11
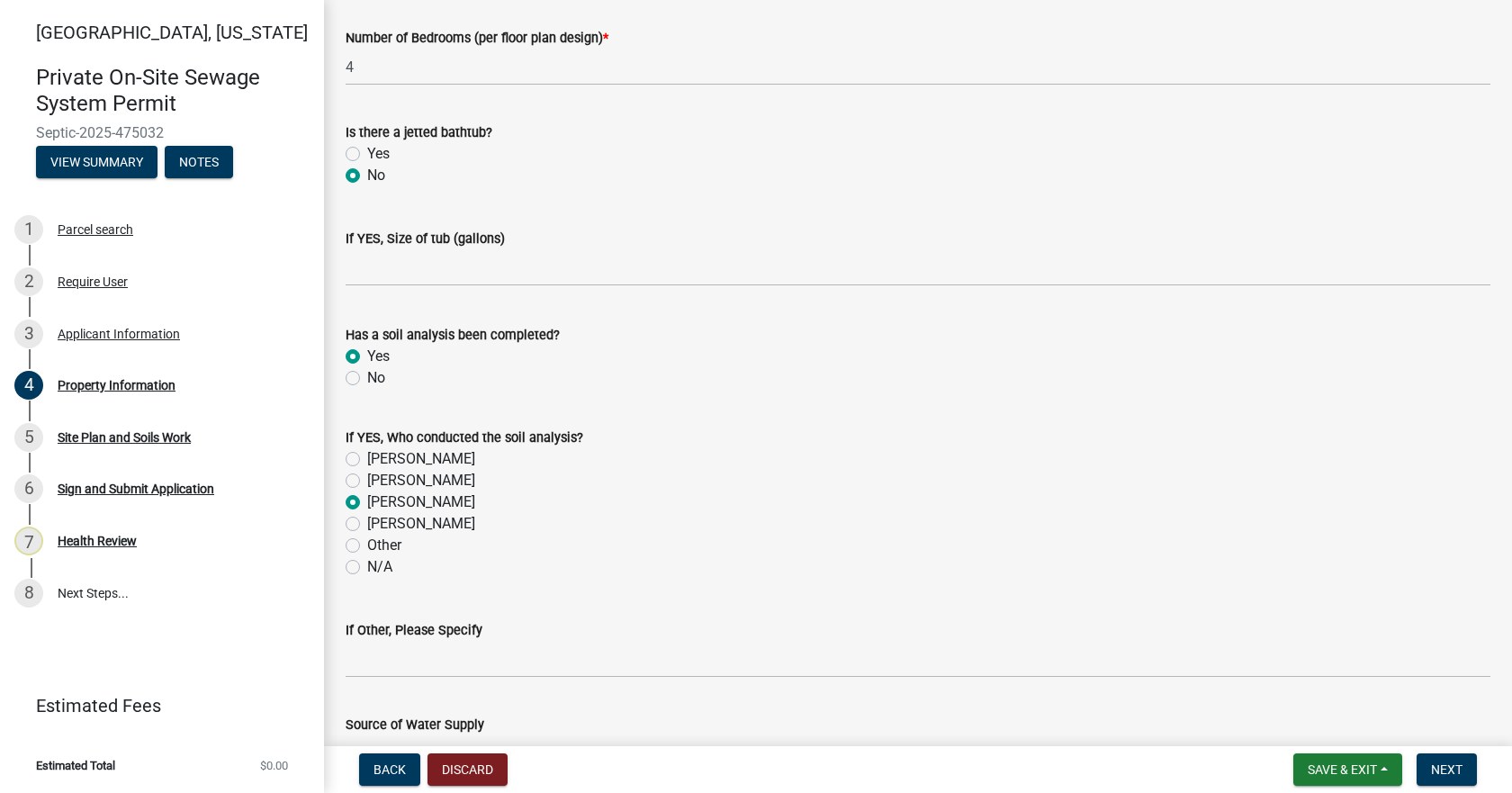
radio input "true"
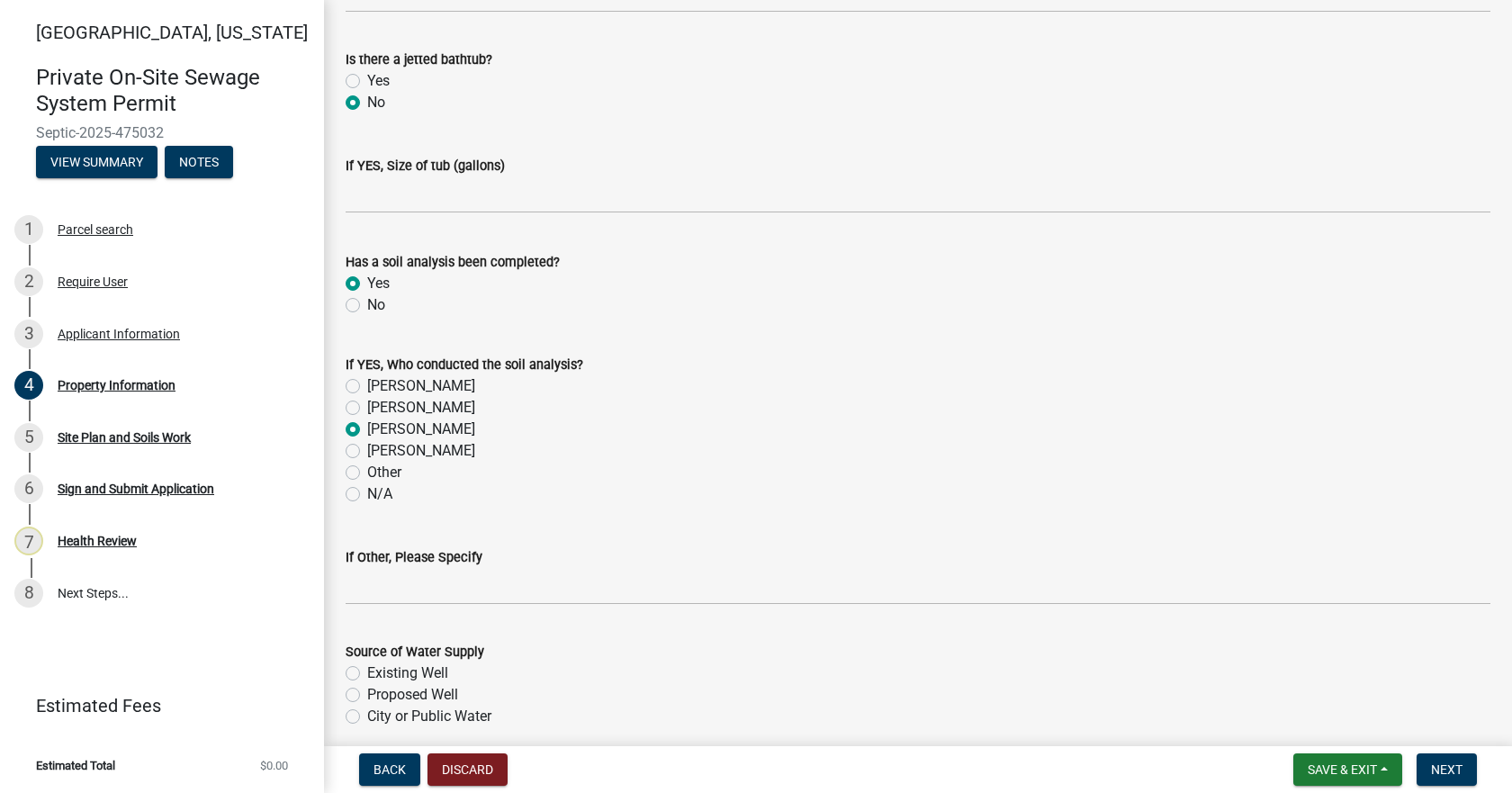
scroll to position [1498, 0]
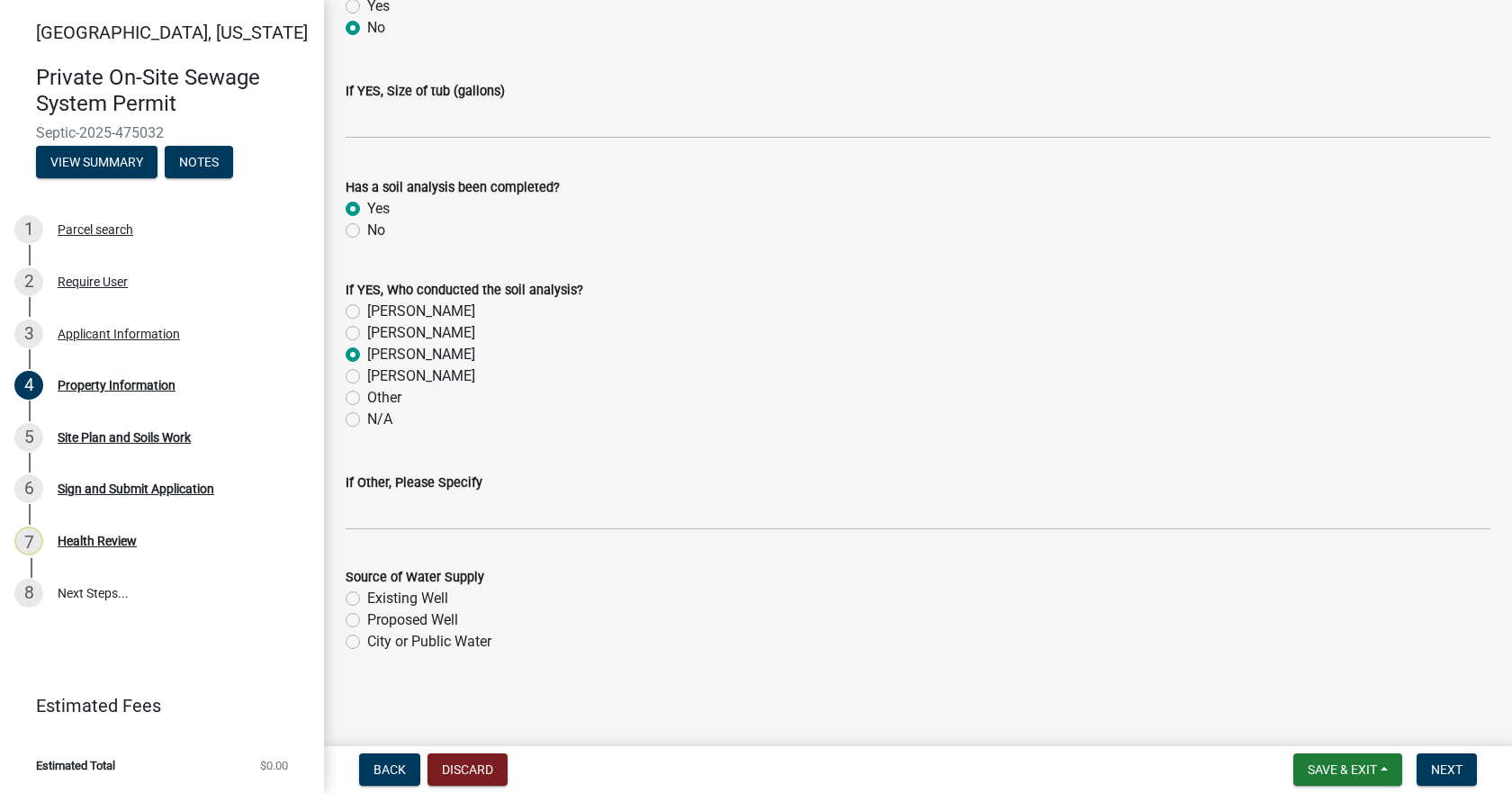
click at [367, 616] on label "Proposed Well" at bounding box center [412, 620] width 91 height 22
click at [367, 616] on input "Proposed Well" at bounding box center [373, 615] width 11 height 11
radio input "true"
click at [1460, 780] on button "Next" at bounding box center [1446, 770] width 60 height 32
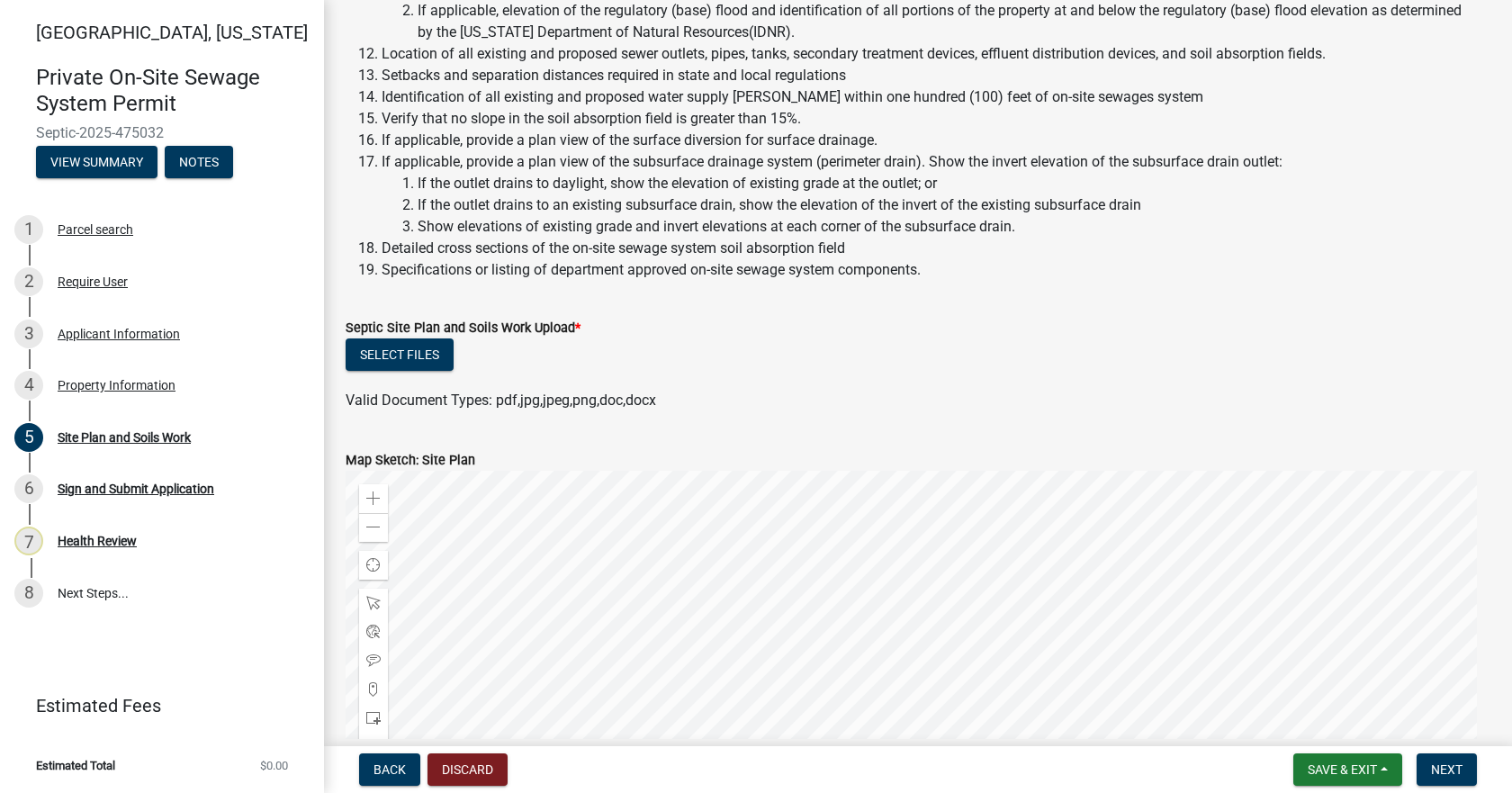
scroll to position [540, 0]
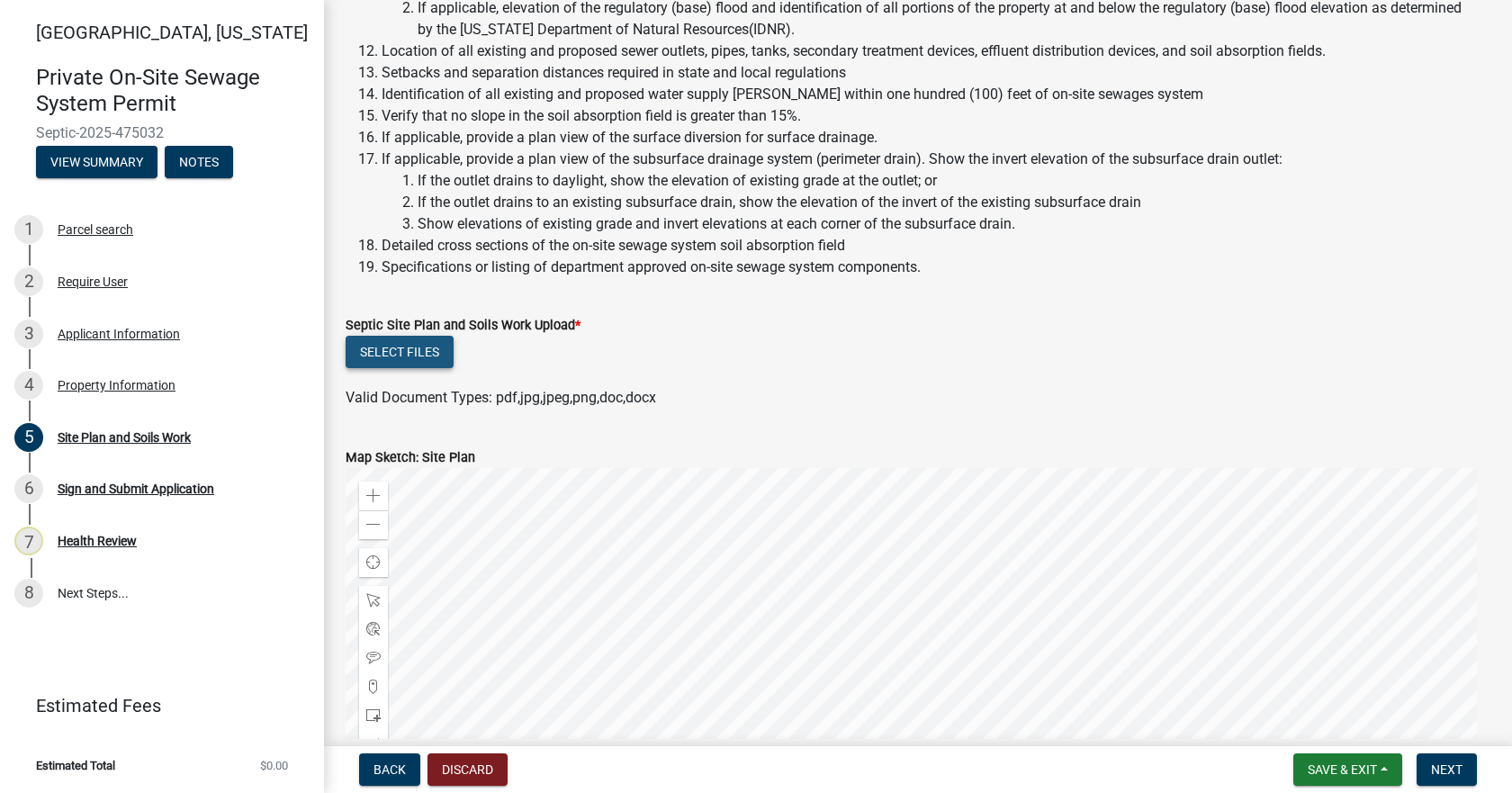
click at [429, 352] on button "Select files" at bounding box center [399, 352] width 108 height 32
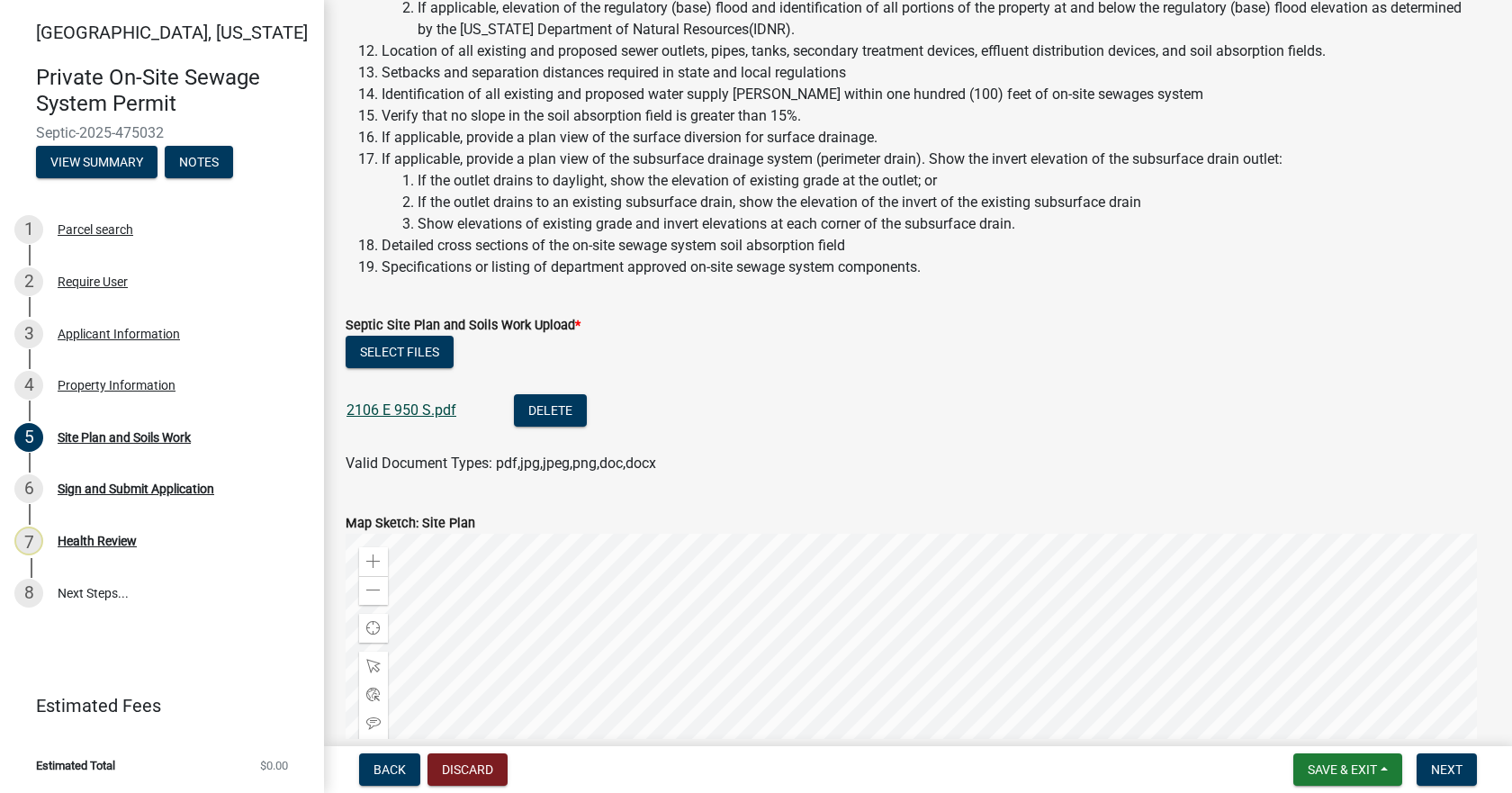
click at [415, 408] on link "2106 E 950 S.pdf" at bounding box center [401, 410] width 110 height 17
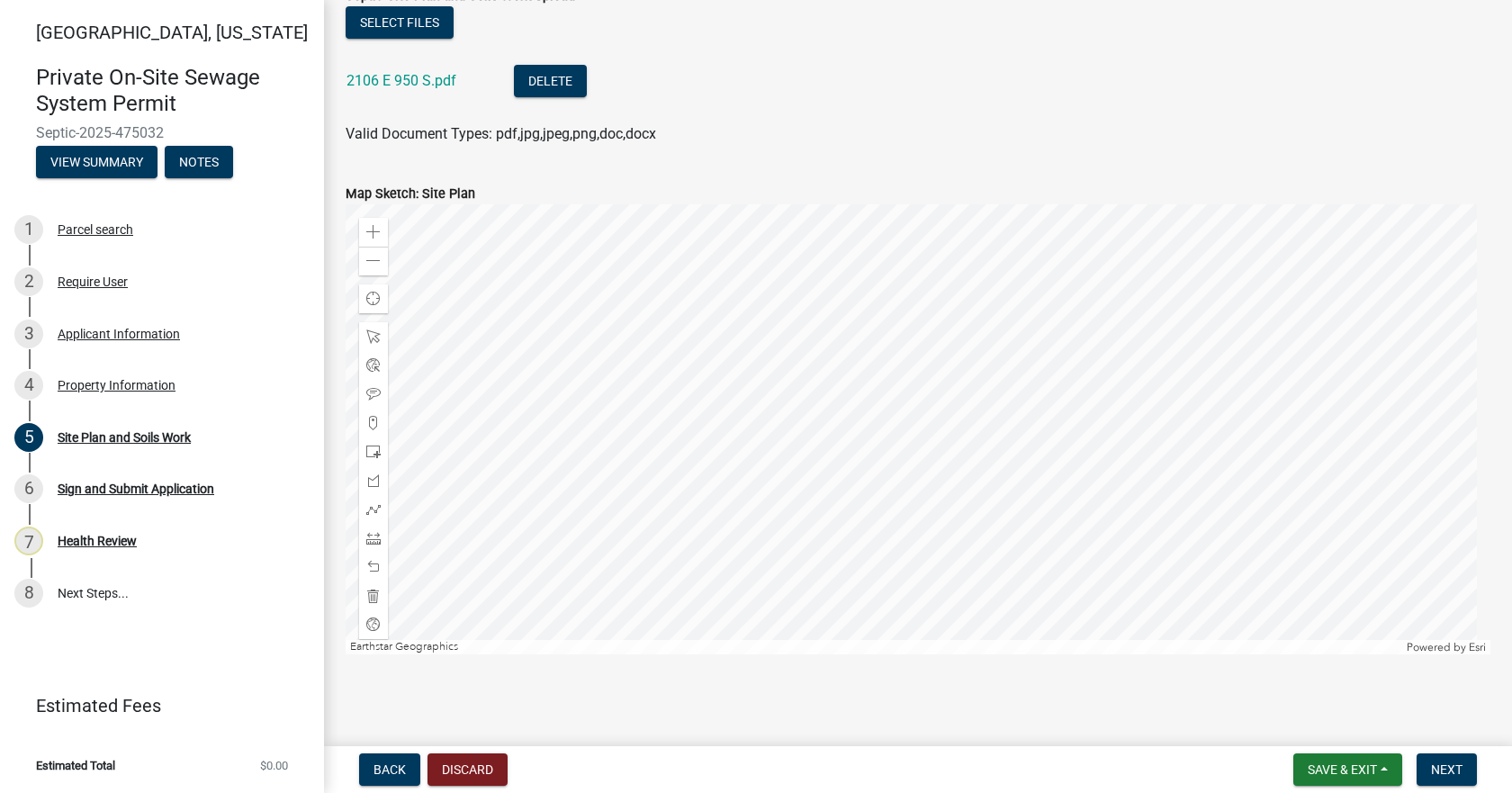
scroll to position [871, 0]
click at [1451, 770] on span "Next" at bounding box center [1446, 769] width 31 height 14
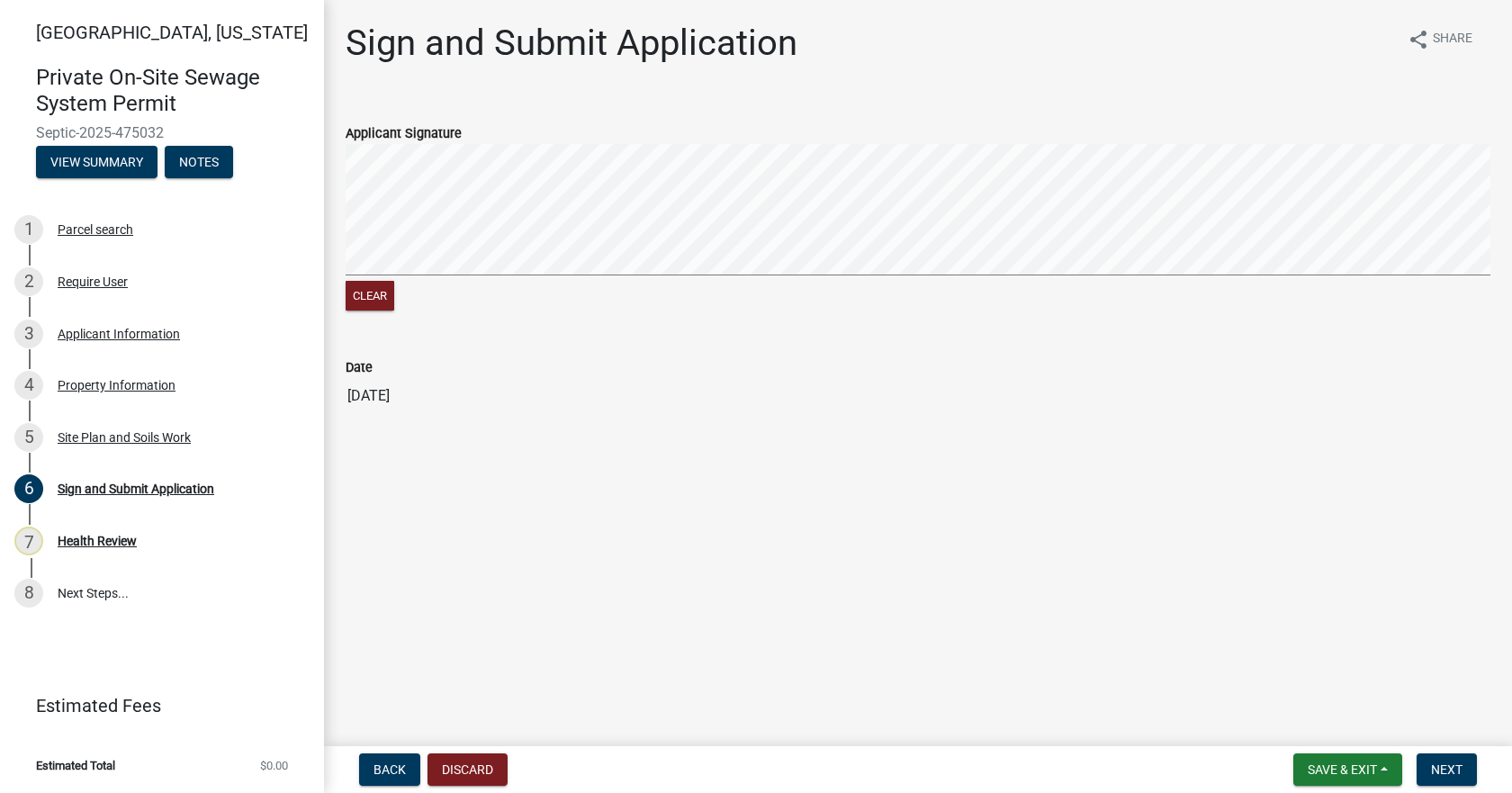
click at [536, 287] on div "Clear" at bounding box center [917, 229] width 1144 height 171
click at [628, 279] on signature-pad at bounding box center [917, 213] width 1144 height 137
click at [655, 293] on div "Clear" at bounding box center [917, 229] width 1144 height 171
click at [1457, 774] on span "Next" at bounding box center [1446, 769] width 31 height 14
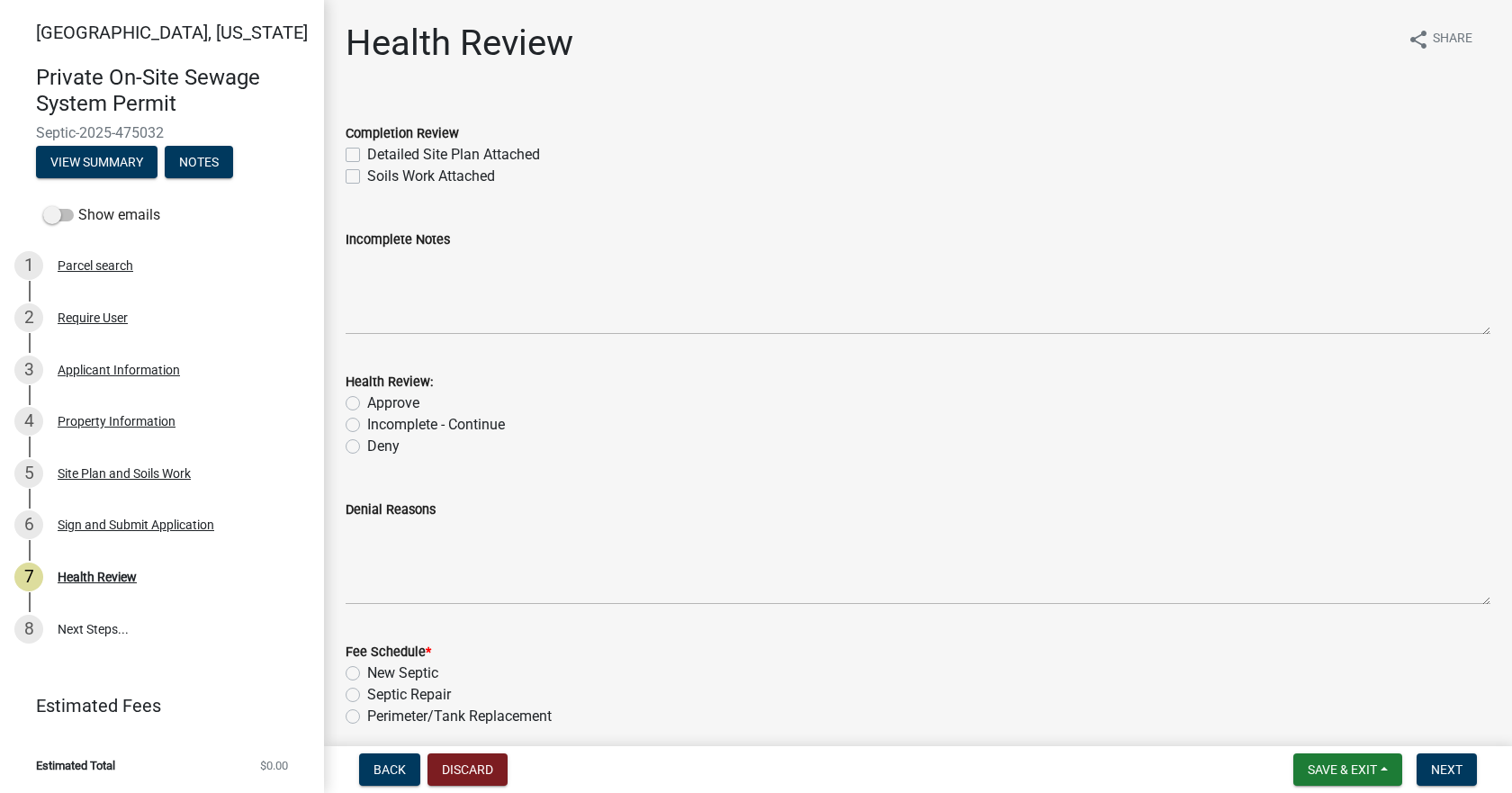
click at [361, 151] on div "Detailed Site Plan Attached" at bounding box center [917, 154] width 1144 height 22
click at [367, 157] on label "Detailed Site Plan Attached" at bounding box center [453, 154] width 172 height 22
click at [367, 155] on input "Detailed Site Plan Attached" at bounding box center [373, 150] width 11 height 11
checkbox input "true"
click at [367, 173] on label "Soils Work Attached" at bounding box center [431, 176] width 128 height 22
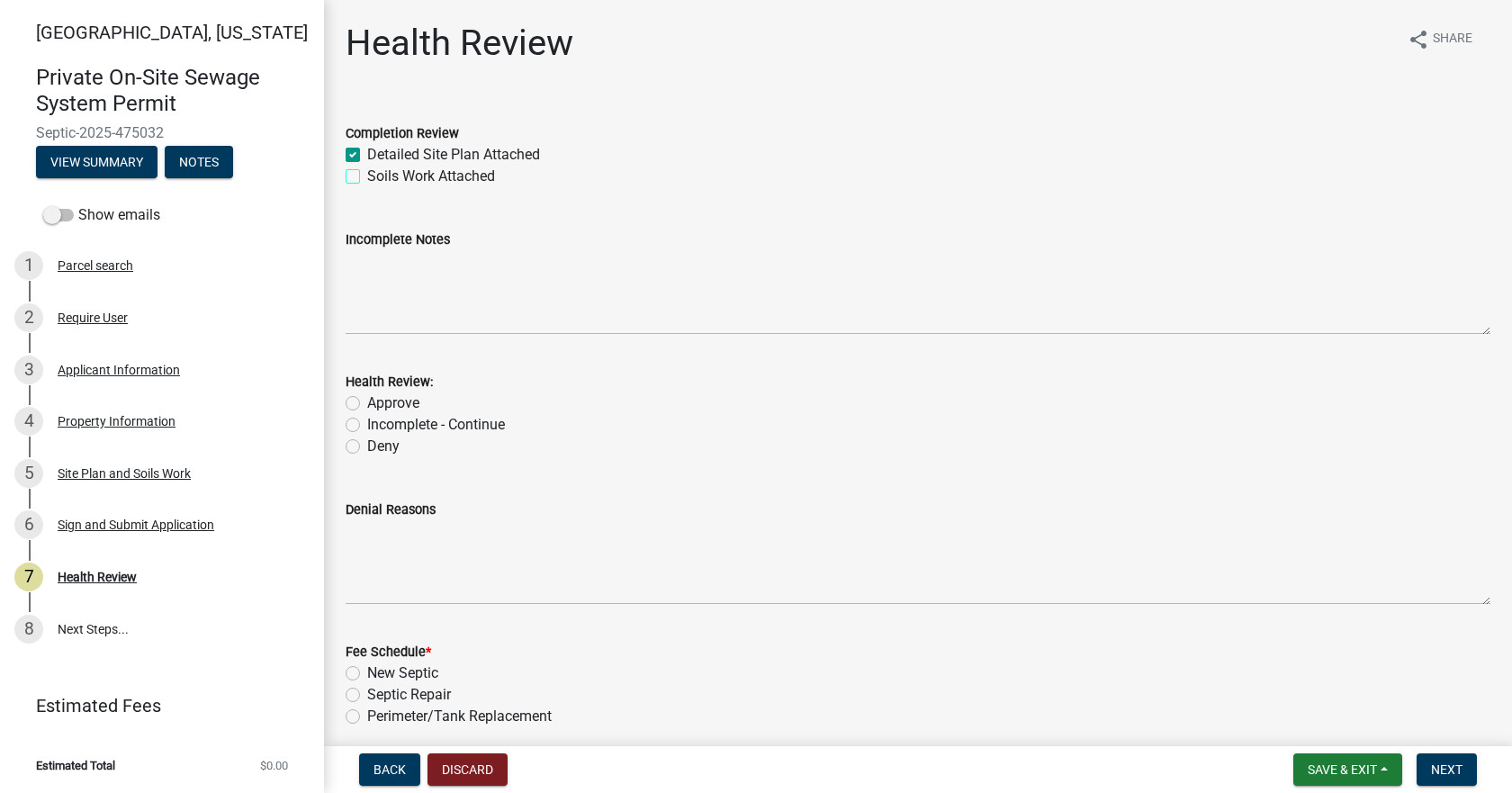
click at [367, 173] on input "Soils Work Attached" at bounding box center [373, 172] width 11 height 11
checkbox input "true"
click at [367, 405] on label "Approve" at bounding box center [393, 403] width 52 height 22
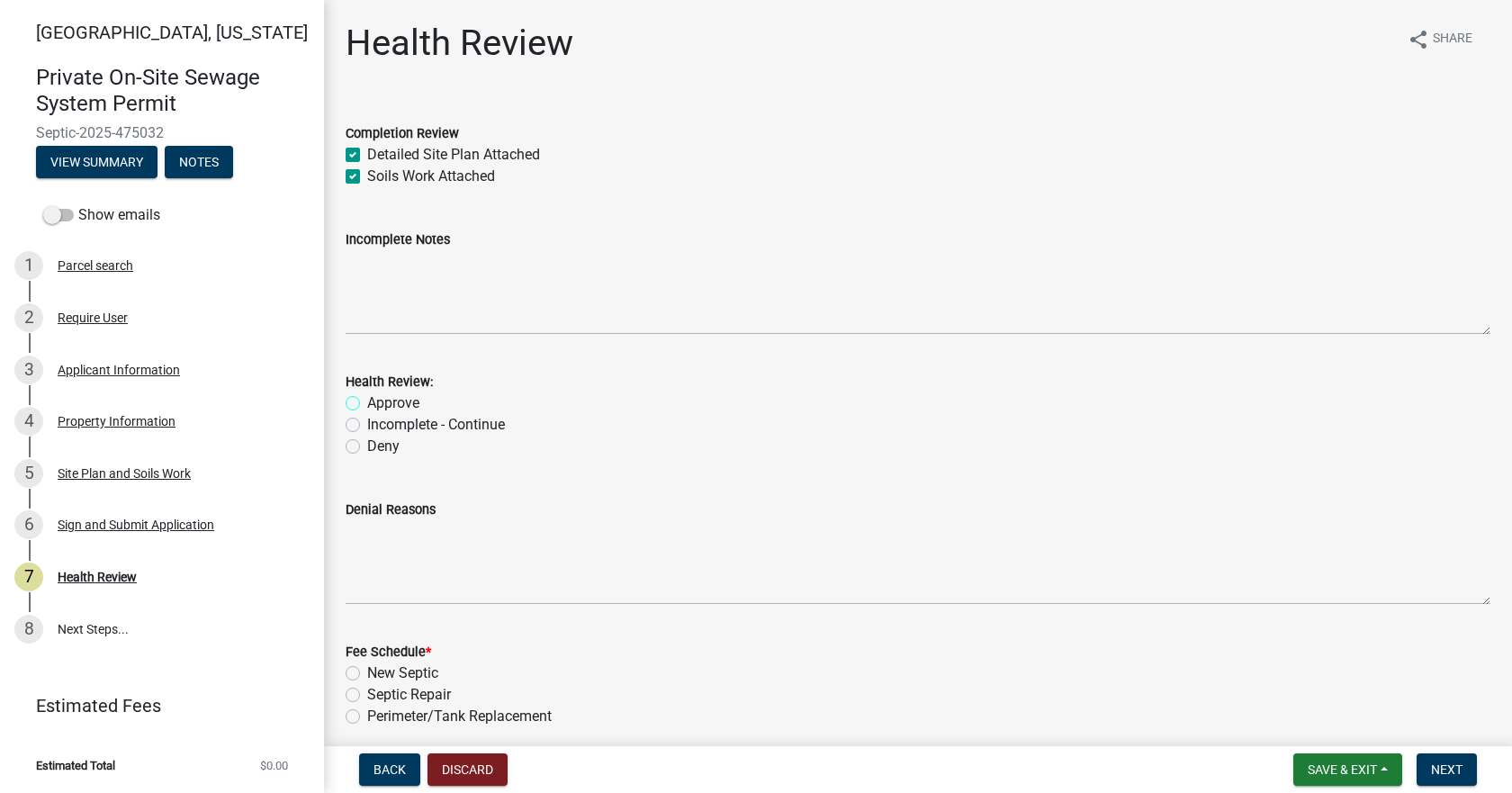
click at [367, 404] on input "Approve" at bounding box center [373, 398] width 11 height 11
radio input "true"
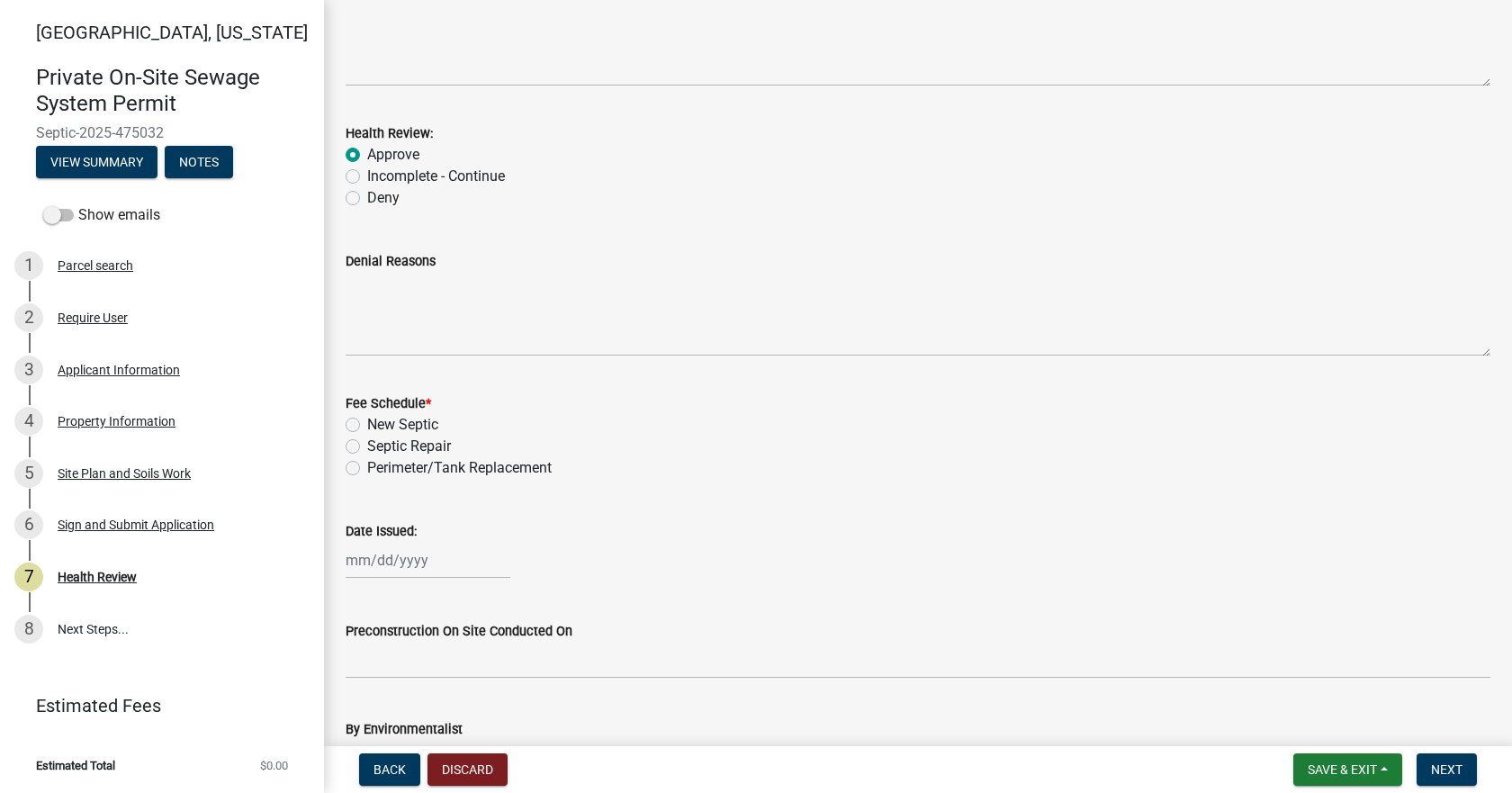
scroll to position [270, 0]
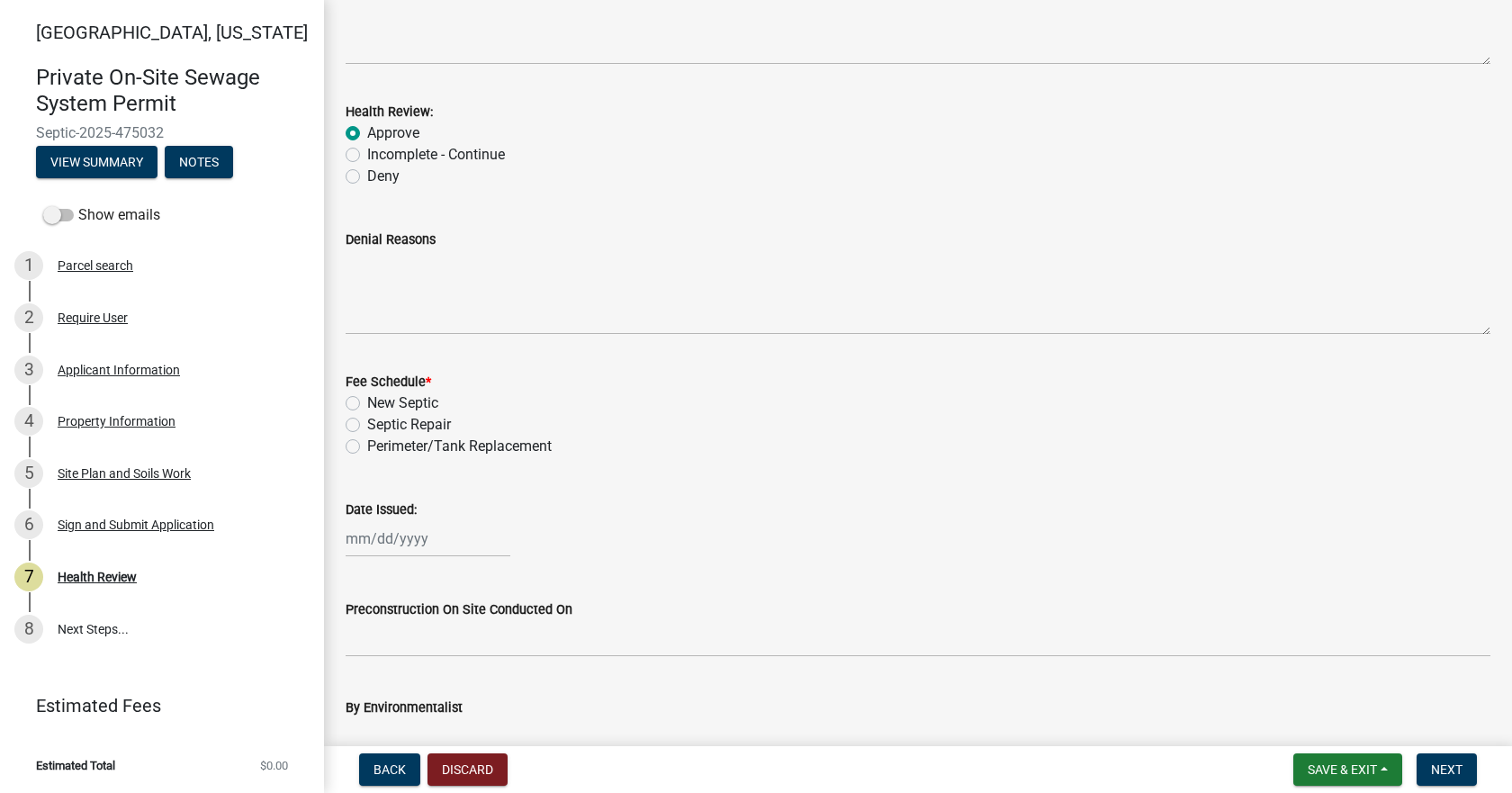
click at [367, 402] on label "New Septic" at bounding box center [402, 403] width 71 height 22
click at [367, 402] on input "New Septic" at bounding box center [373, 398] width 11 height 11
radio input "true"
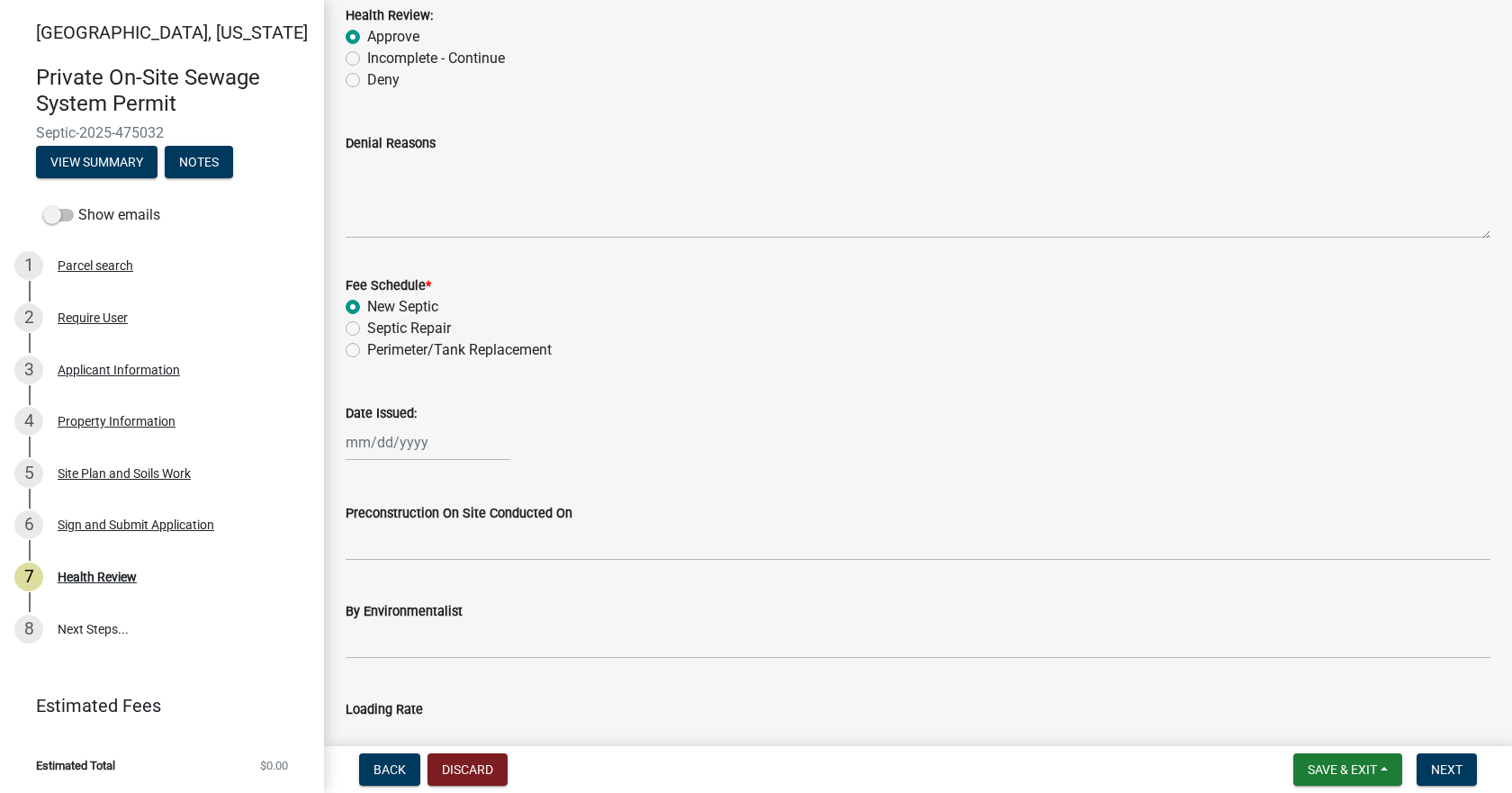
scroll to position [540, 0]
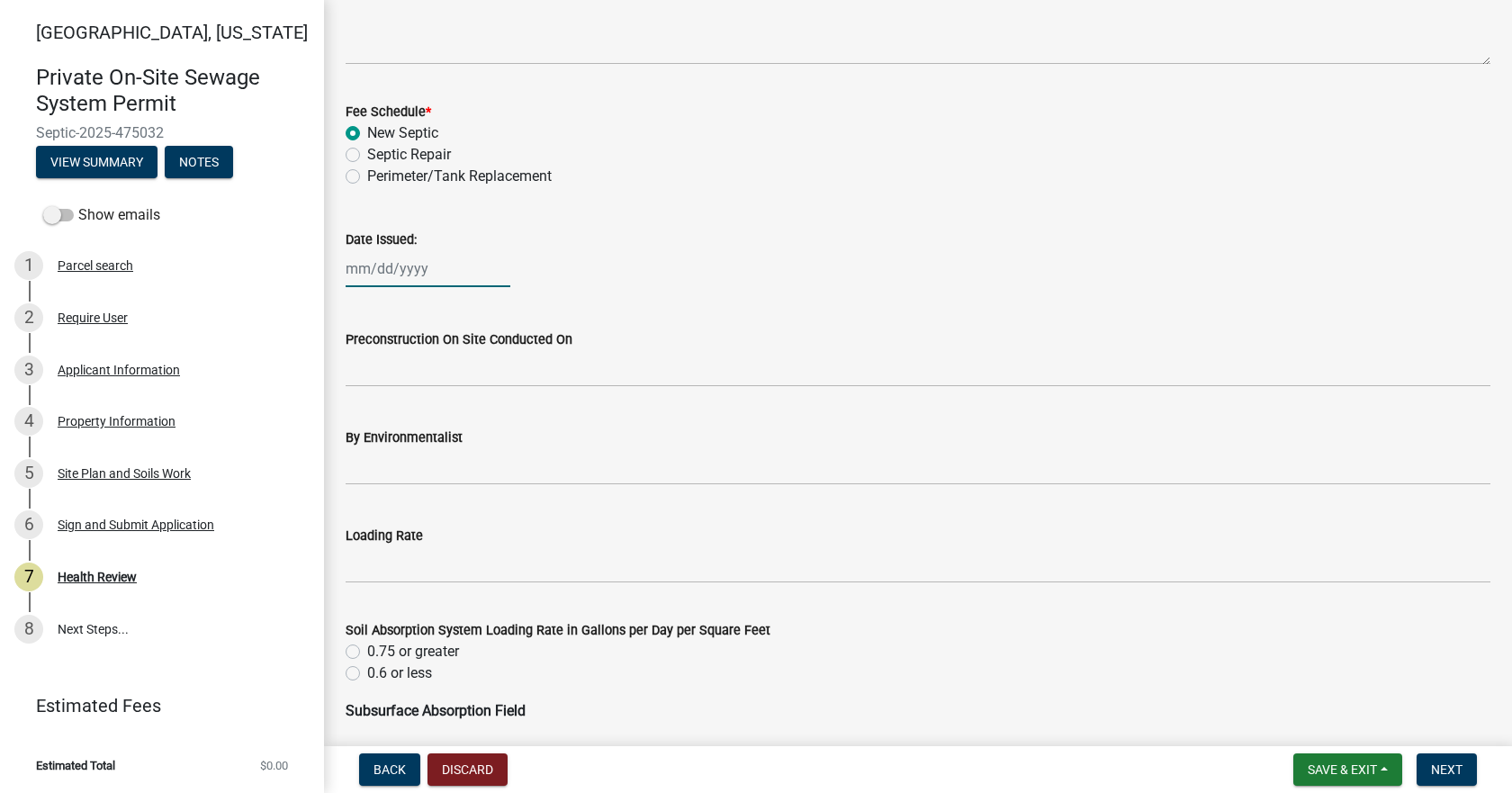
click at [402, 274] on div at bounding box center [428, 269] width 165 height 37
select select "9"
select select "2025"
click at [359, 396] on div "8" at bounding box center [363, 394] width 29 height 29
type input "[DATE]"
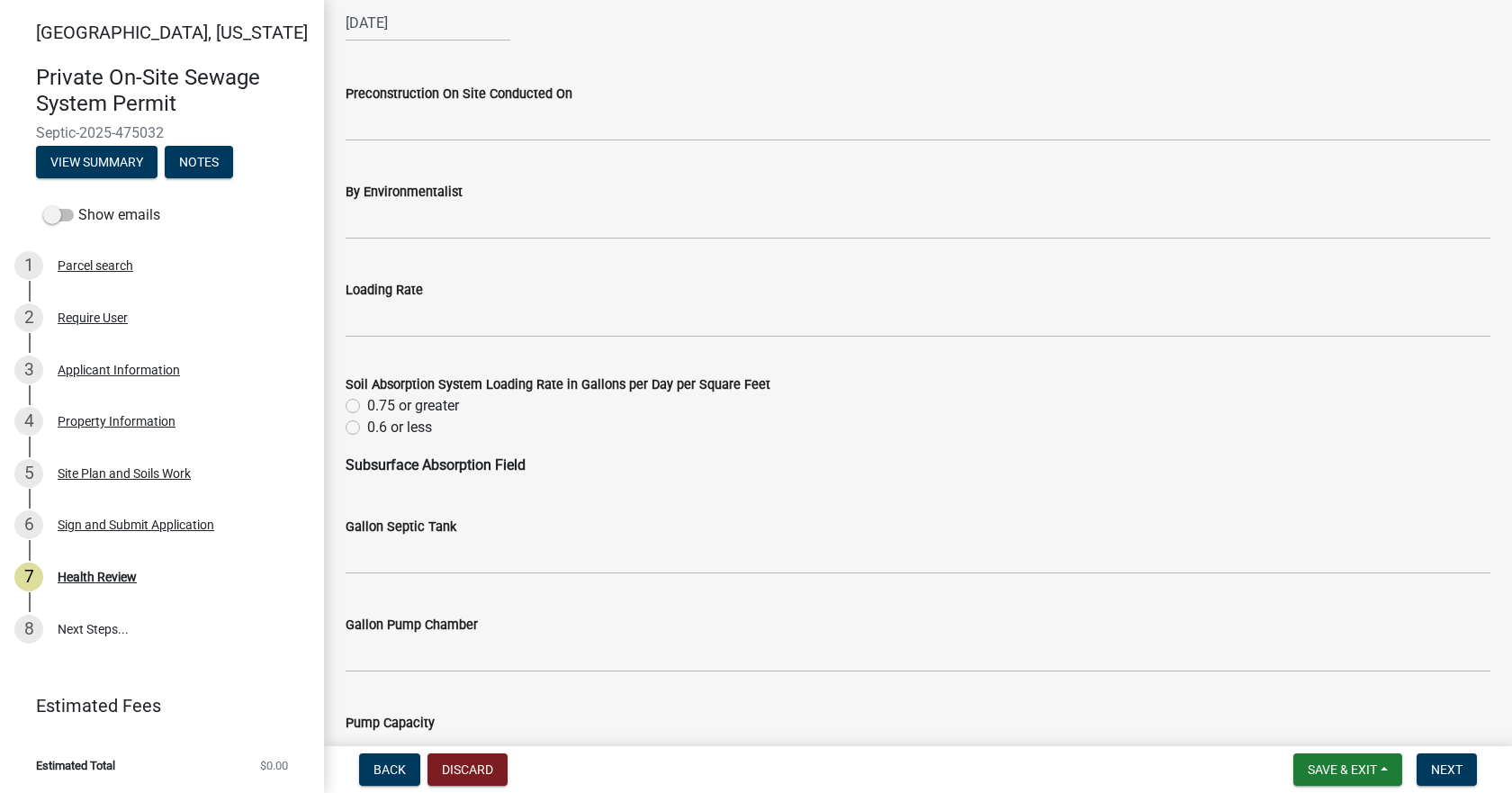
scroll to position [810, 0]
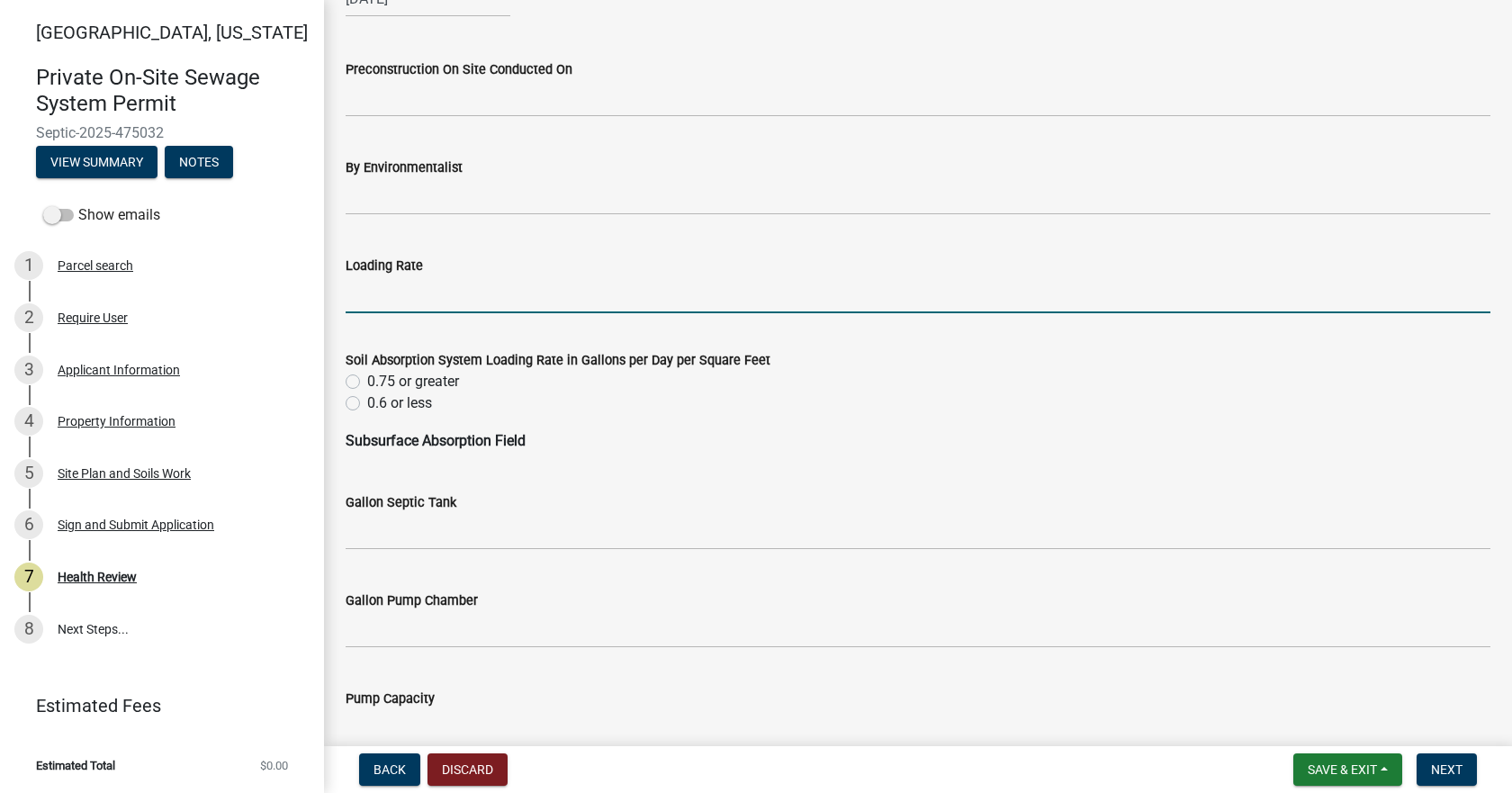
click at [397, 292] on input "Loading Rate" at bounding box center [917, 295] width 1144 height 37
type input ".3"
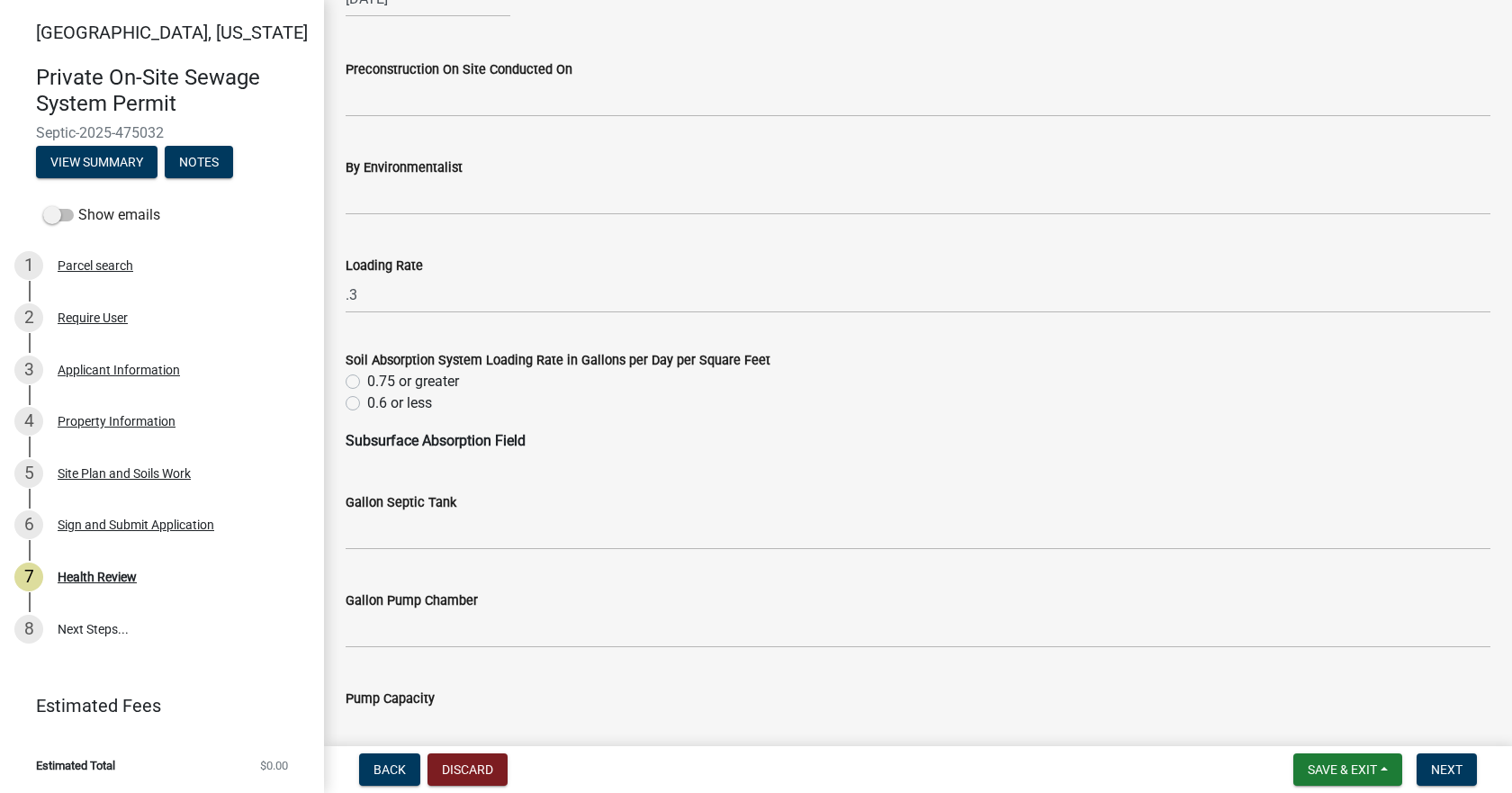
click at [367, 405] on label "0.6 or less" at bounding box center [399, 403] width 65 height 22
click at [367, 404] on input "0.6 or less" at bounding box center [373, 398] width 11 height 11
radio input "true"
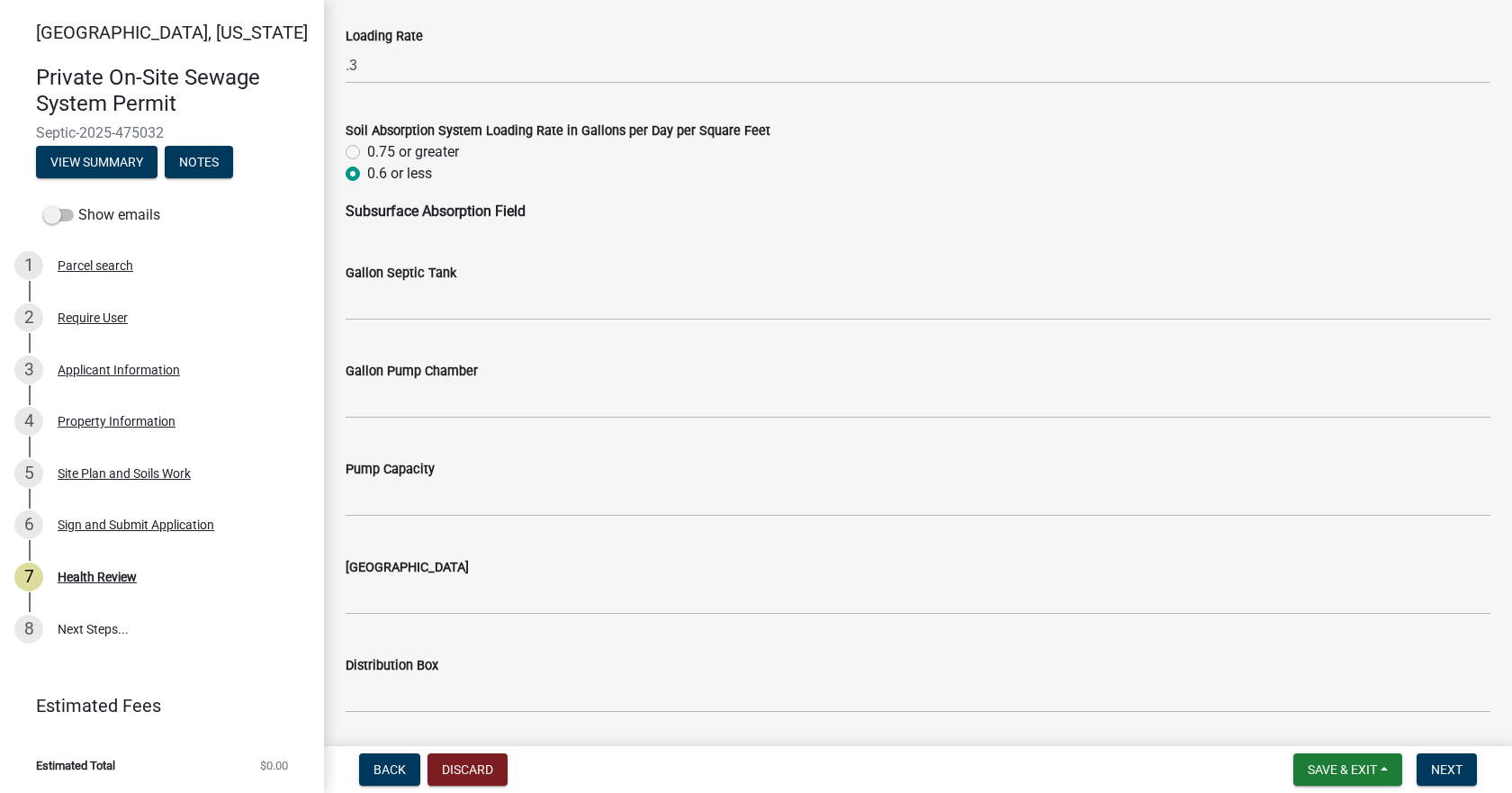
scroll to position [1080, 0]
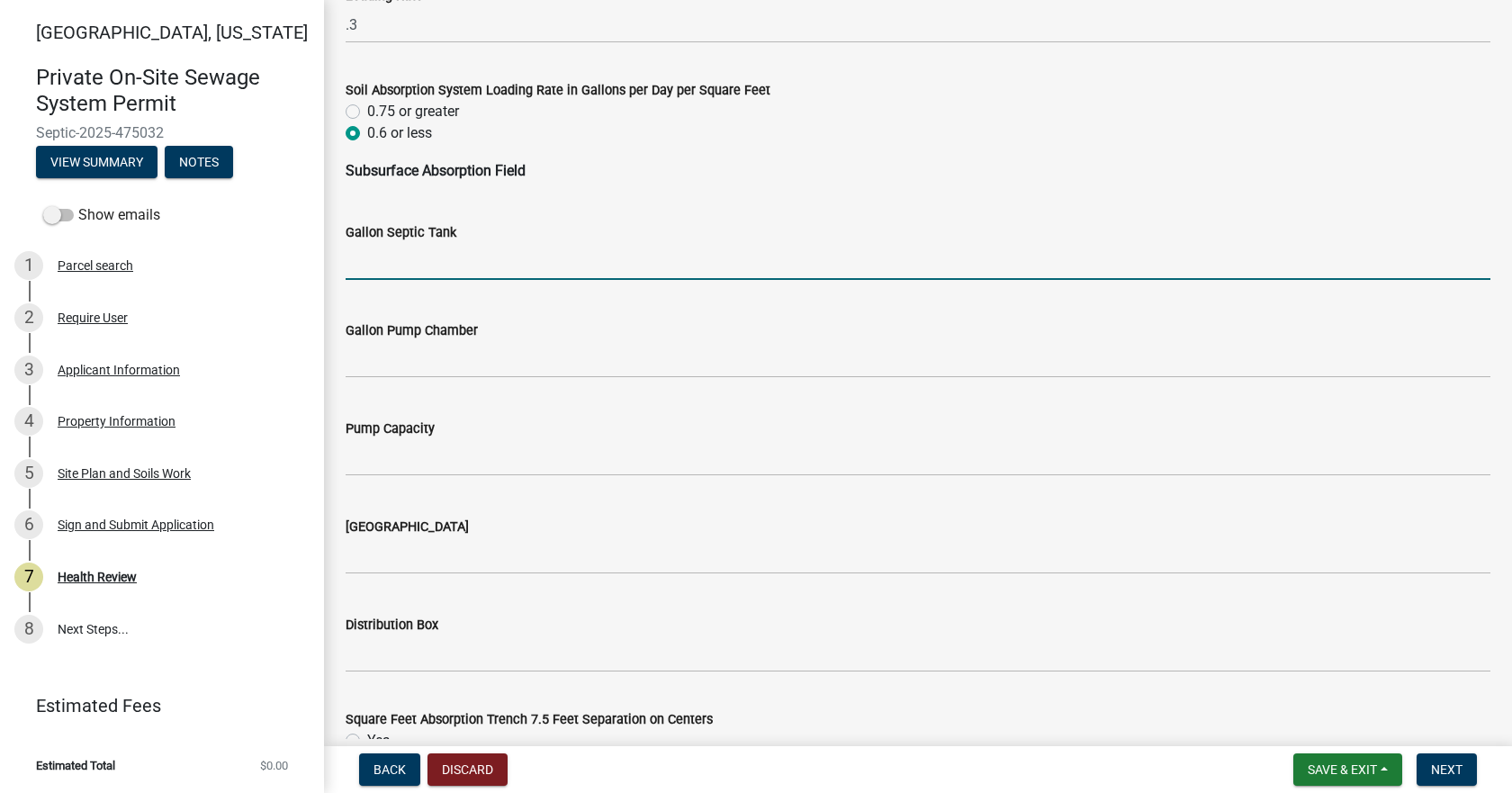
click at [413, 268] on input "Gallon Septic Tank" at bounding box center [917, 261] width 1144 height 37
type input "1250"
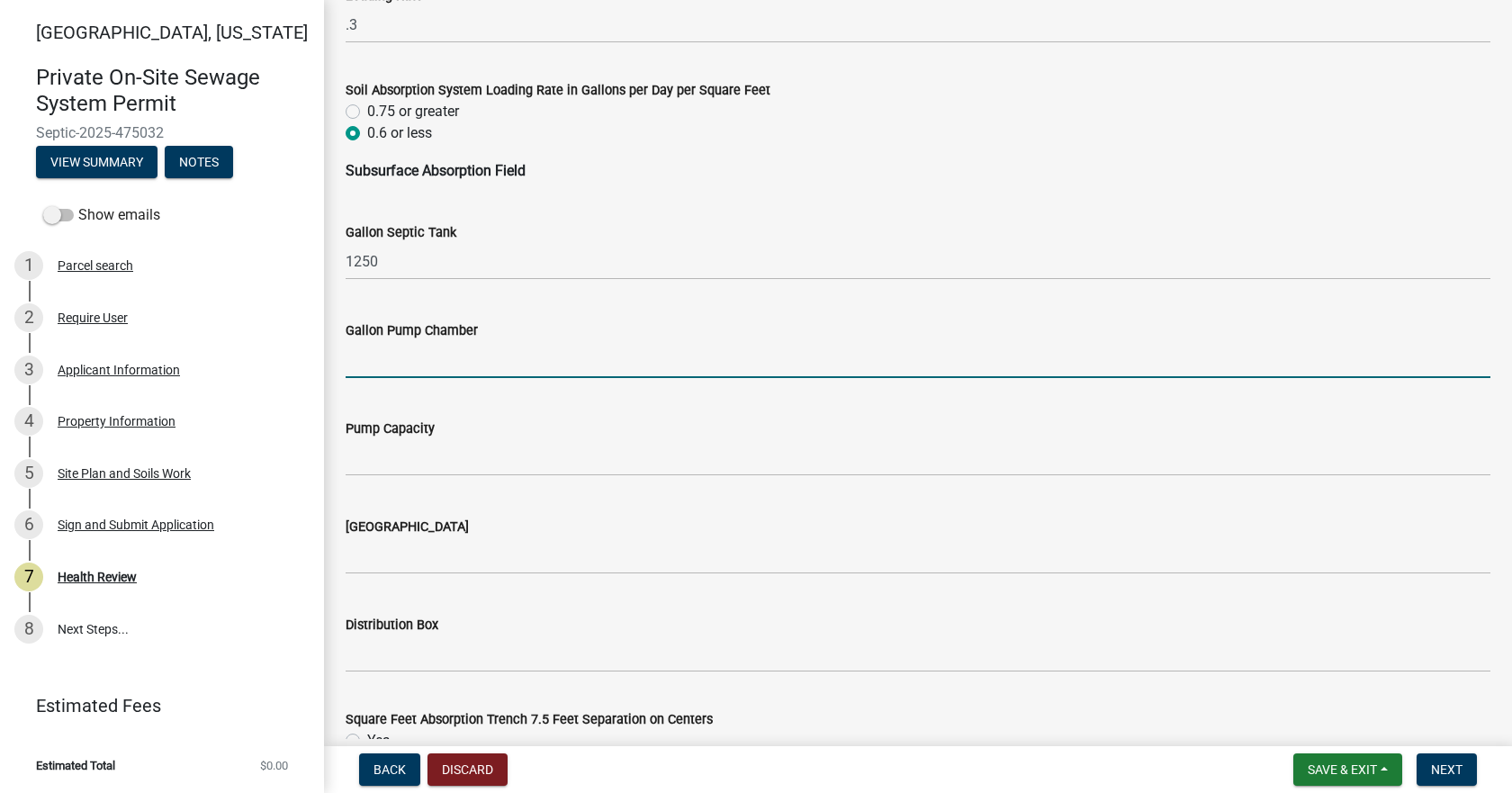
click at [383, 364] on input "Gallon Pump Chamber" at bounding box center [917, 359] width 1144 height 37
type input "N/A"
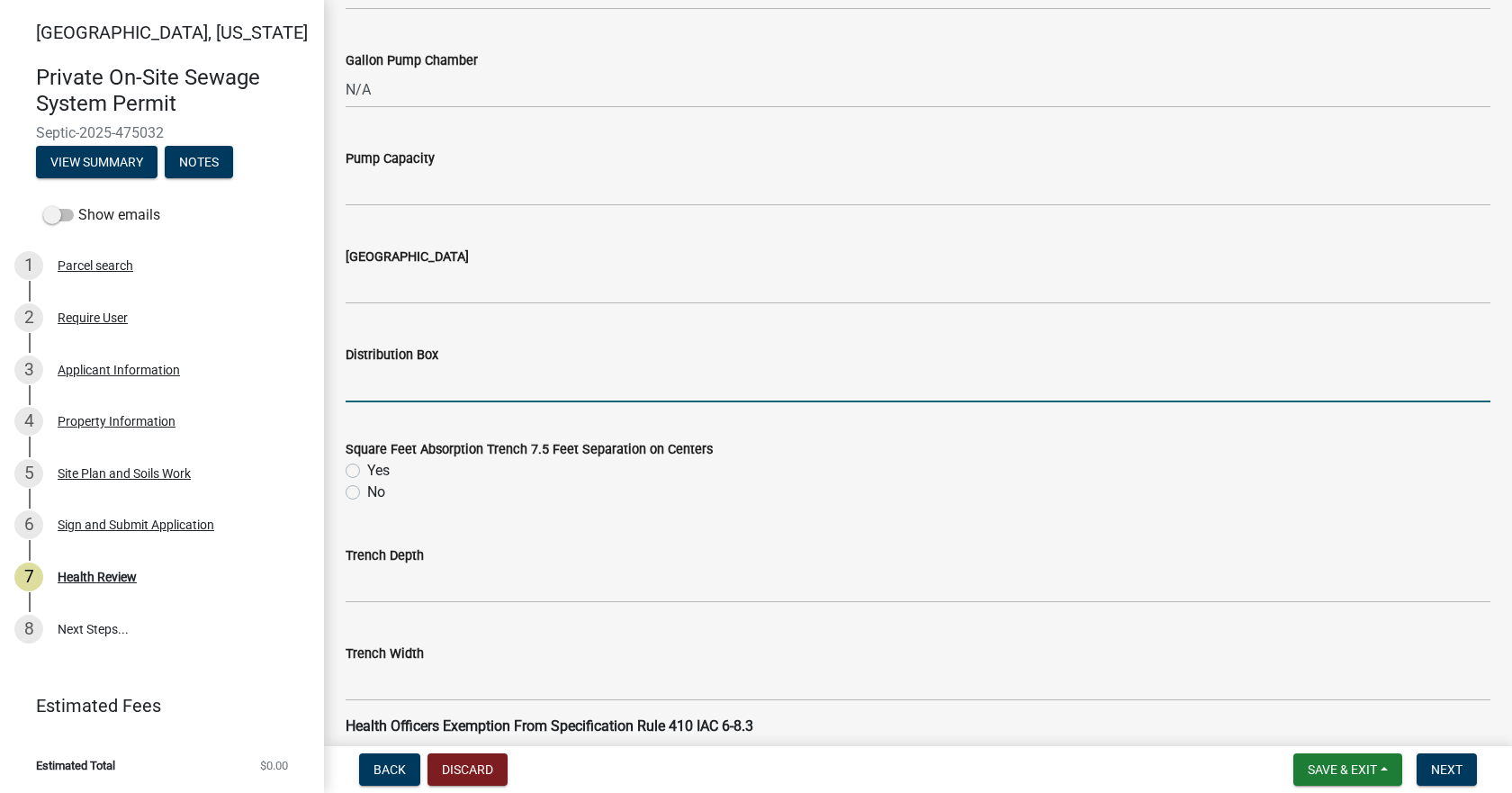
click at [370, 385] on input "Distribution Box" at bounding box center [917, 383] width 1144 height 37
type input "No"
click at [367, 491] on label "No" at bounding box center [375, 492] width 18 height 22
click at [367, 491] on input "No" at bounding box center [373, 487] width 11 height 11
radio input "true"
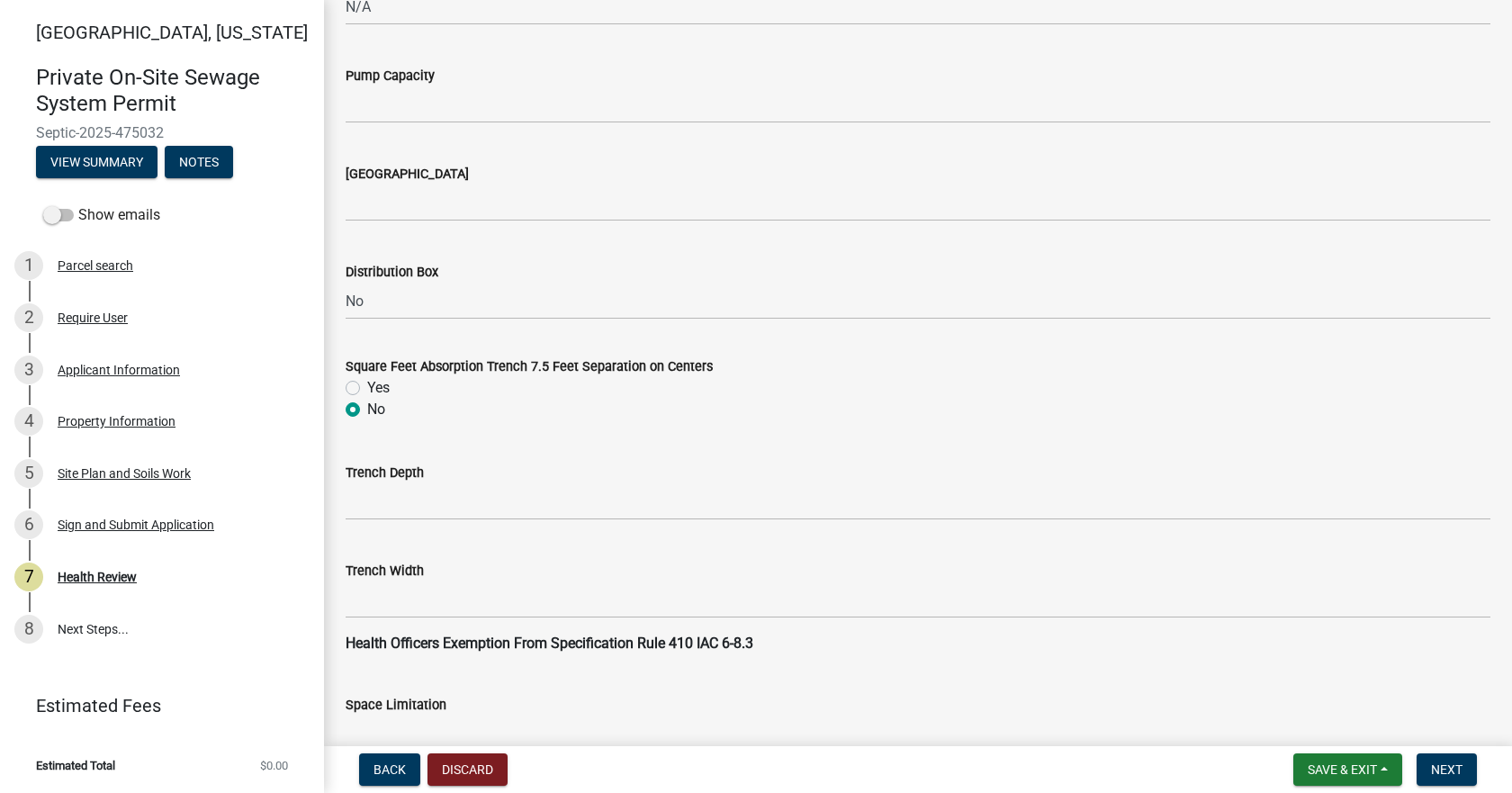
scroll to position [1620, 0]
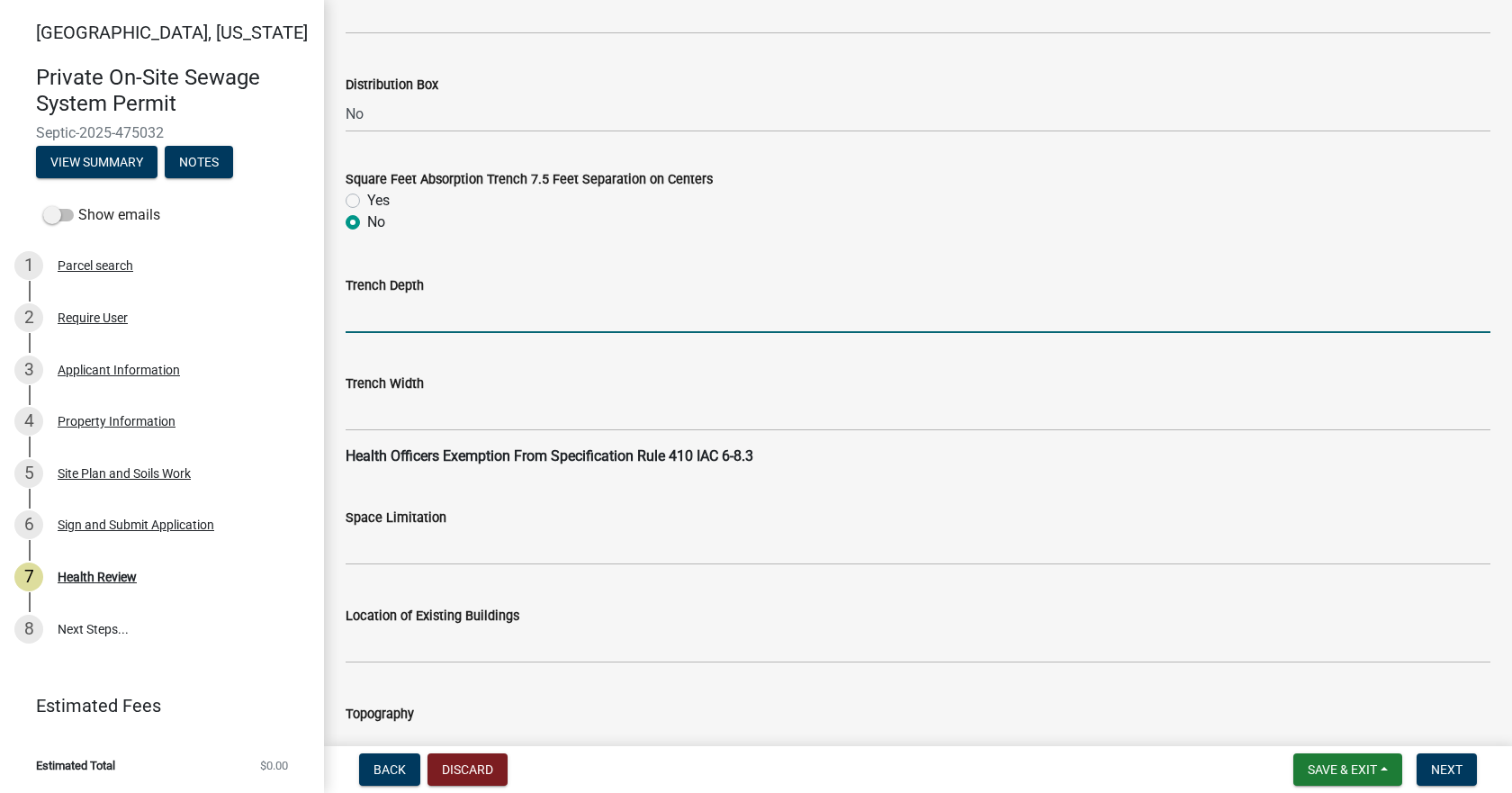
click at [411, 324] on input "Trench Depth" at bounding box center [917, 315] width 1144 height 37
type input "4"-36""
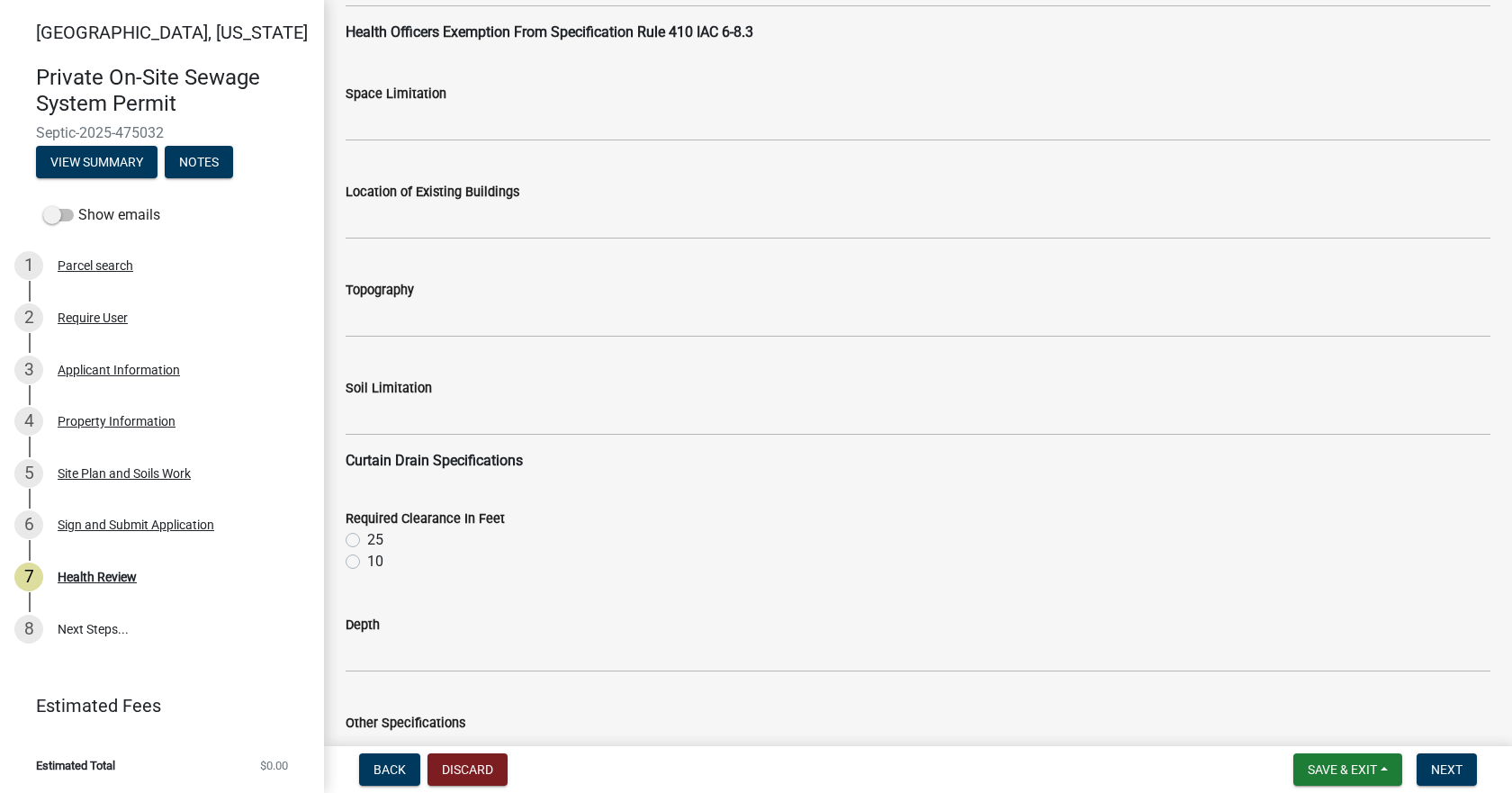
scroll to position [2070, 0]
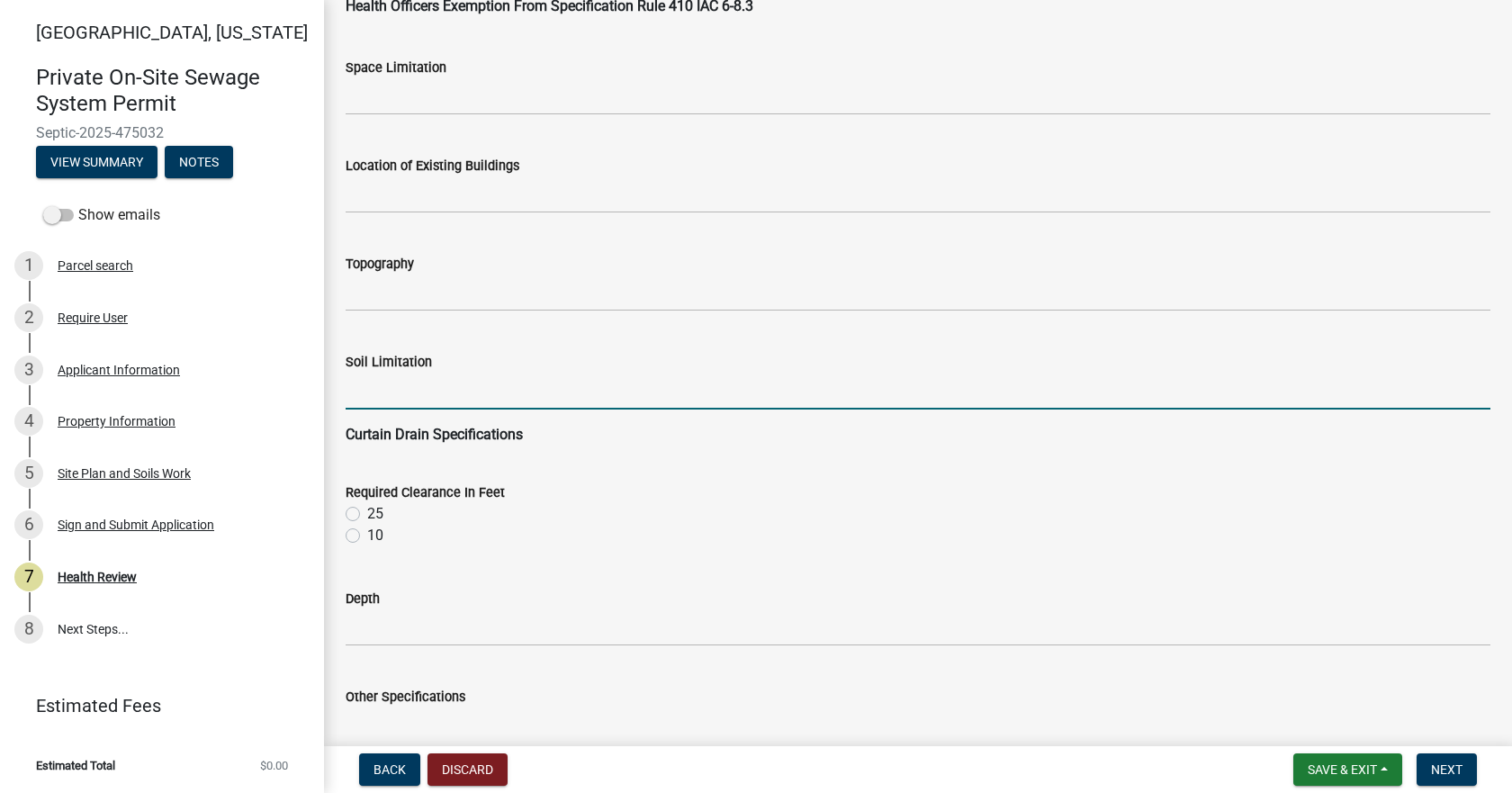
click at [387, 382] on input "Soil Limitation" at bounding box center [917, 391] width 1144 height 37
type input "Seasonal High Water Table"
click at [367, 537] on label "10" at bounding box center [374, 536] width 16 height 22
click at [367, 537] on input "10" at bounding box center [373, 531] width 11 height 11
radio input "true"
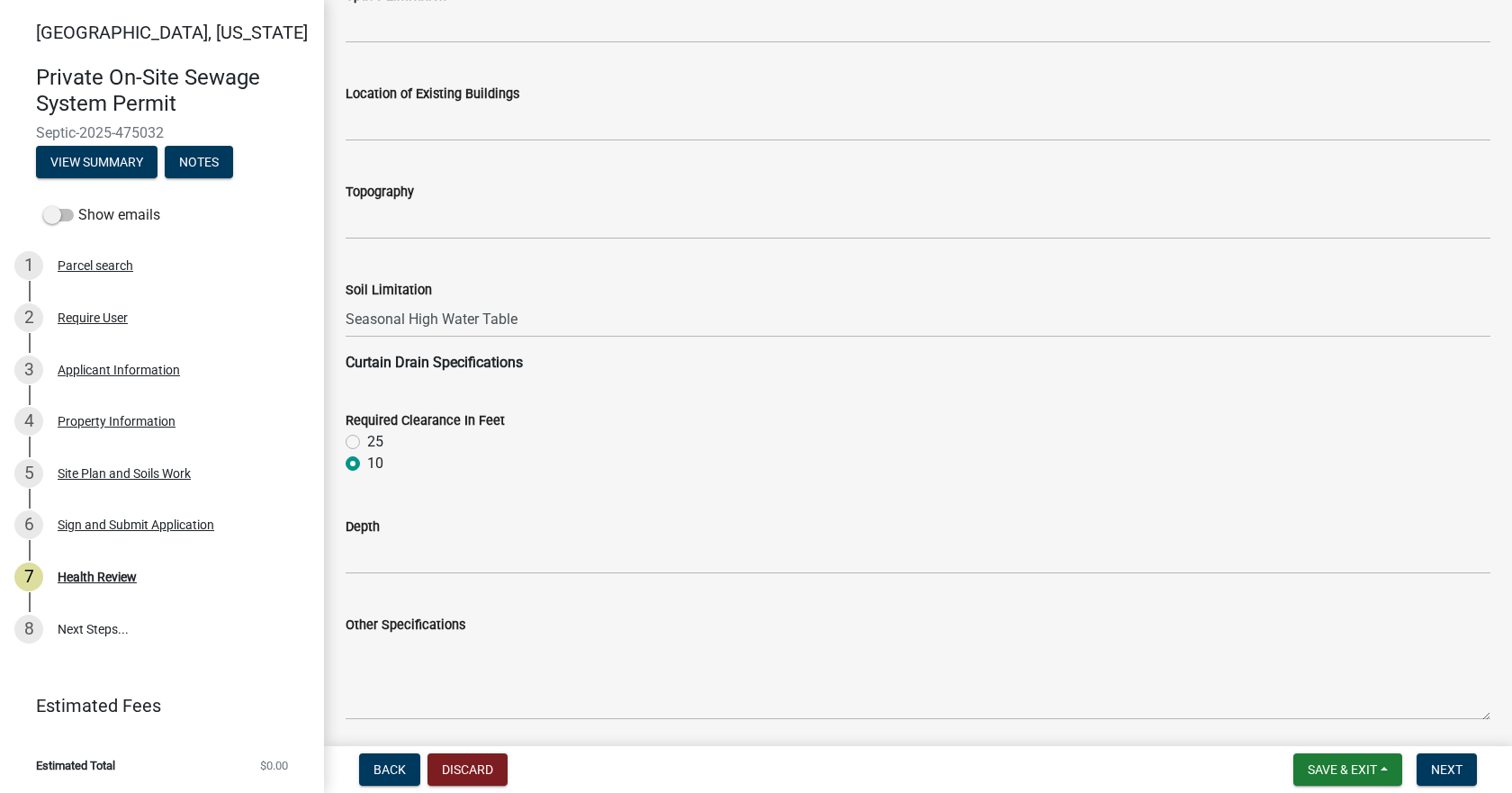
scroll to position [2250, 0]
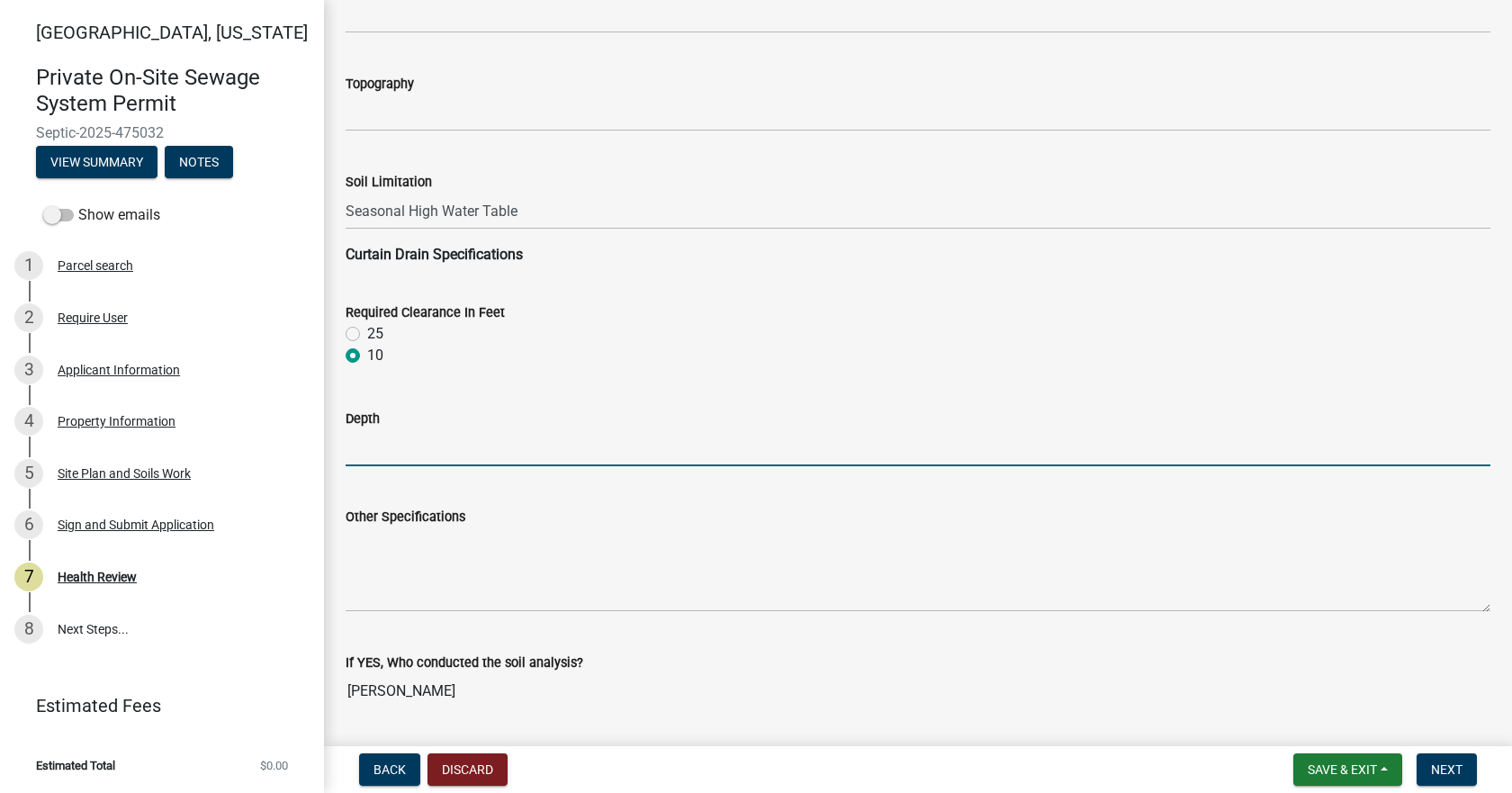
click at [402, 454] on input "Depth" at bounding box center [917, 448] width 1144 height 37
type input "36" below the bottom of the bed."
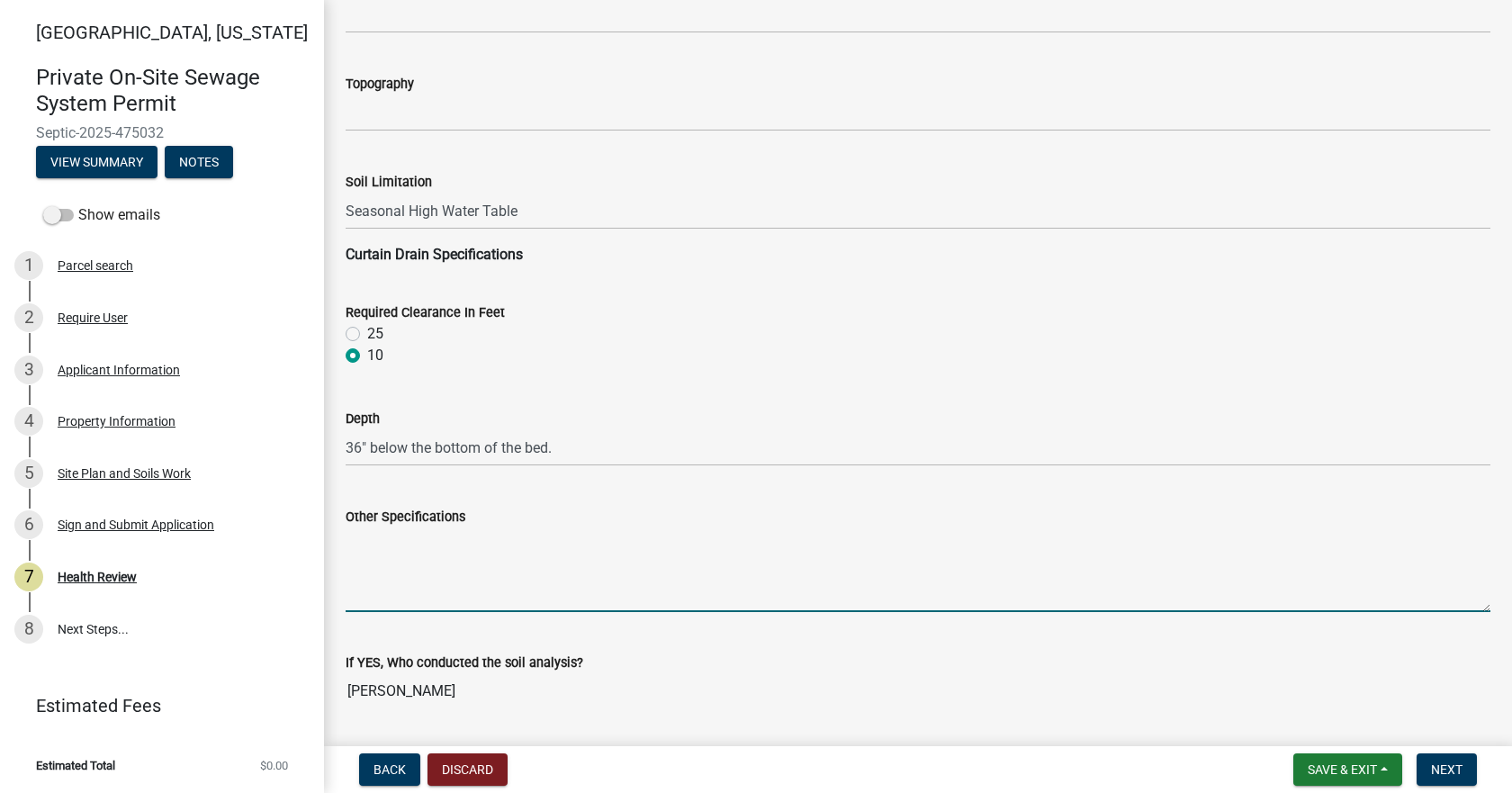
click at [436, 539] on textarea "Other Specifications" at bounding box center [917, 569] width 1144 height 85
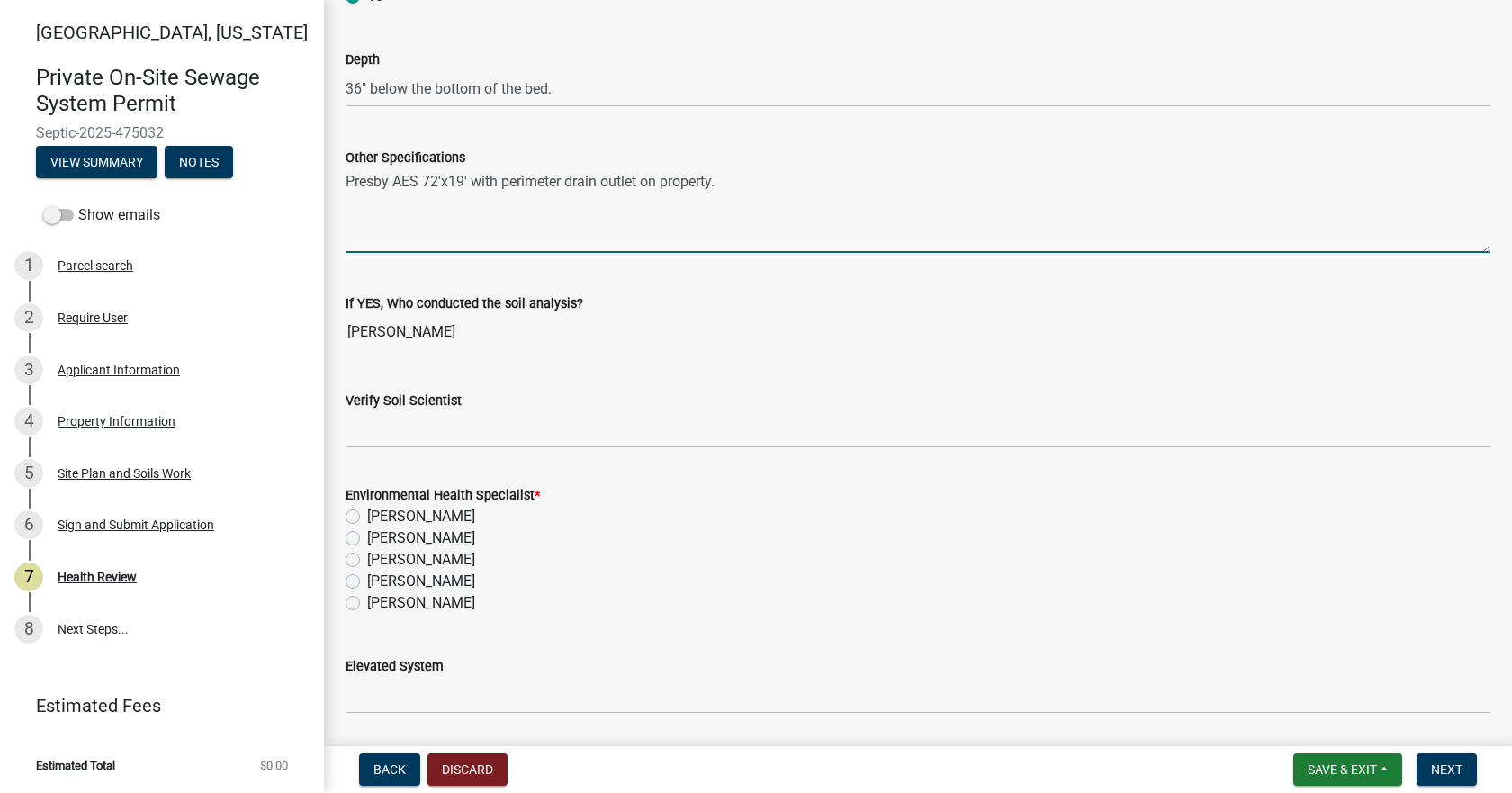
scroll to position [2611, 0]
type textarea "Presby AES 72'x19' with perimeter drain outlet on property."
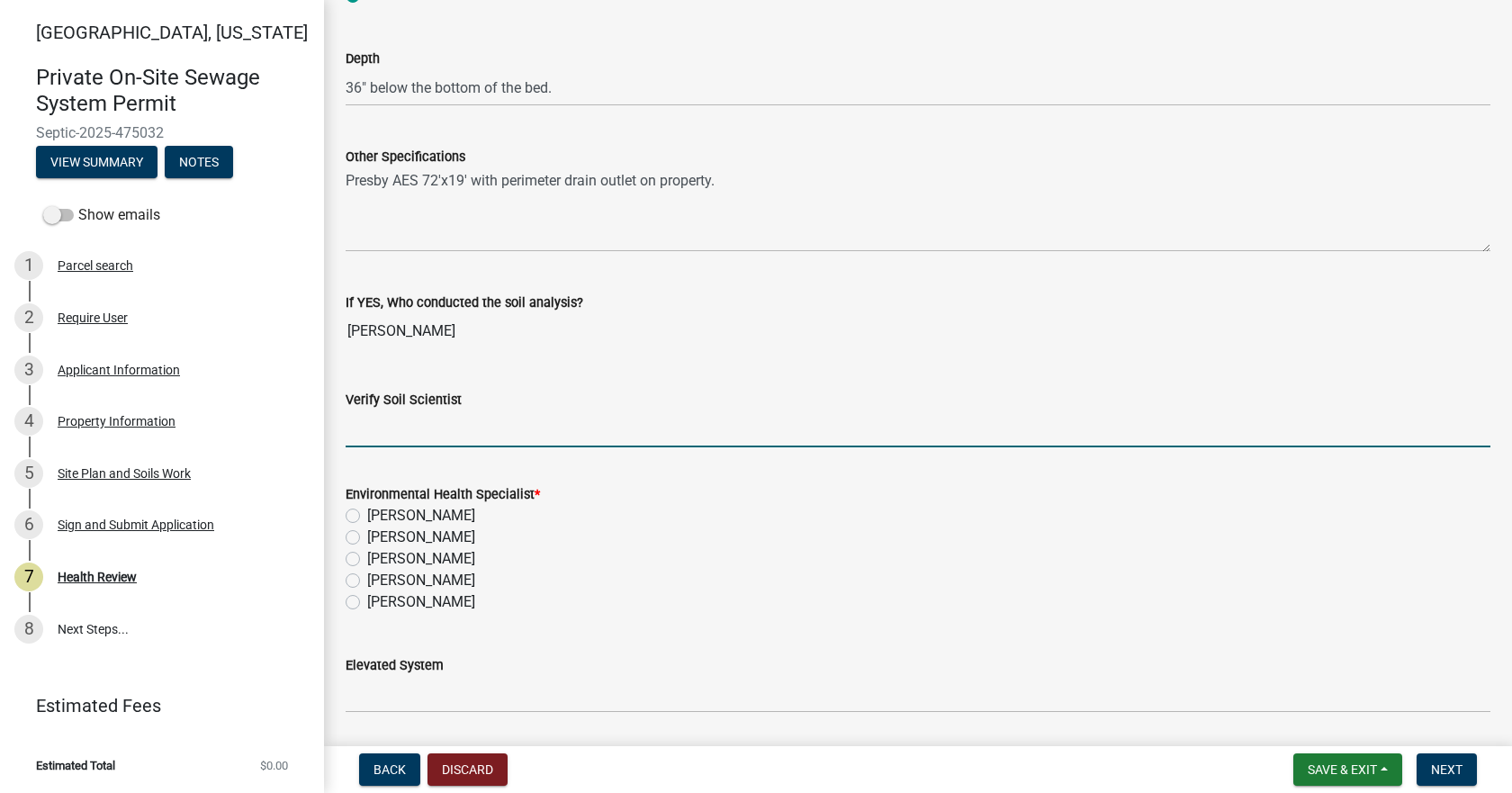
click at [411, 438] on input "Verify Soil Scientist" at bounding box center [917, 429] width 1144 height 37
type input "Yes"
click at [367, 605] on label "[PERSON_NAME]" at bounding box center [420, 602] width 108 height 22
click at [367, 603] on input "[PERSON_NAME]" at bounding box center [373, 598] width 11 height 11
radio input "true"
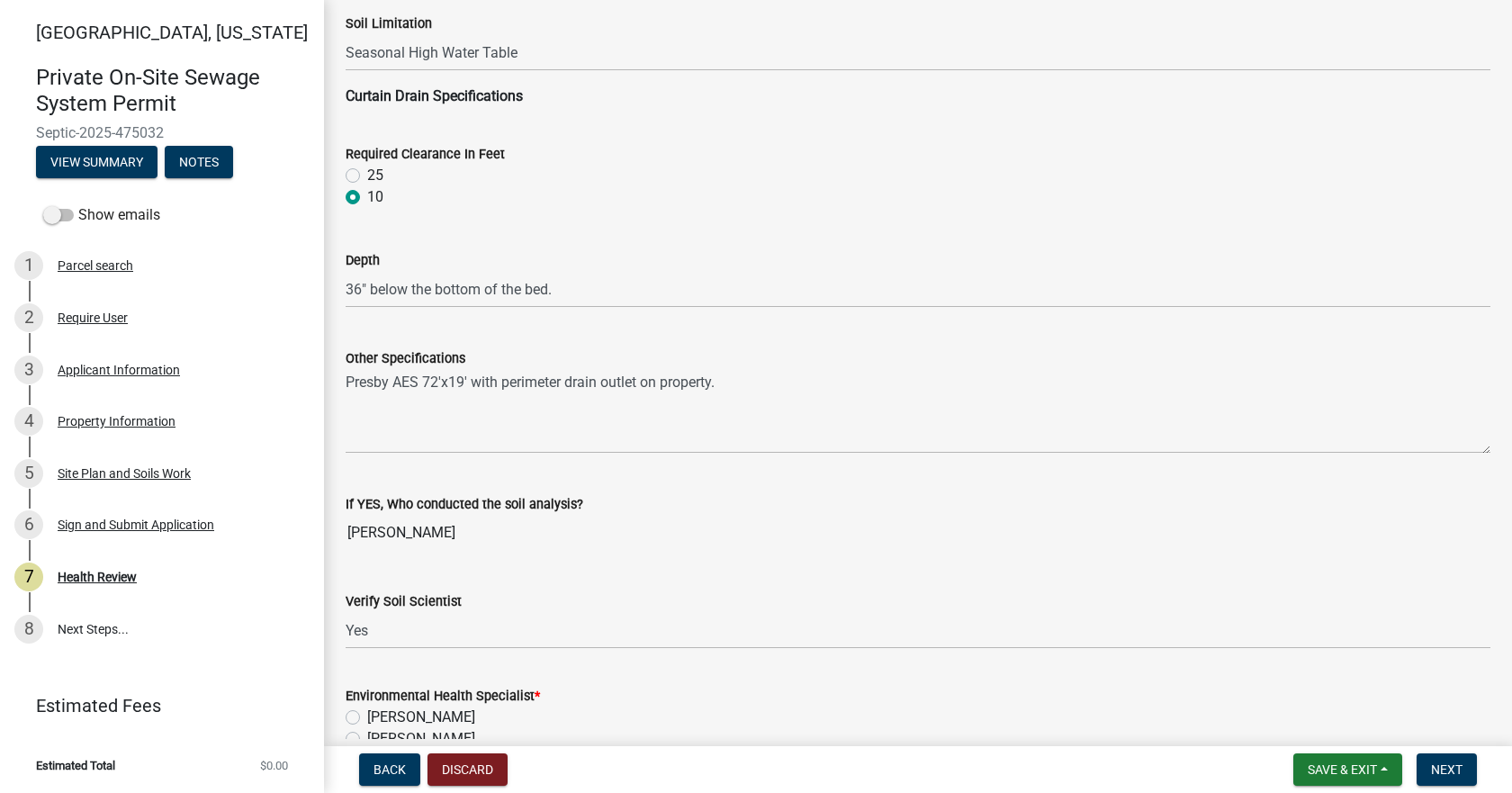
scroll to position [2769, 0]
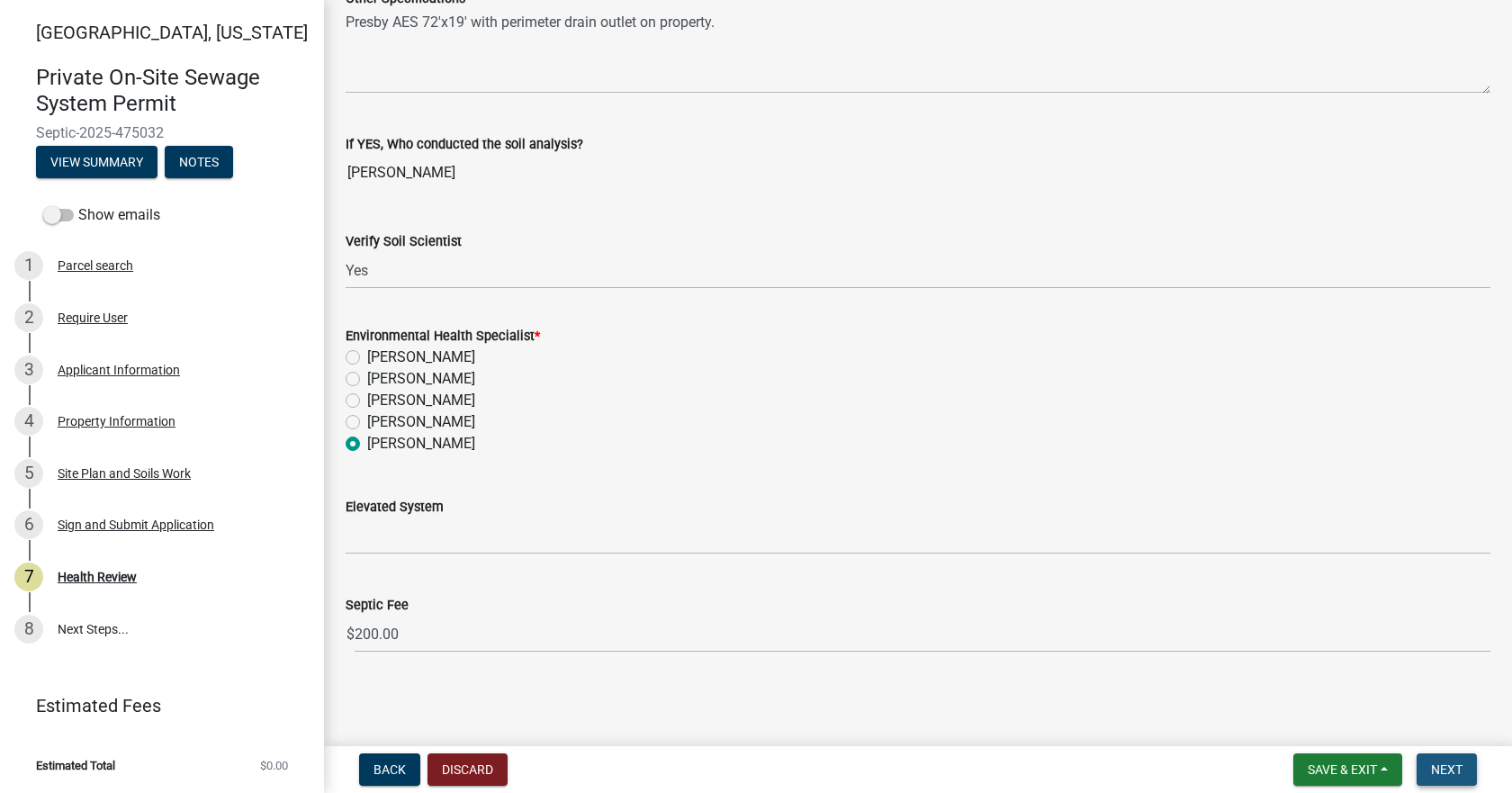
click at [1446, 775] on span "Next" at bounding box center [1446, 769] width 31 height 14
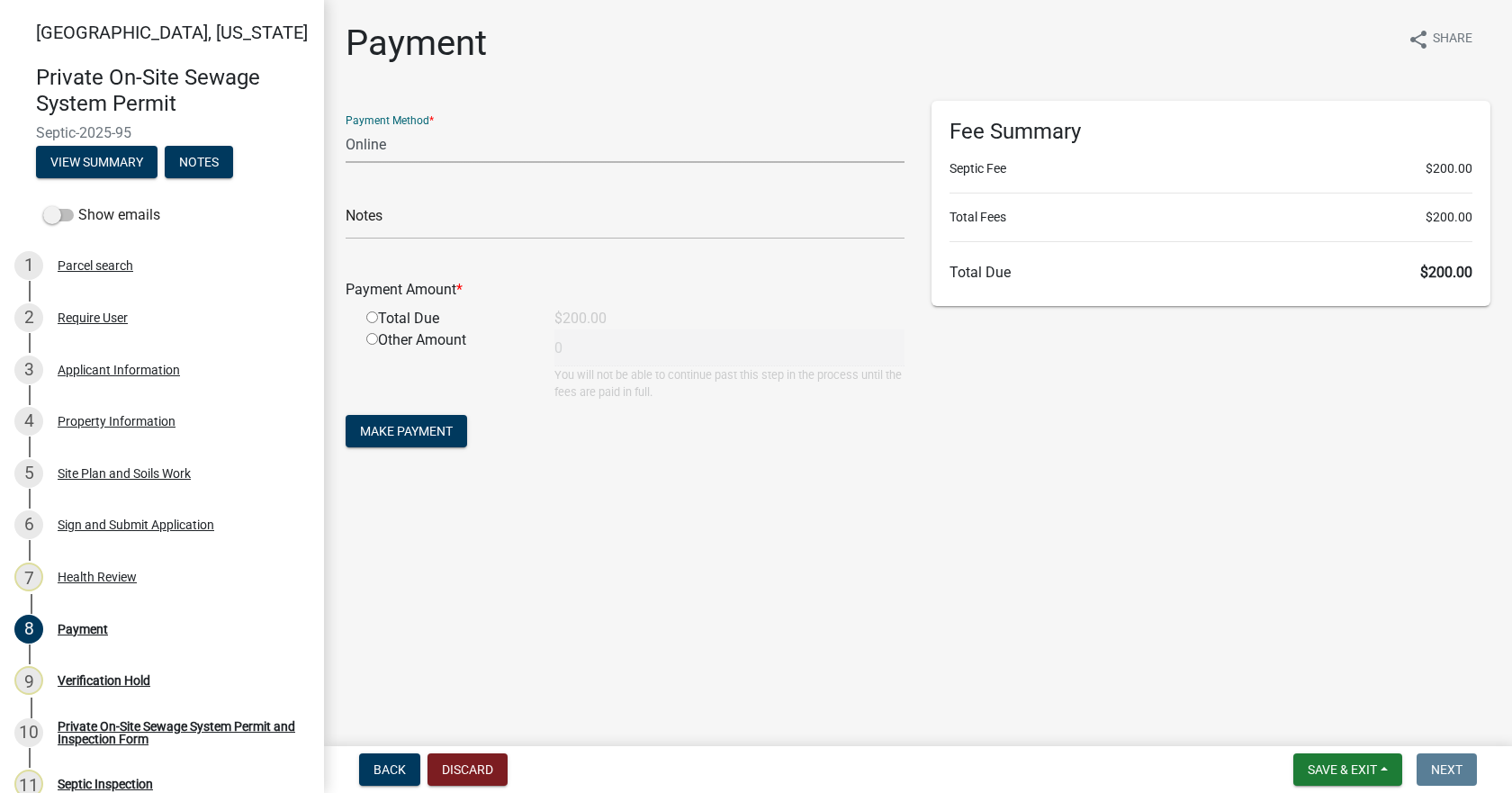
click at [461, 158] on select "Credit Card POS Check Cash Online" at bounding box center [625, 144] width 559 height 37
select select "1: 0"
click at [346, 126] on select "Credit Card POS Check Cash Online" at bounding box center [625, 144] width 559 height 37
click at [441, 214] on input "text" at bounding box center [625, 221] width 559 height 37
type input "2412"
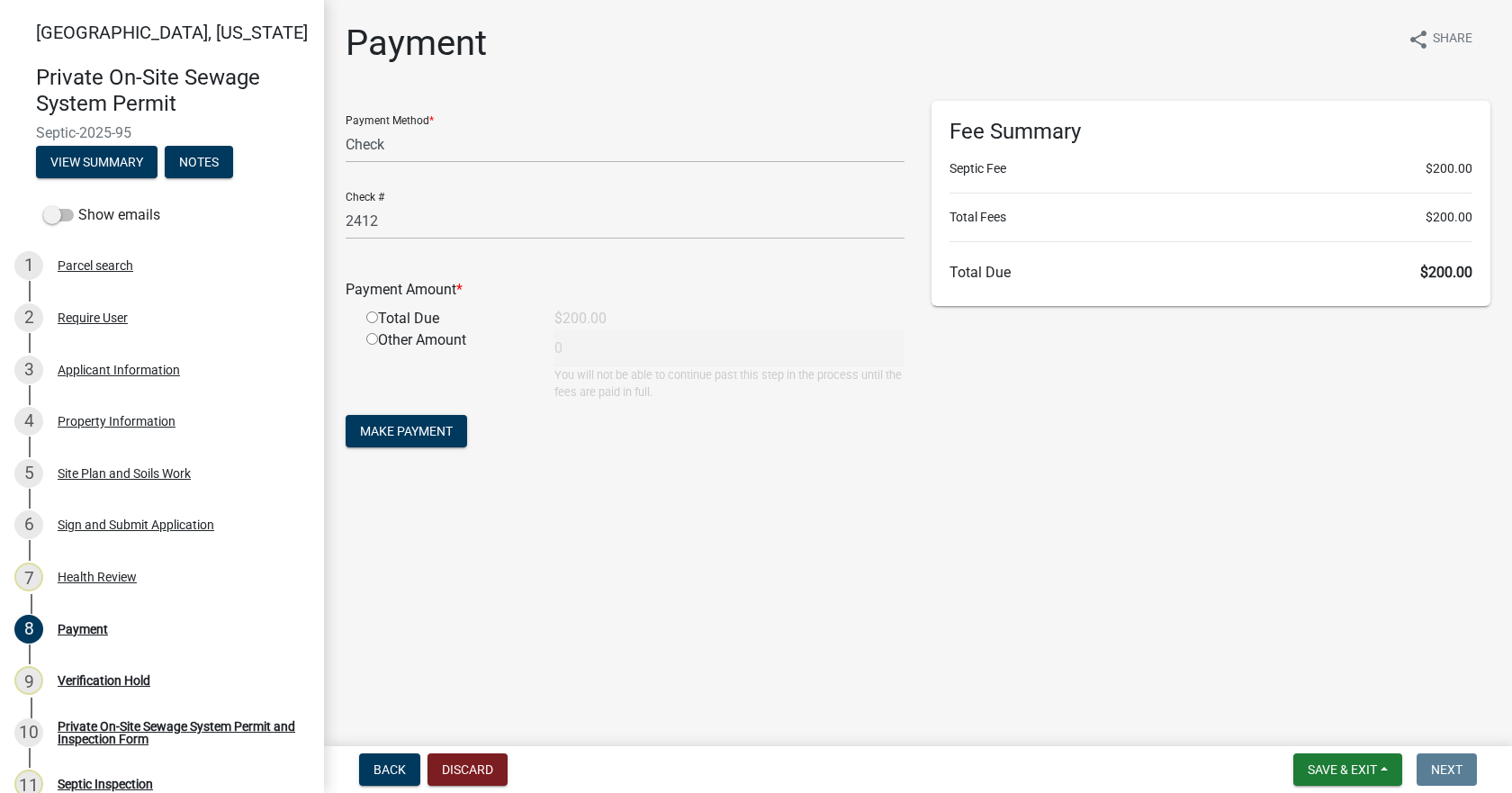
click at [369, 315] on input "radio" at bounding box center [372, 317] width 11 height 11
radio input "true"
type input "200"
click at [448, 433] on span "Make Payment" at bounding box center [406, 431] width 92 height 14
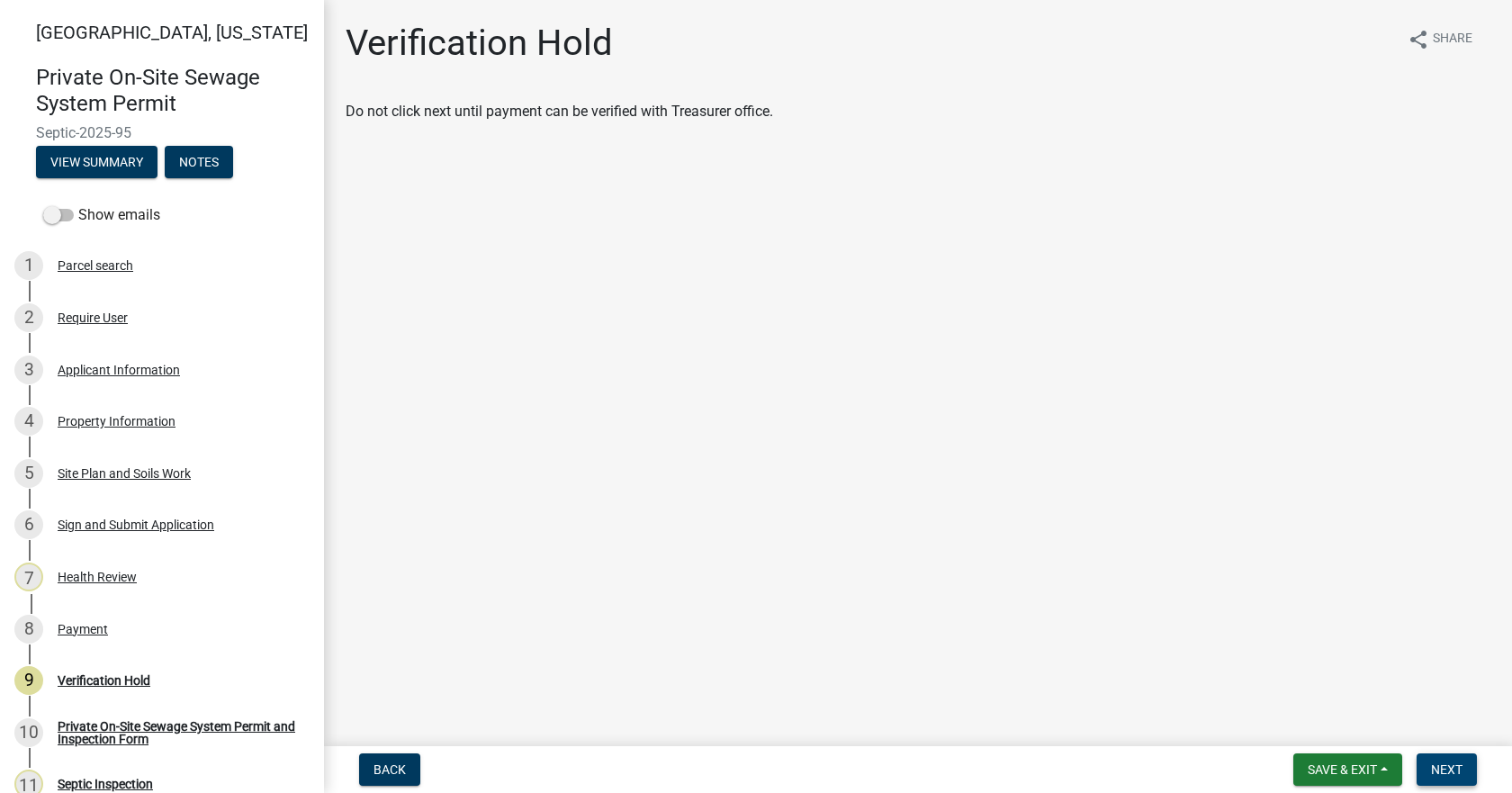
click at [1454, 764] on span "Next" at bounding box center [1446, 769] width 31 height 14
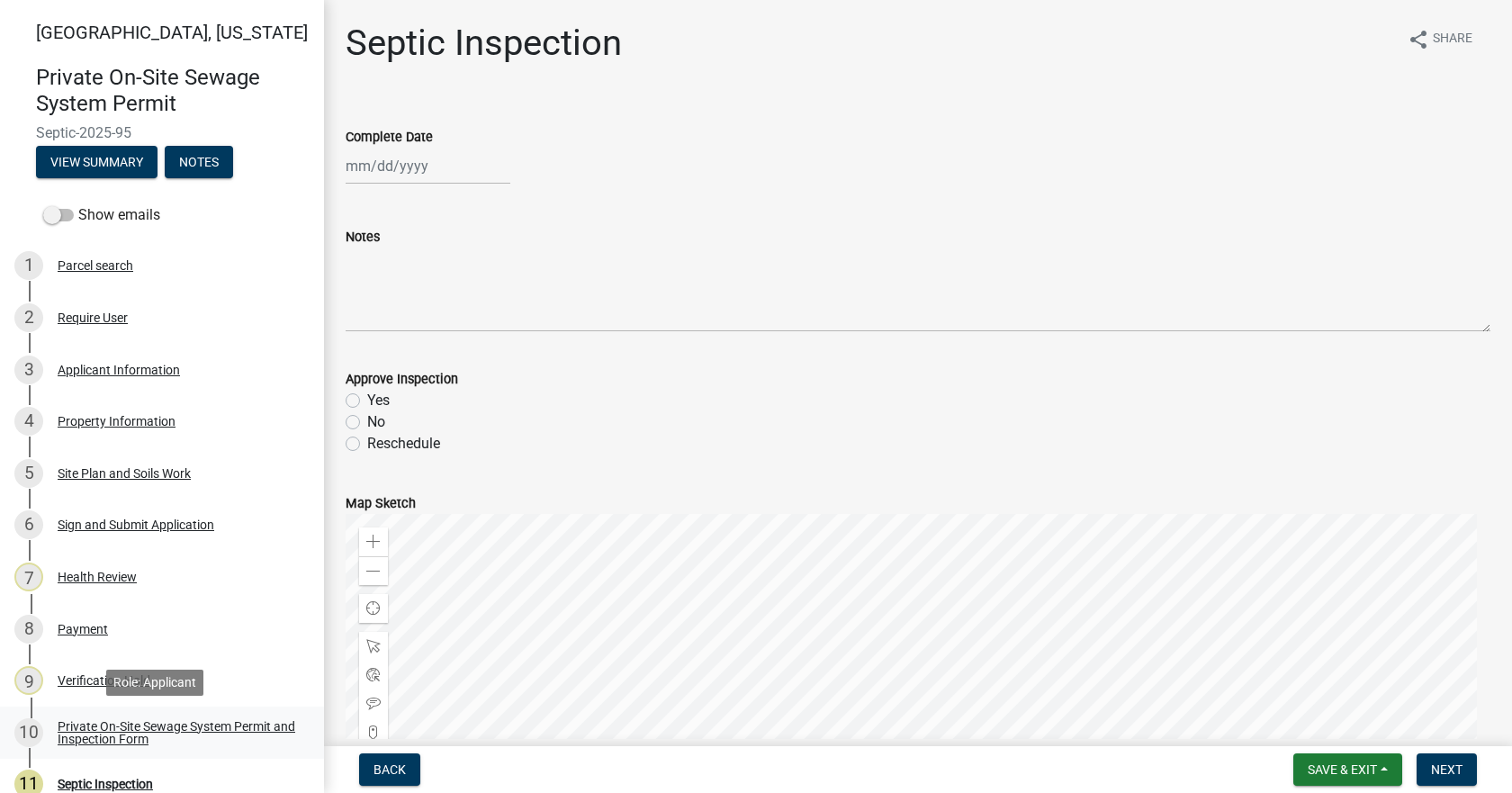
click at [131, 738] on div "Private On-Site Sewage System Permit and Inspection Form" at bounding box center [175, 733] width 237 height 25
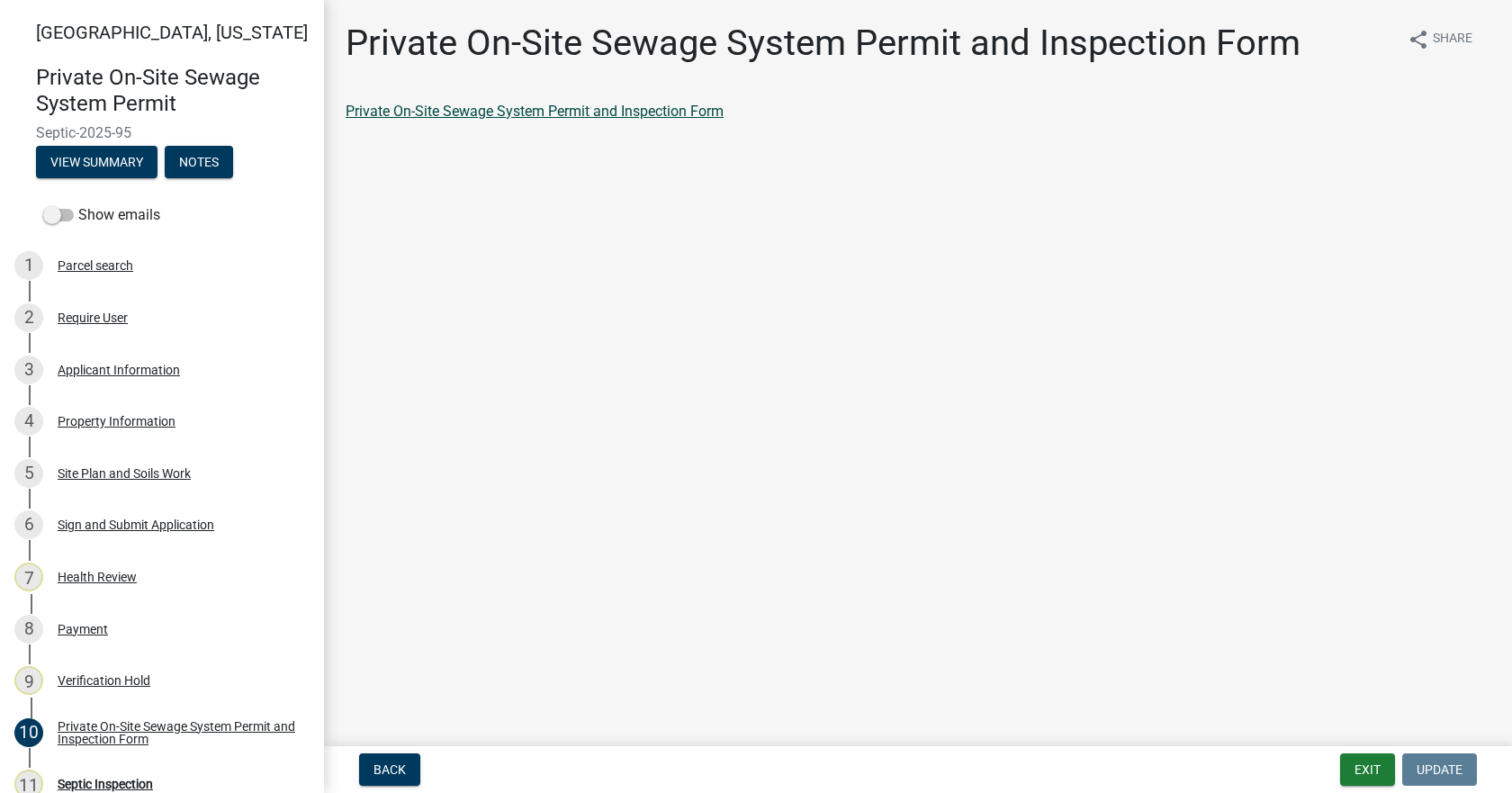
click at [560, 113] on link "Private On-Site Sewage System Permit and Inspection Form" at bounding box center [534, 112] width 378 height 17
click at [83, 282] on link "1 Parcel search" at bounding box center [162, 266] width 324 height 52
